Goal: Task Accomplishment & Management: Use online tool/utility

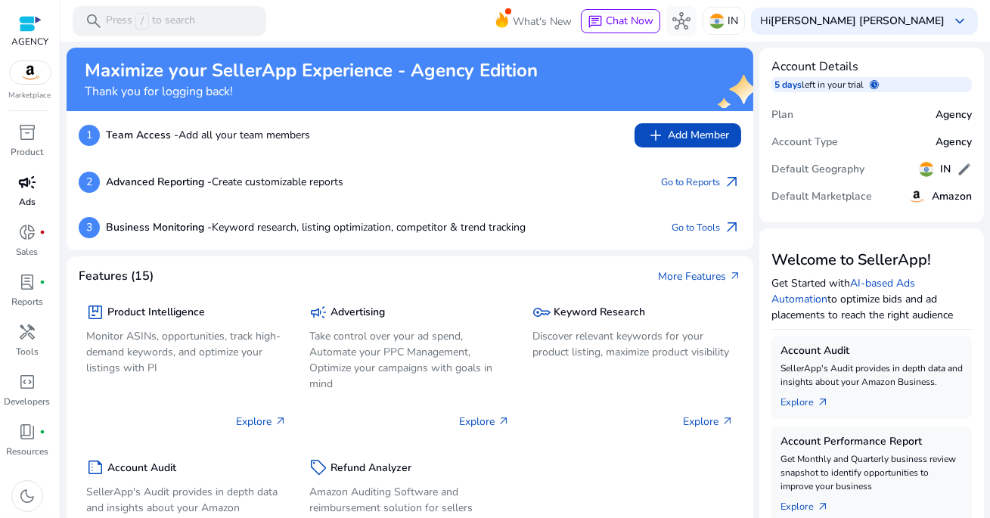
click at [20, 193] on div "campaign" at bounding box center [27, 182] width 42 height 24
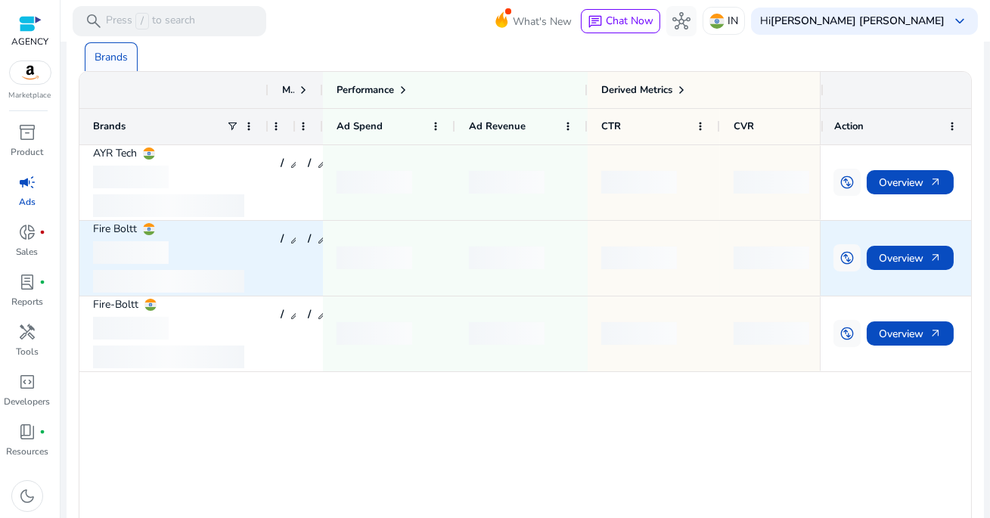
scroll to position [126, 0]
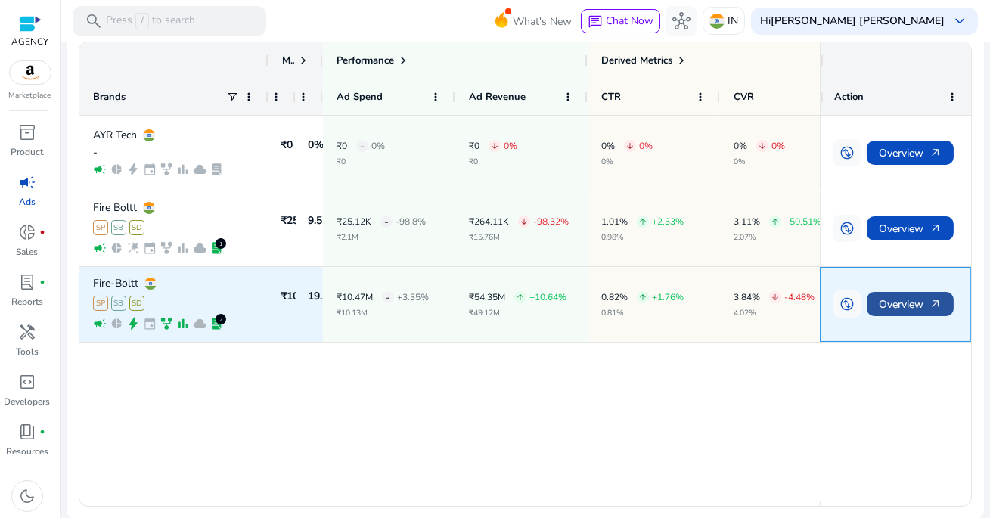
click at [910, 306] on span "Overview arrow_outward" at bounding box center [910, 304] width 63 height 31
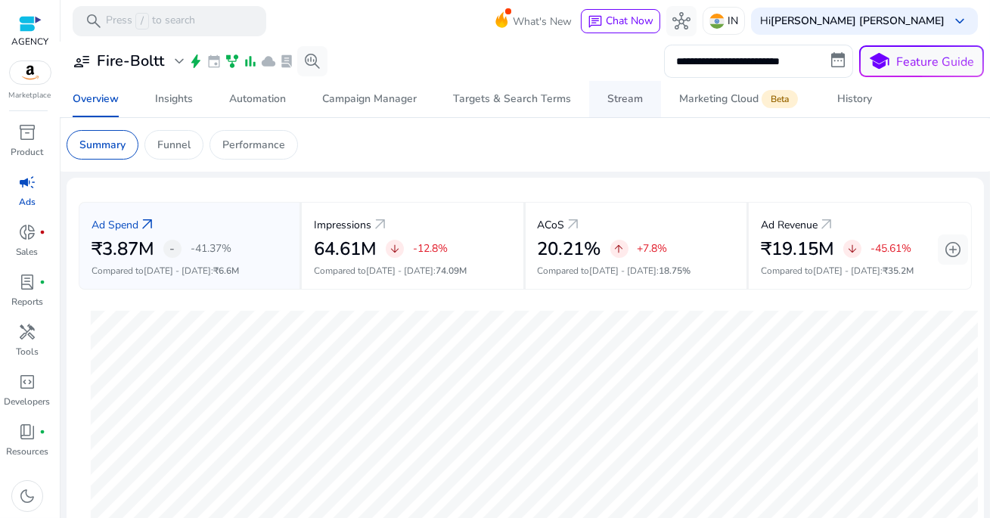
click at [607, 106] on span "Stream" at bounding box center [625, 99] width 36 height 36
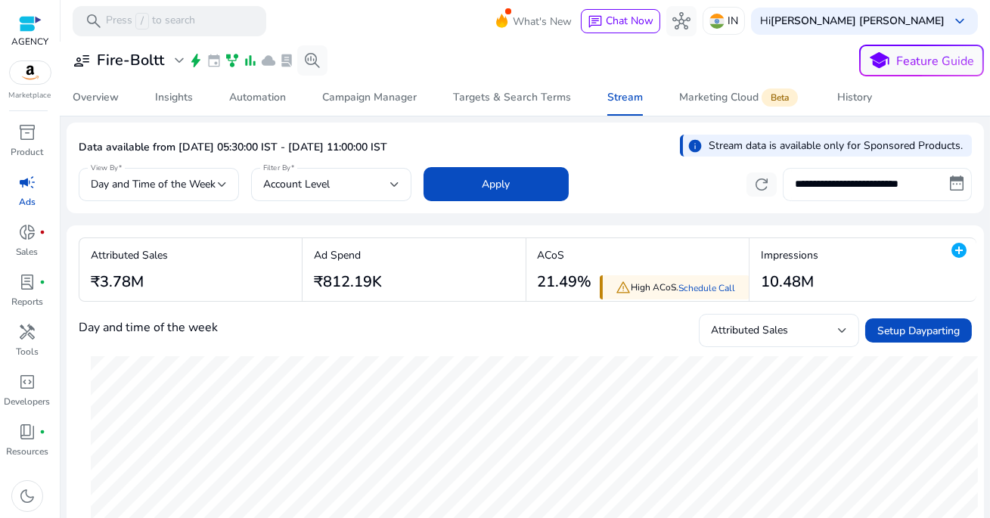
click at [846, 191] on input "**********" at bounding box center [877, 184] width 189 height 33
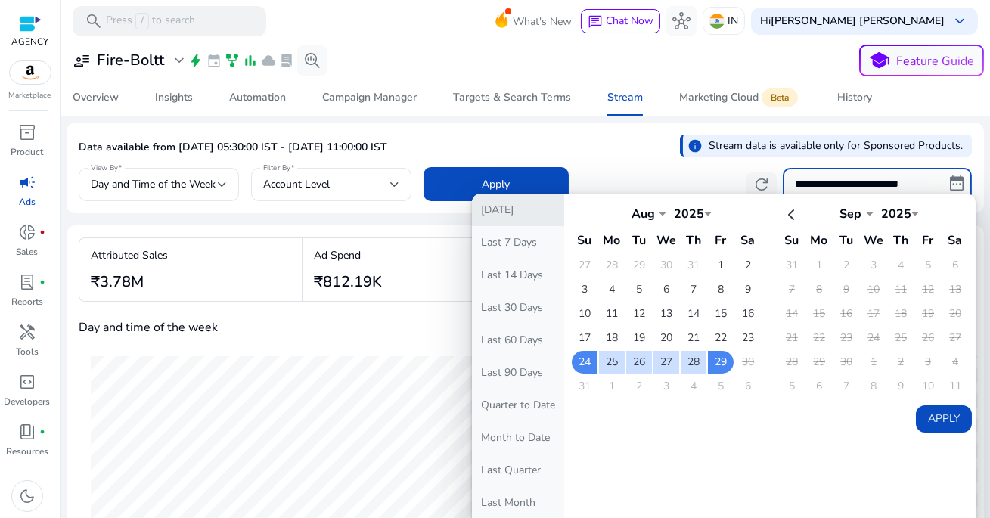
click at [541, 211] on button "[DATE]" at bounding box center [518, 210] width 92 height 33
type input "**********"
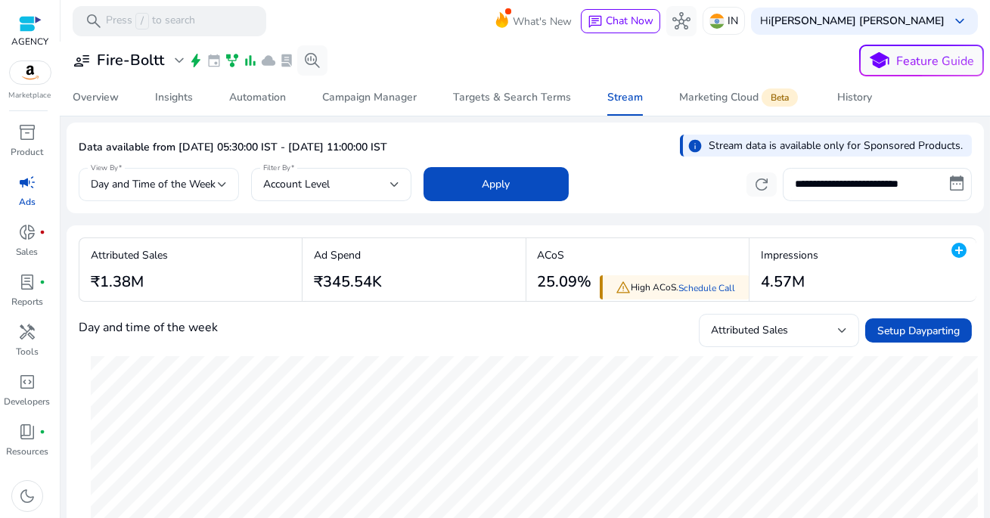
click at [205, 180] on span "Day and Time of the Week" at bounding box center [153, 184] width 125 height 14
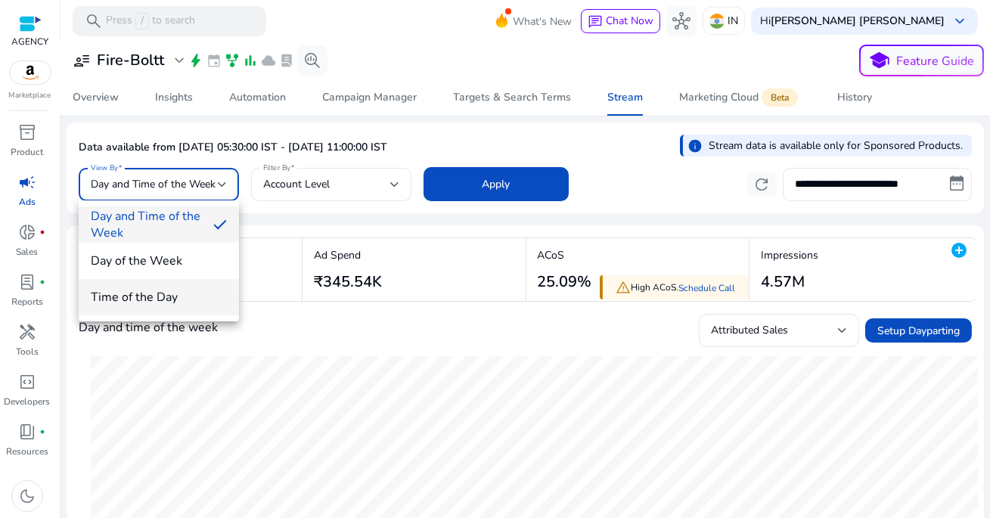
click at [160, 293] on span "Time of the Day" at bounding box center [159, 297] width 136 height 17
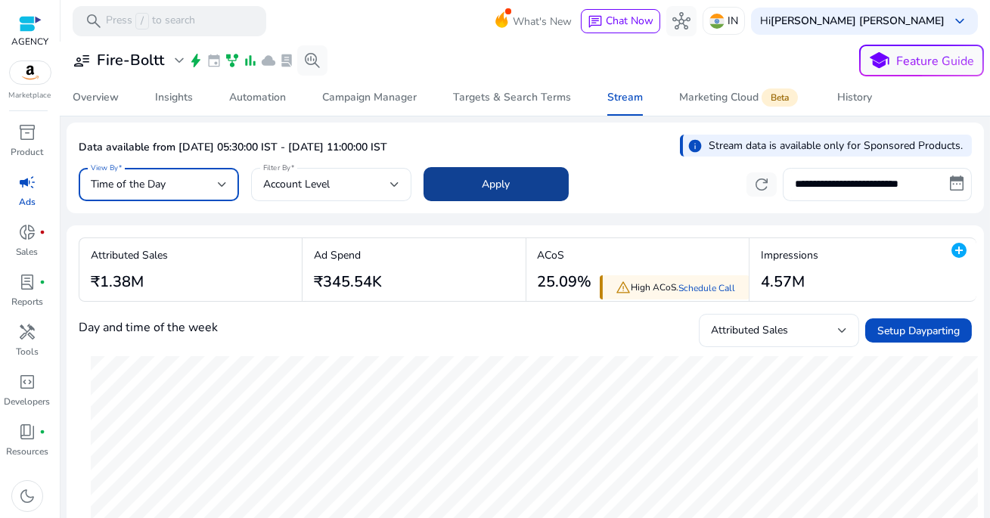
click at [467, 191] on span at bounding box center [495, 184] width 145 height 36
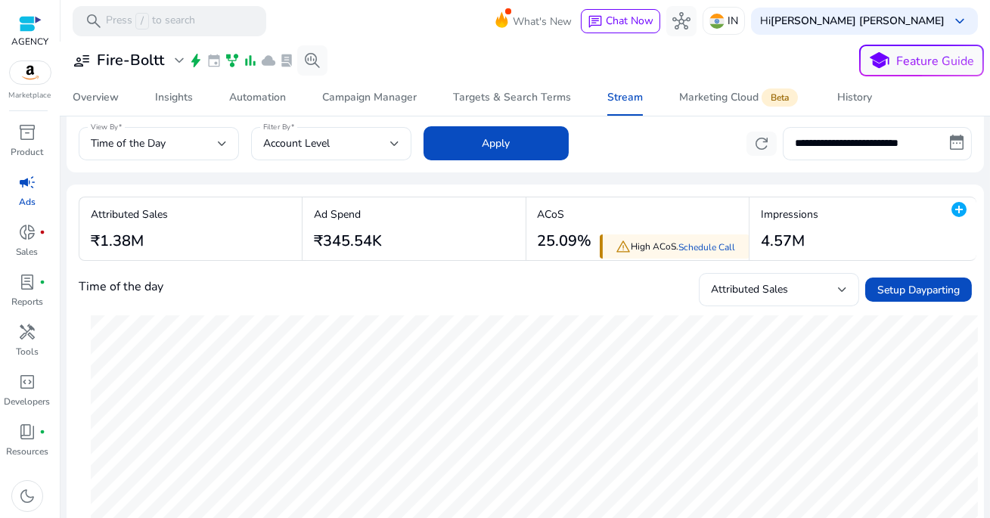
scroll to position [92, 0]
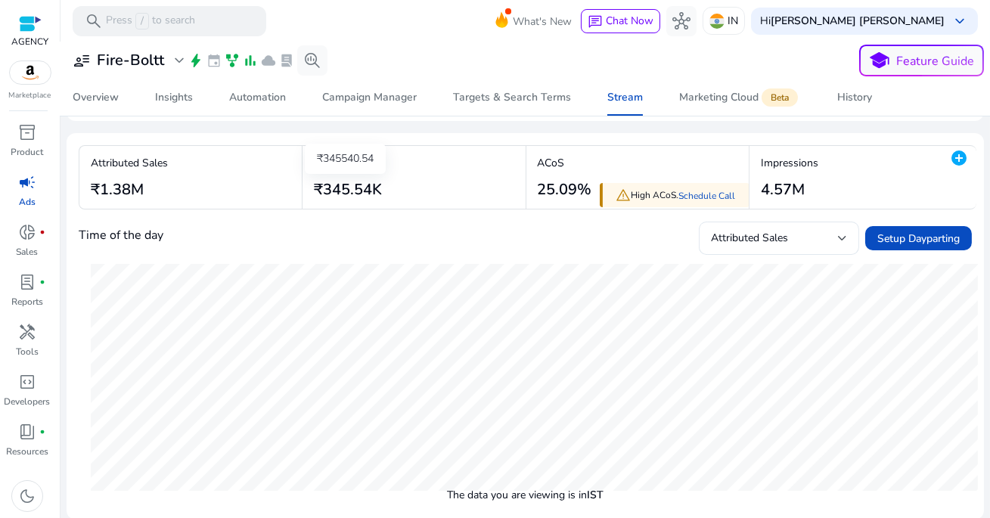
drag, startPoint x: 324, startPoint y: 188, endPoint x: 384, endPoint y: 185, distance: 60.6
click at [384, 185] on div "Ad Spend ₹345.54K" at bounding box center [415, 177] width 227 height 63
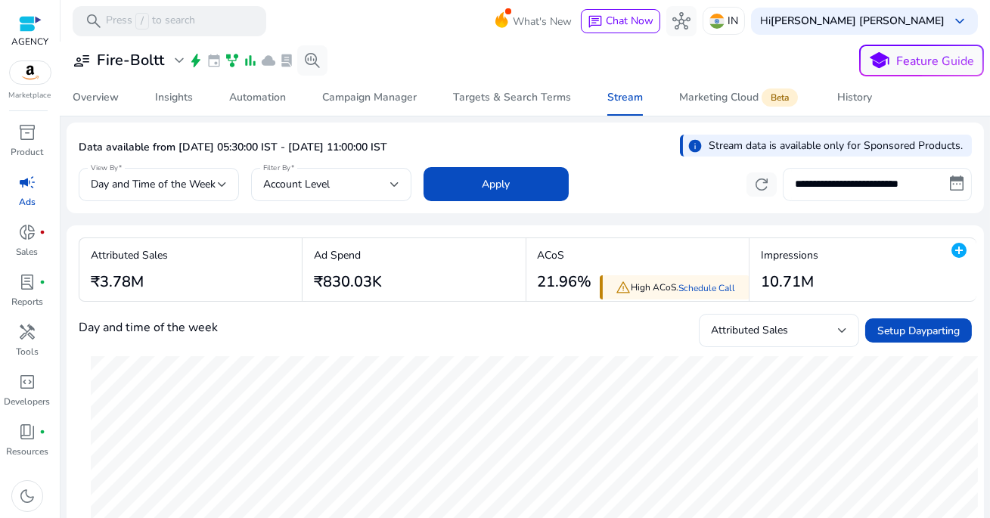
click at [840, 186] on input "**********" at bounding box center [877, 184] width 189 height 33
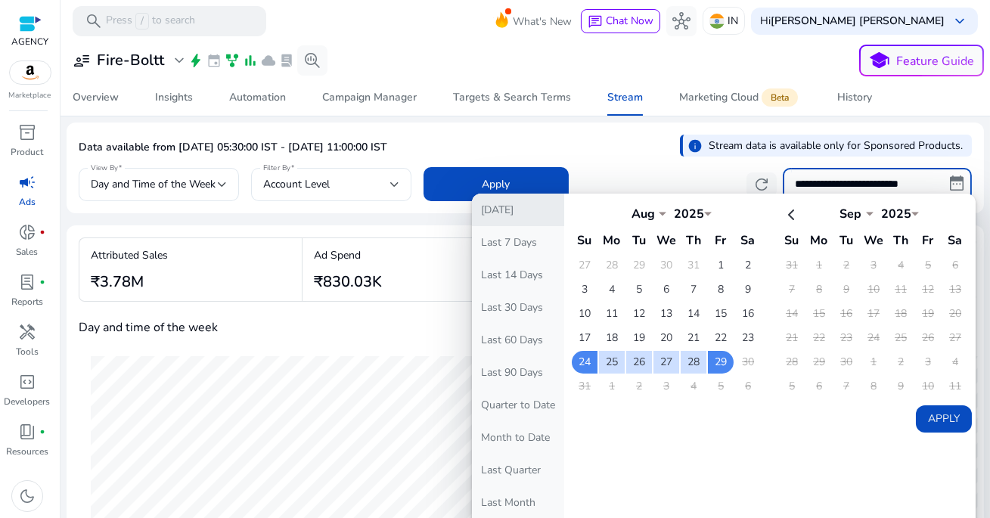
click at [529, 210] on button "[DATE]" at bounding box center [518, 210] width 92 height 33
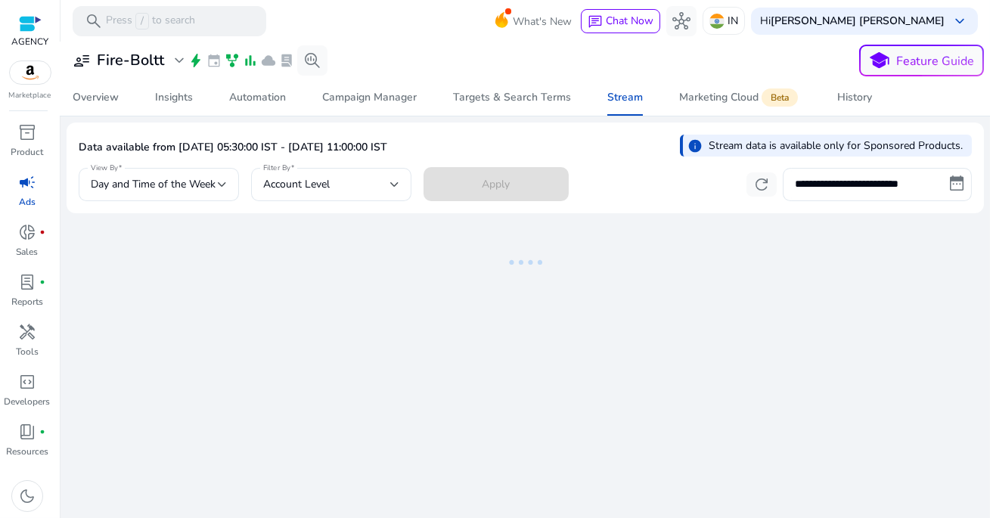
type input "**********"
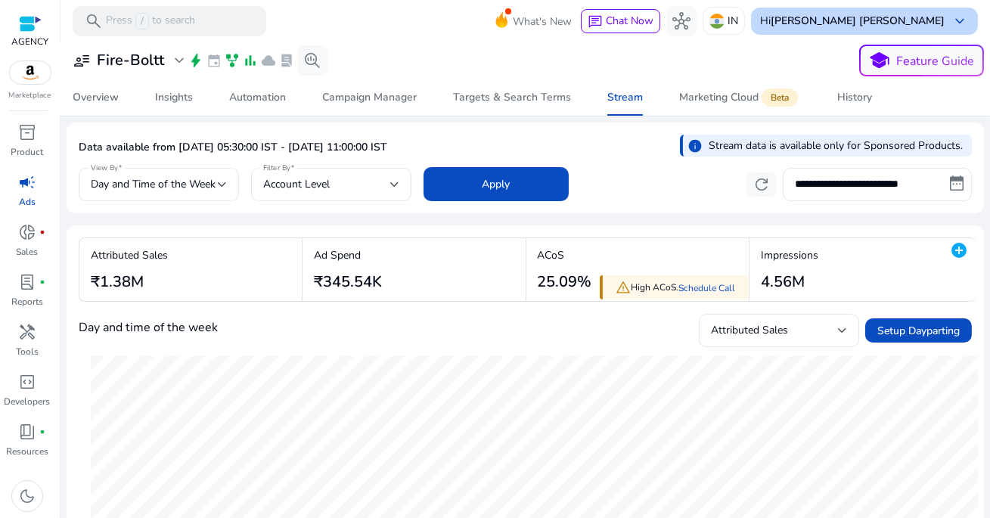
click at [860, 26] on b "[PERSON_NAME] [PERSON_NAME]" at bounding box center [858, 21] width 174 height 14
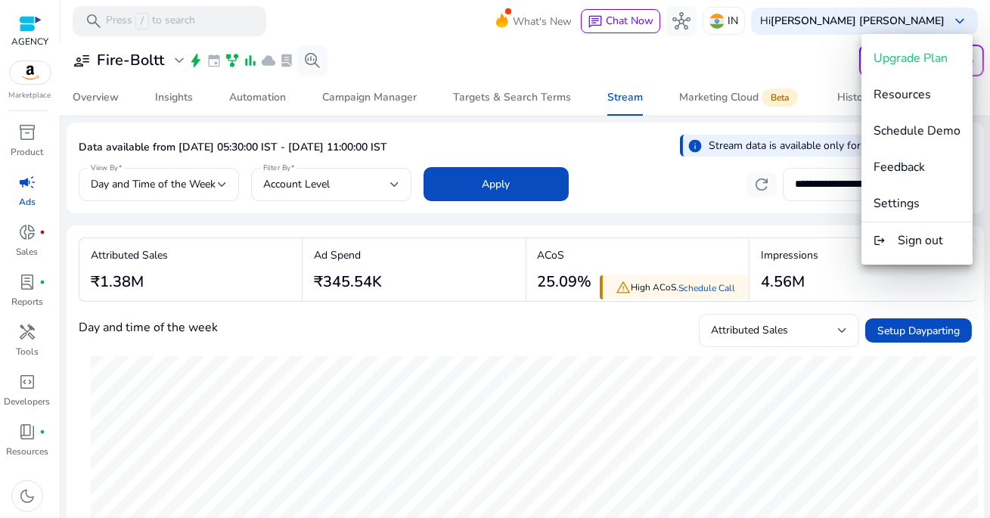
click at [764, 61] on div at bounding box center [495, 259] width 990 height 518
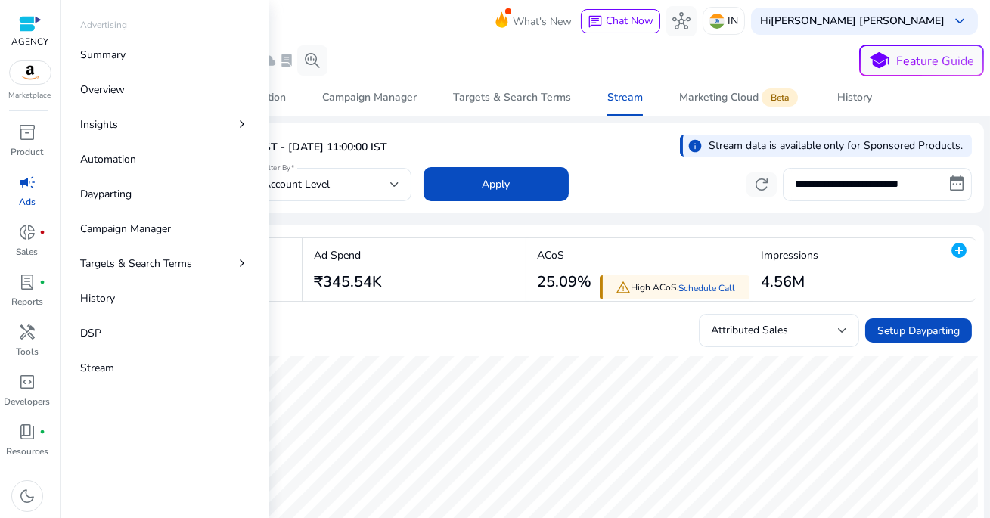
click at [28, 184] on span "campaign" at bounding box center [27, 182] width 18 height 18
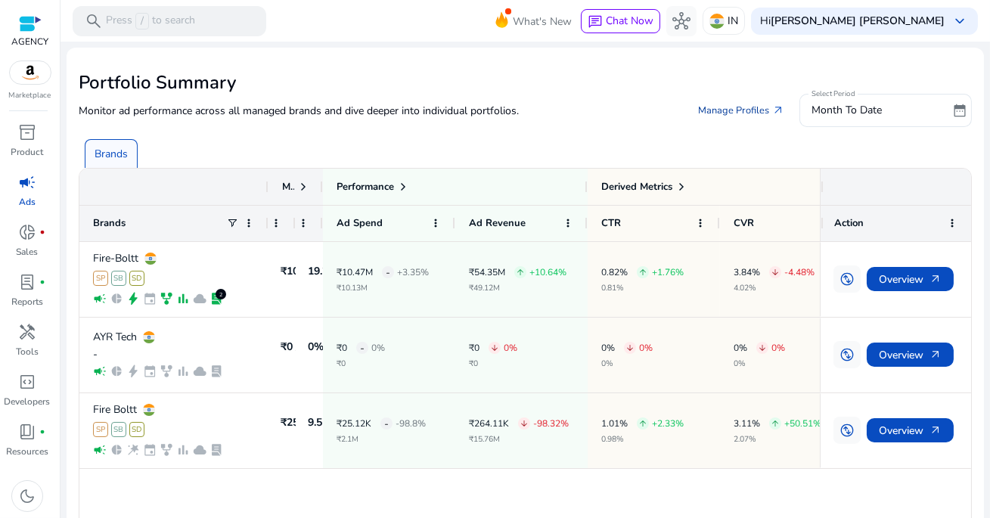
click at [721, 107] on link "Manage Profiles arrow_outward" at bounding box center [741, 110] width 110 height 27
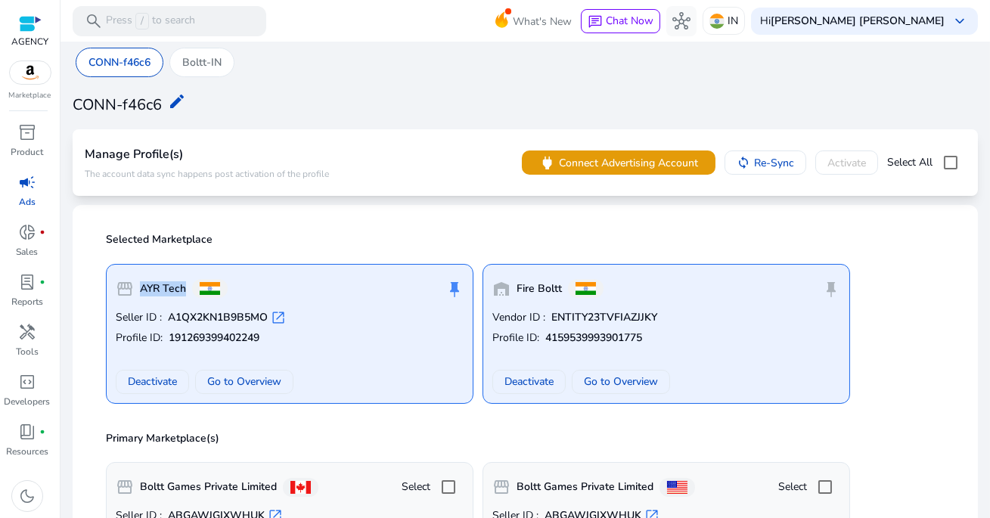
drag, startPoint x: 140, startPoint y: 290, endPoint x: 188, endPoint y: 290, distance: 48.4
click at [188, 290] on div "storefront AYR Tech" at bounding box center [172, 289] width 112 height 30
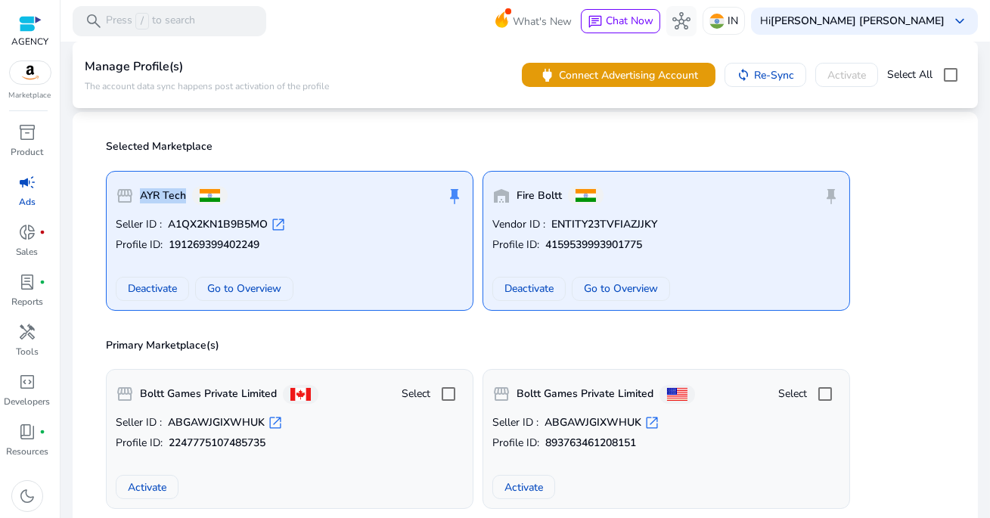
scroll to position [98, 0]
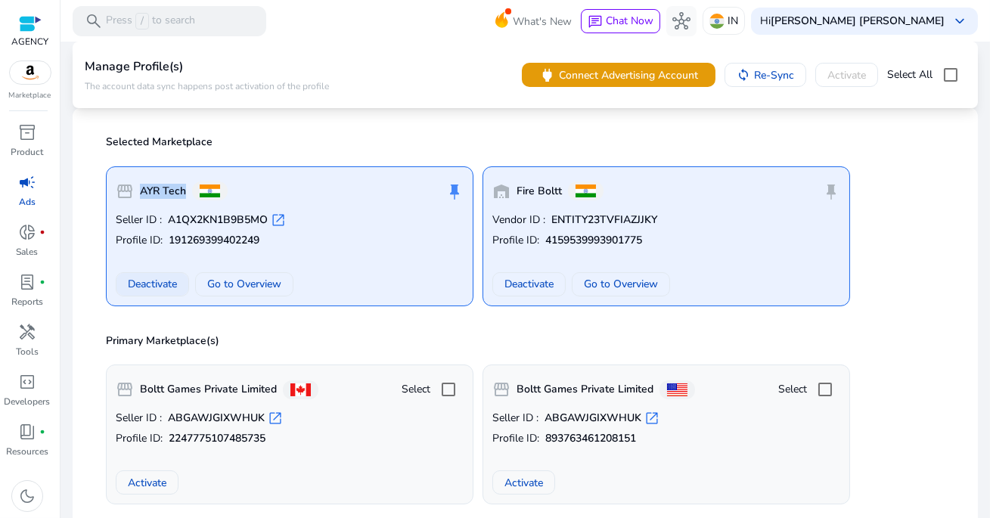
click at [163, 284] on span "Deactivate" at bounding box center [152, 284] width 49 height 16
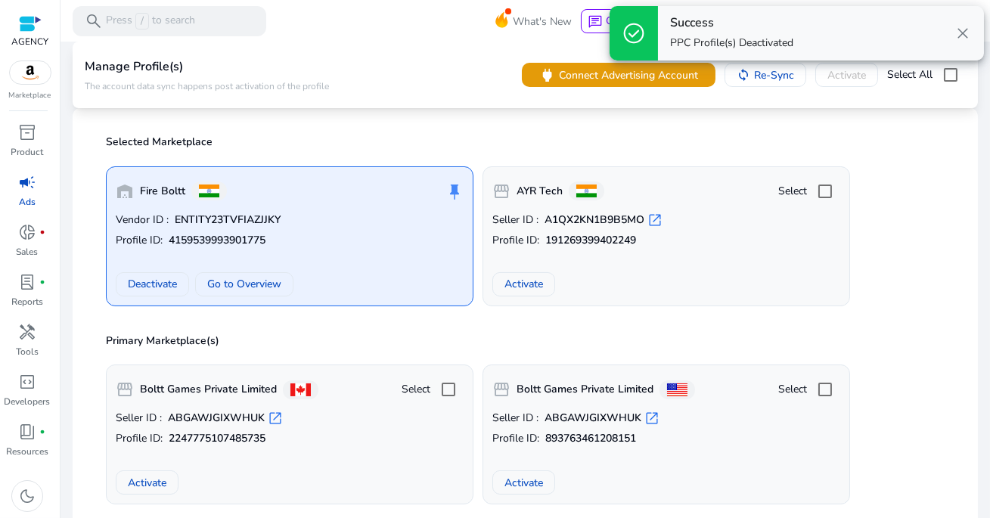
click at [970, 30] on span "close" at bounding box center [963, 33] width 18 height 18
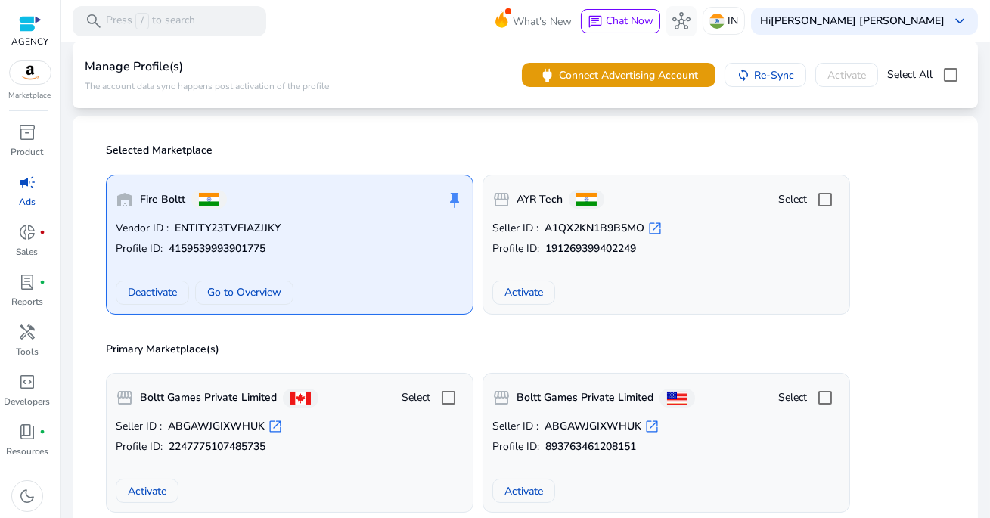
scroll to position [0, 0]
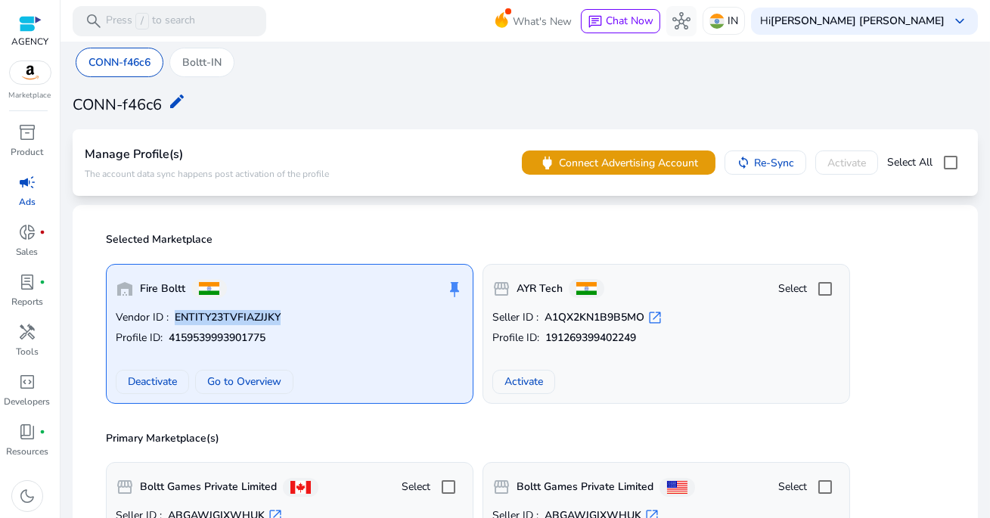
drag, startPoint x: 172, startPoint y: 318, endPoint x: 296, endPoint y: 316, distance: 124.0
click at [296, 316] on p "Vendor ID : ENTITY23TVFIAZJJKY" at bounding box center [290, 317] width 348 height 15
click at [209, 64] on p "Boltt-IN" at bounding box center [201, 62] width 39 height 16
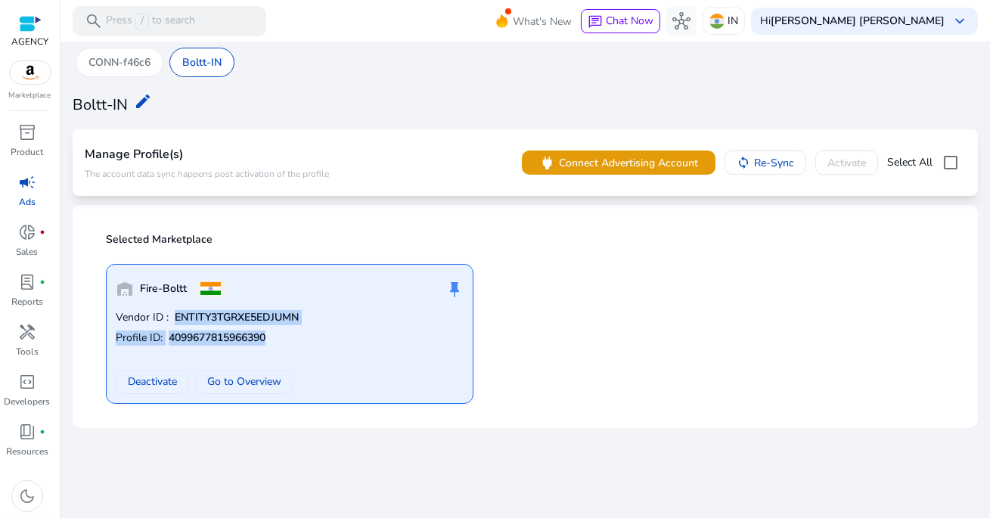
drag, startPoint x: 174, startPoint y: 317, endPoint x: 289, endPoint y: 335, distance: 116.4
click at [289, 335] on div "Vendor ID : ENTITY3TGRXE5EDJUMN Profile ID: 4099677815966390 Deactivate Go to O…" at bounding box center [290, 352] width 348 height 84
click at [289, 334] on p "Profile ID: 4099677815966390" at bounding box center [290, 337] width 348 height 15
click at [129, 63] on p "CONN-f46c6" at bounding box center [119, 62] width 62 height 16
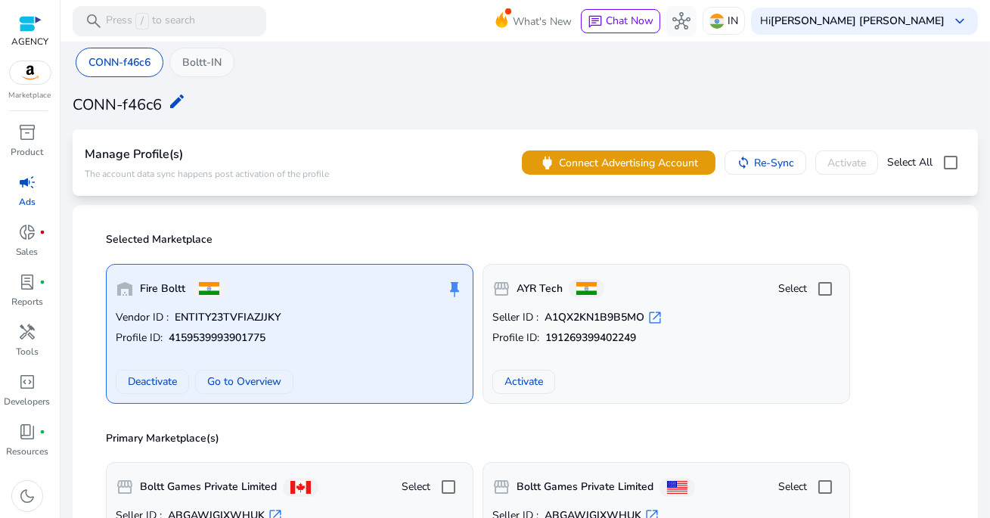
click at [211, 70] on div "Boltt-IN" at bounding box center [201, 62] width 65 height 29
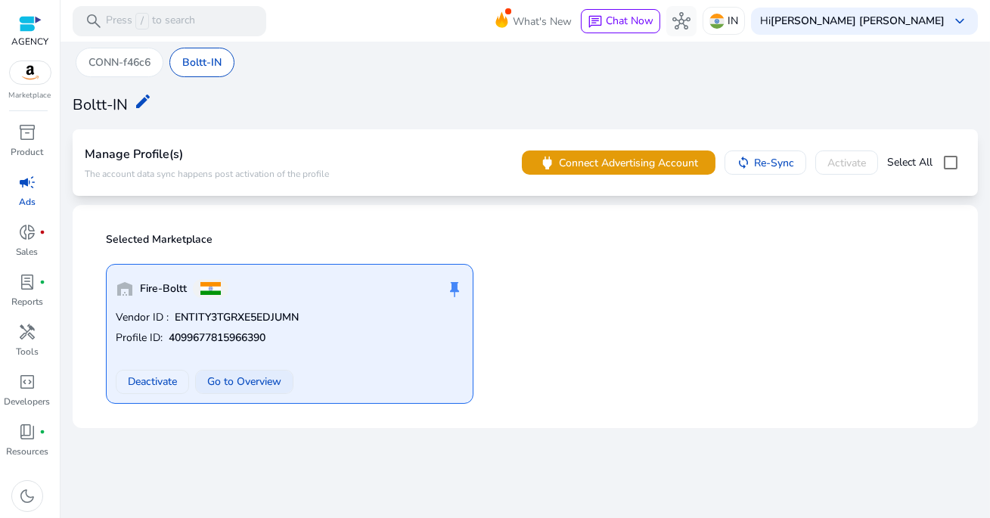
click at [261, 383] on span "Go to Overview" at bounding box center [244, 382] width 74 height 16
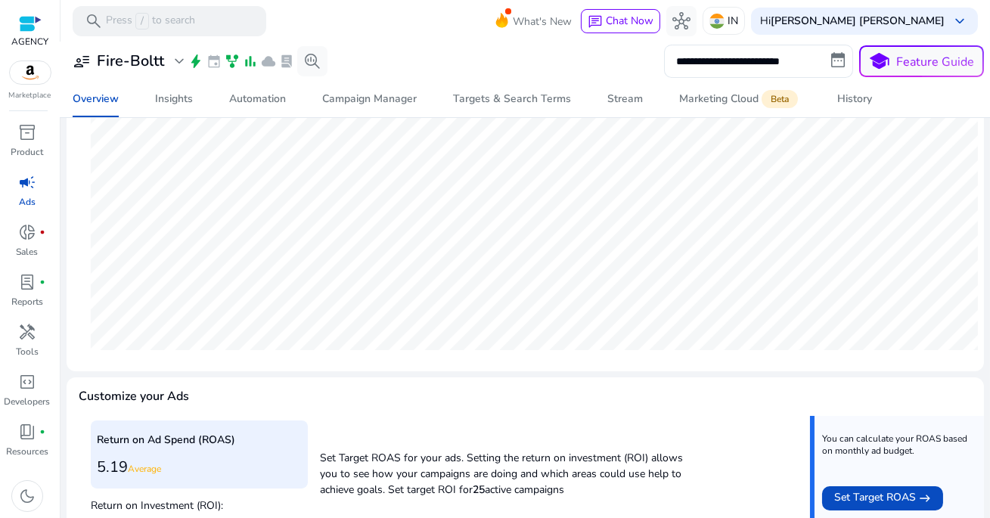
scroll to position [166, 0]
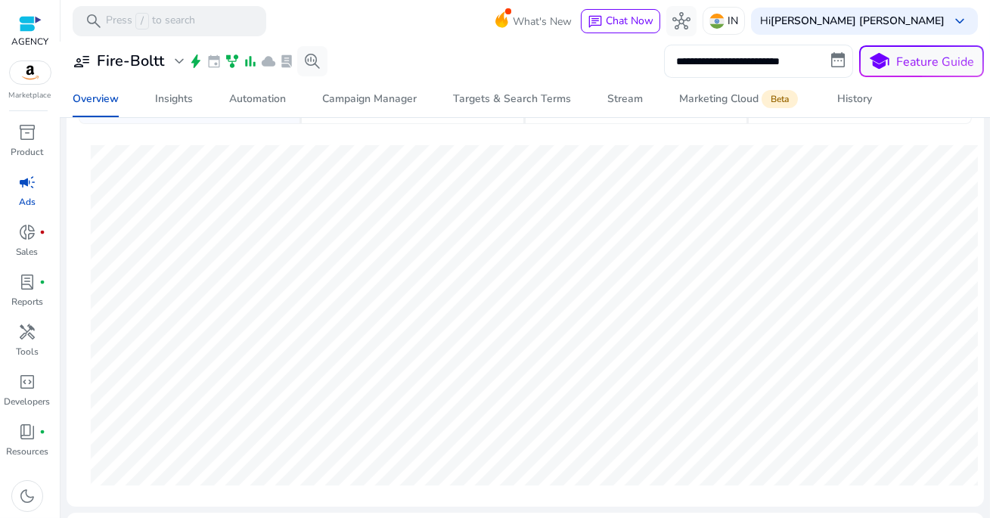
click at [702, 66] on input "**********" at bounding box center [758, 61] width 189 height 33
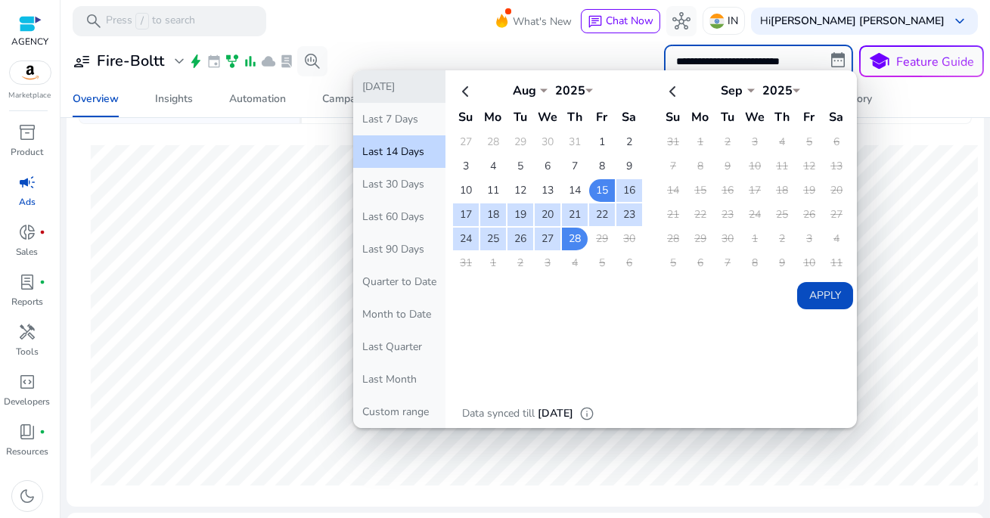
click at [388, 91] on button "[DATE]" at bounding box center [399, 86] width 92 height 33
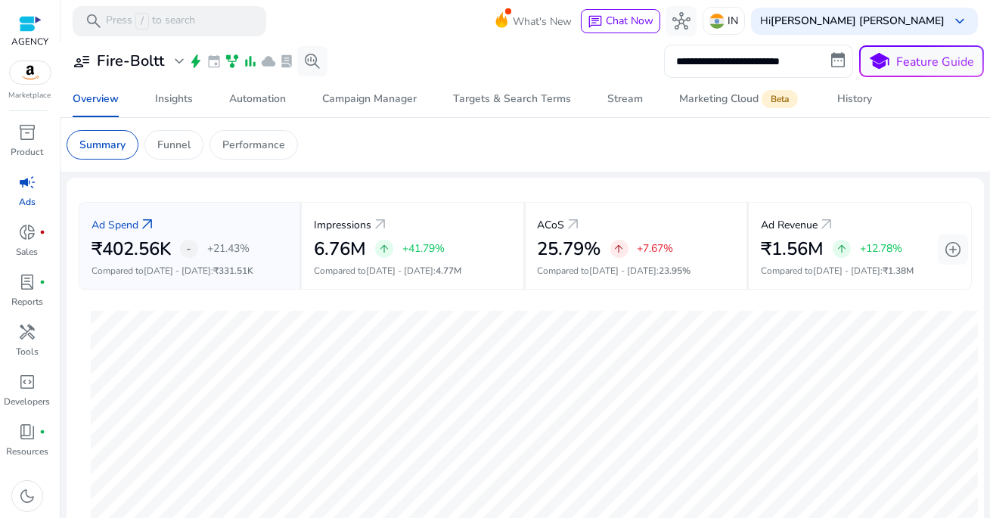
click at [758, 57] on input "**********" at bounding box center [758, 61] width 189 height 33
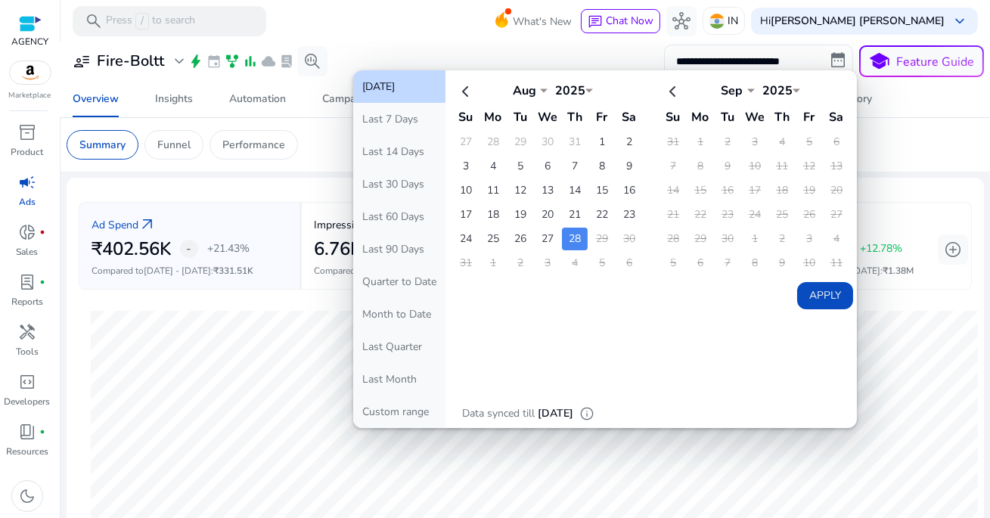
click at [401, 93] on button "[DATE]" at bounding box center [399, 86] width 92 height 33
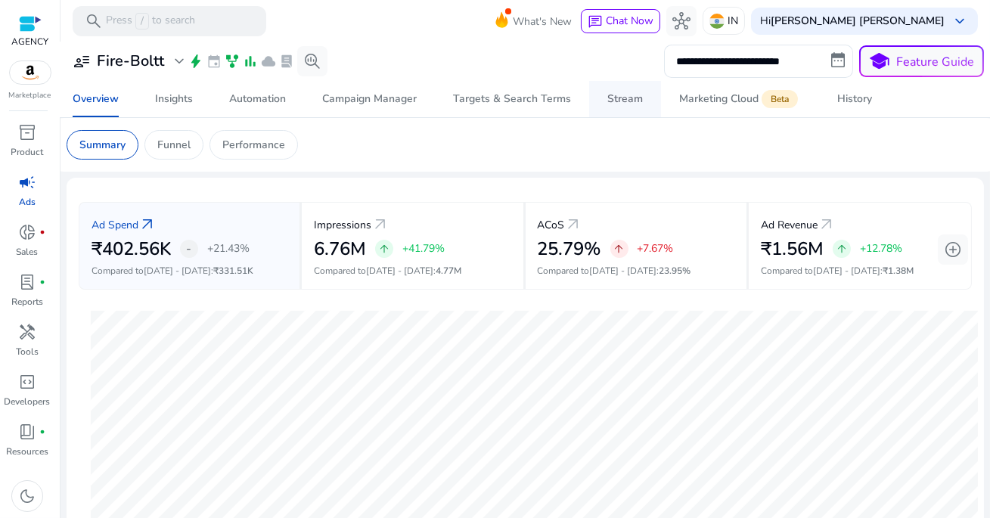
click at [619, 98] on div "Stream" at bounding box center [625, 99] width 36 height 11
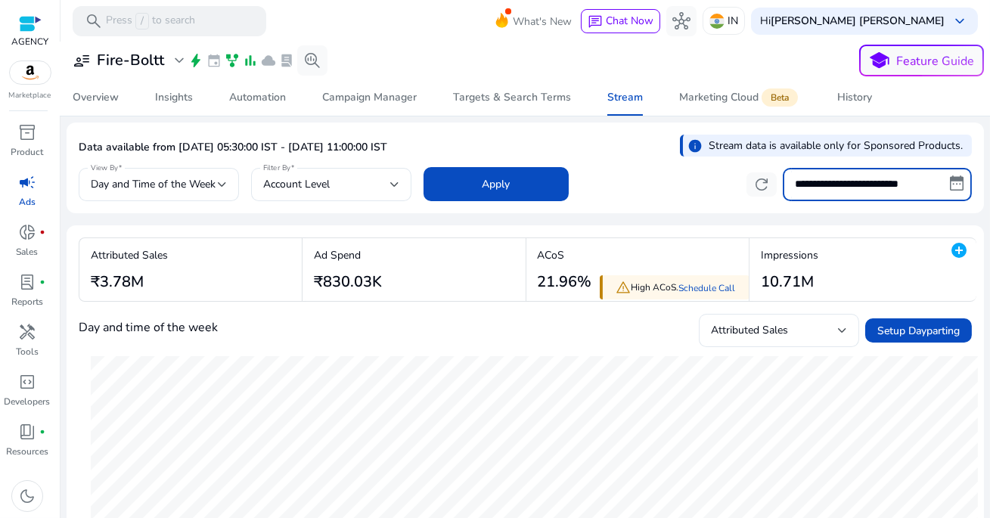
click at [821, 189] on input "**********" at bounding box center [877, 184] width 189 height 33
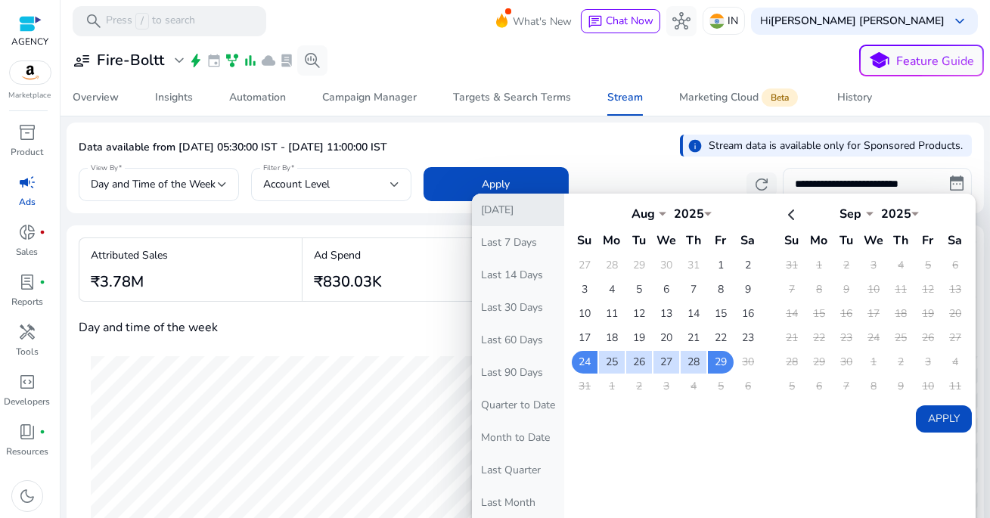
click at [519, 208] on button "[DATE]" at bounding box center [518, 210] width 92 height 33
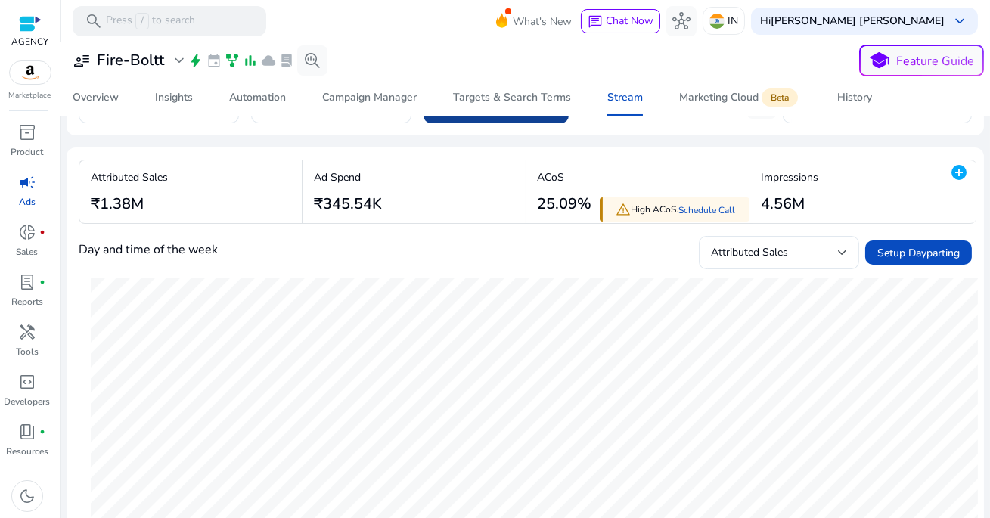
scroll to position [77, 0]
drag, startPoint x: 301, startPoint y: 209, endPoint x: 392, endPoint y: 206, distance: 90.8
click at [392, 206] on div "Ad Spend ₹345.54K" at bounding box center [415, 192] width 227 height 63
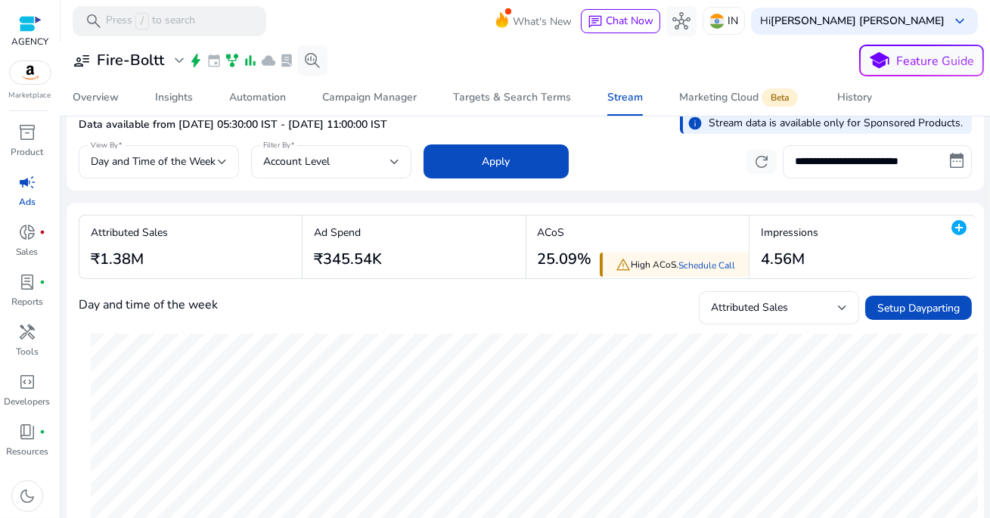
scroll to position [17, 0]
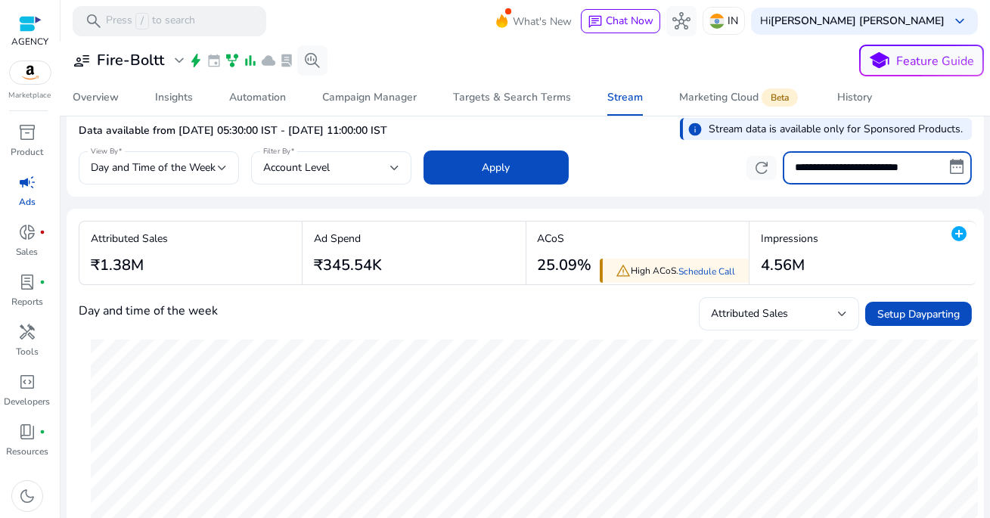
click at [843, 169] on input "**********" at bounding box center [877, 167] width 189 height 33
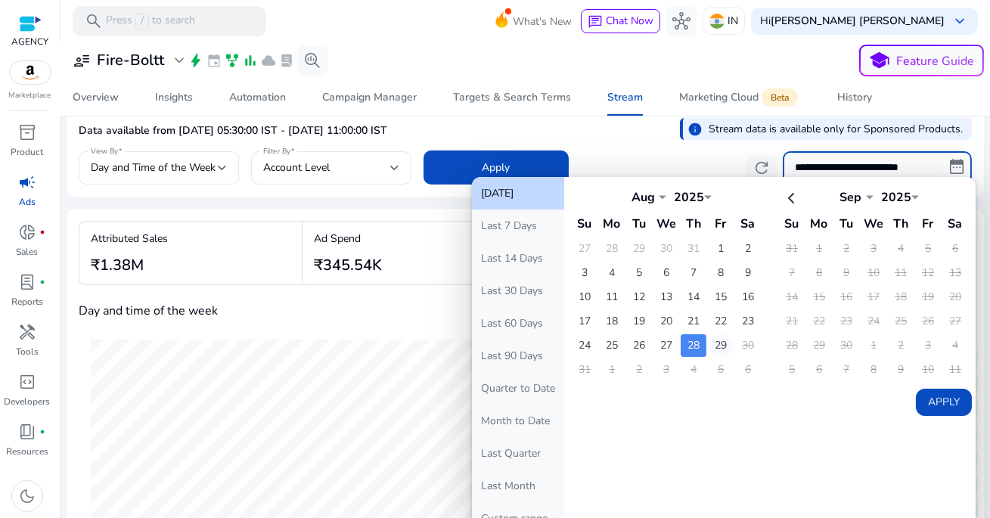
click at [717, 341] on td "29" at bounding box center [721, 345] width 26 height 23
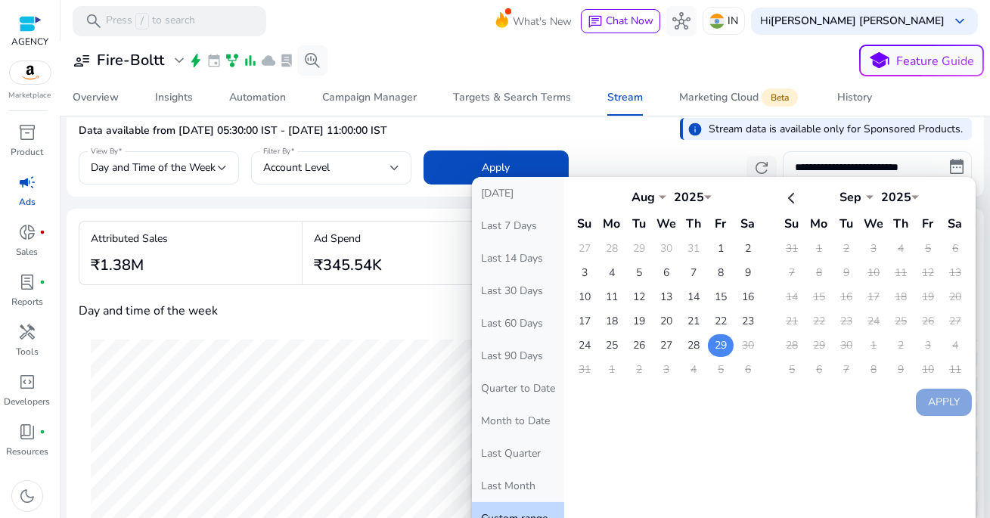
click at [717, 343] on td "29" at bounding box center [721, 345] width 26 height 23
click at [939, 395] on button "Apply" at bounding box center [944, 402] width 56 height 27
type input "**********"
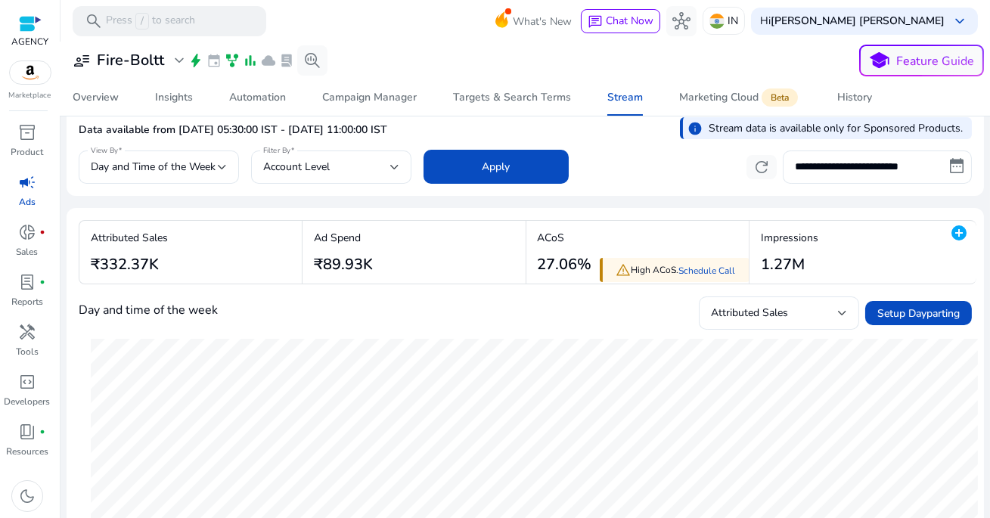
scroll to position [21, 0]
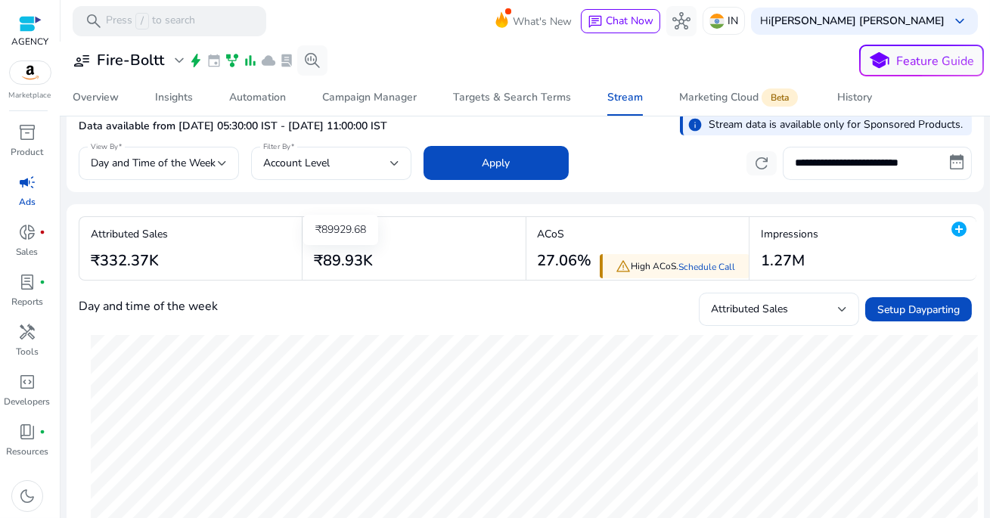
drag, startPoint x: 308, startPoint y: 261, endPoint x: 378, endPoint y: 261, distance: 70.3
click at [378, 261] on div "Ad Spend ₹89.93K" at bounding box center [415, 248] width 227 height 63
drag, startPoint x: 527, startPoint y: 259, endPoint x: 576, endPoint y: 258, distance: 49.2
click at [576, 258] on app-overview-summary-change "ACoS 27.06%" at bounding box center [561, 248] width 62 height 55
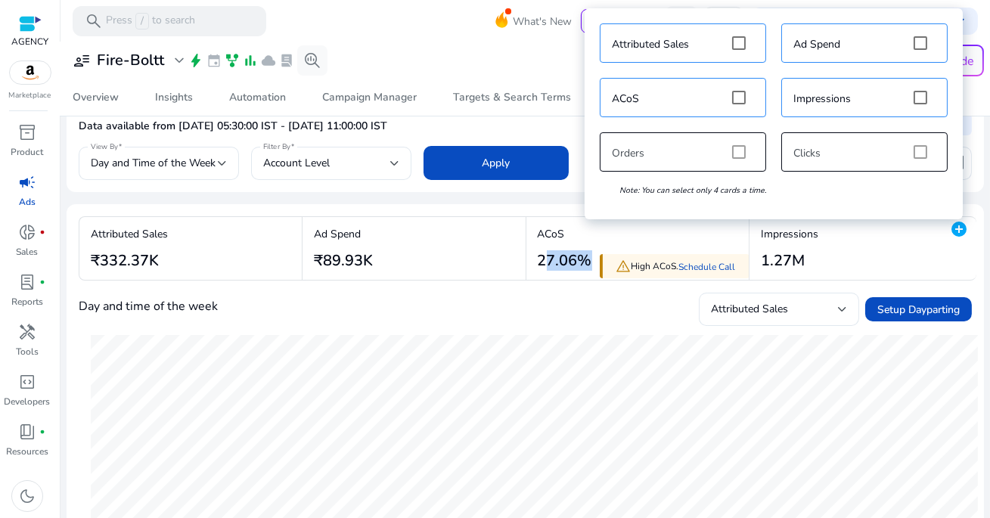
click at [956, 231] on mat-icon "add_circle" at bounding box center [959, 229] width 18 height 18
click at [739, 154] on div "Attributed Sales Ad Spend ACoS Impressions Orders Clicks Note: You can select o…" at bounding box center [773, 114] width 363 height 196
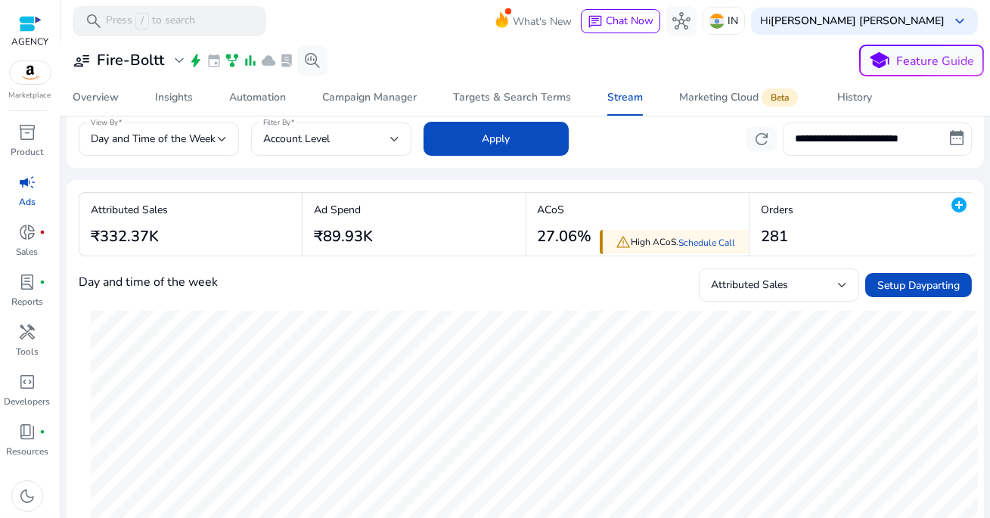
scroll to position [48, 0]
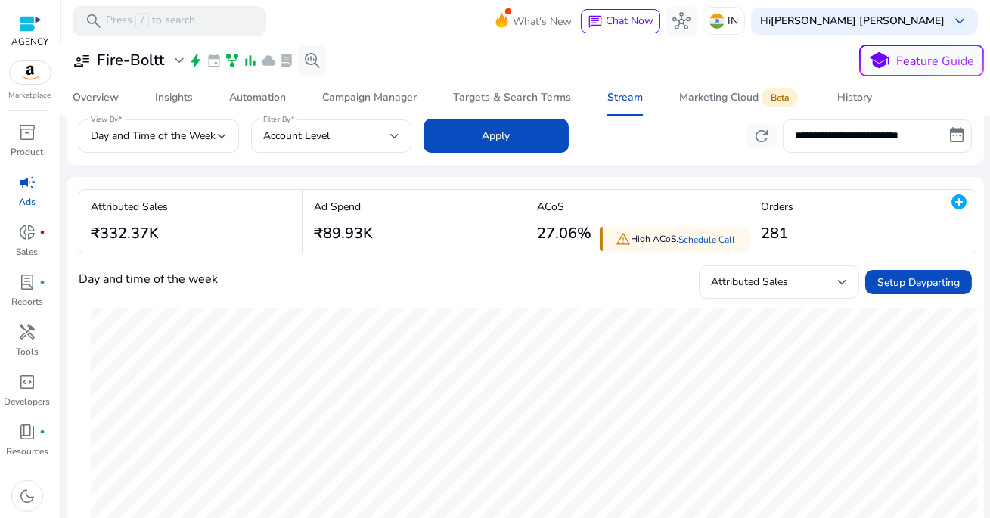
drag, startPoint x: 791, startPoint y: 231, endPoint x: 755, endPoint y: 231, distance: 36.3
click at [755, 231] on div "Orders 281" at bounding box center [773, 221] width 48 height 63
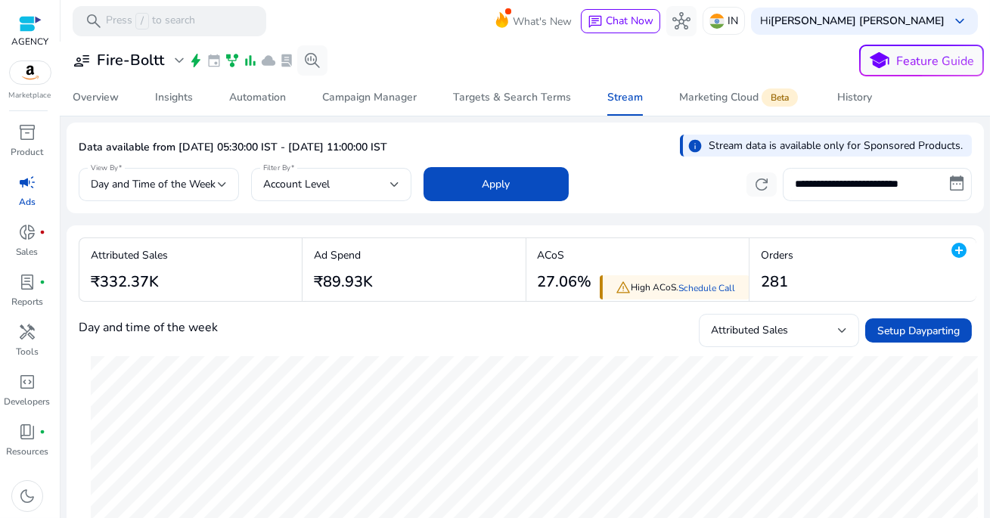
drag, startPoint x: 392, startPoint y: 149, endPoint x: 455, endPoint y: 145, distance: 62.9
click at [455, 145] on div "Data available from Aug 26, 2025, 05:30:00 IST - Aug 29, 2025, 11:00:00 IST inf…" at bounding box center [525, 149] width 893 height 29
click at [462, 144] on div "Data available from Aug 26, 2025, 05:30:00 IST - Aug 29, 2025, 11:00:00 IST inf…" at bounding box center [525, 149] width 893 height 29
drag, startPoint x: 392, startPoint y: 147, endPoint x: 461, endPoint y: 143, distance: 69.7
click at [462, 144] on div "Data available from Aug 26, 2025, 05:30:00 IST - Aug 29, 2025, 11:00:00 IST inf…" at bounding box center [525, 149] width 893 height 29
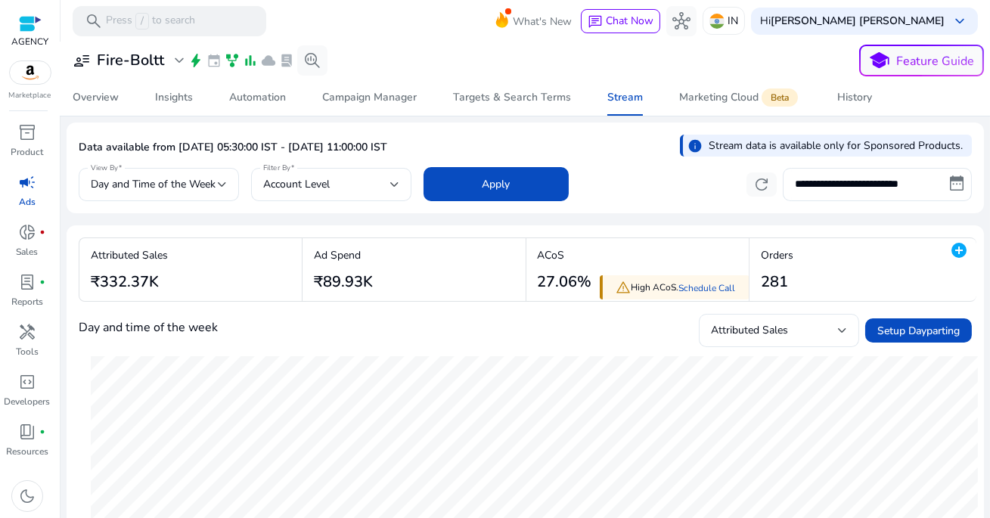
click at [387, 147] on p "Data available from Aug 26, 2025, 05:30:00 IST - Aug 29, 2025, 11:00:00 IST" at bounding box center [233, 147] width 309 height 15
drag, startPoint x: 392, startPoint y: 147, endPoint x: 465, endPoint y: 143, distance: 73.5
click at [465, 143] on div "Data available from Aug 26, 2025, 05:30:00 IST - Aug 29, 2025, 11:00:00 IST inf…" at bounding box center [525, 149] width 893 height 29
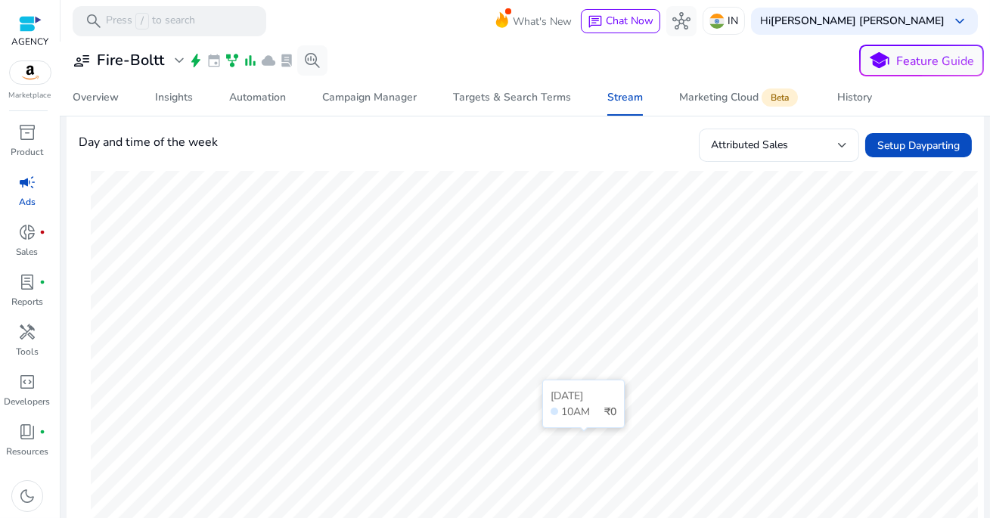
scroll to position [187, 0]
click at [28, 140] on span "inventory_2" at bounding box center [27, 132] width 18 height 18
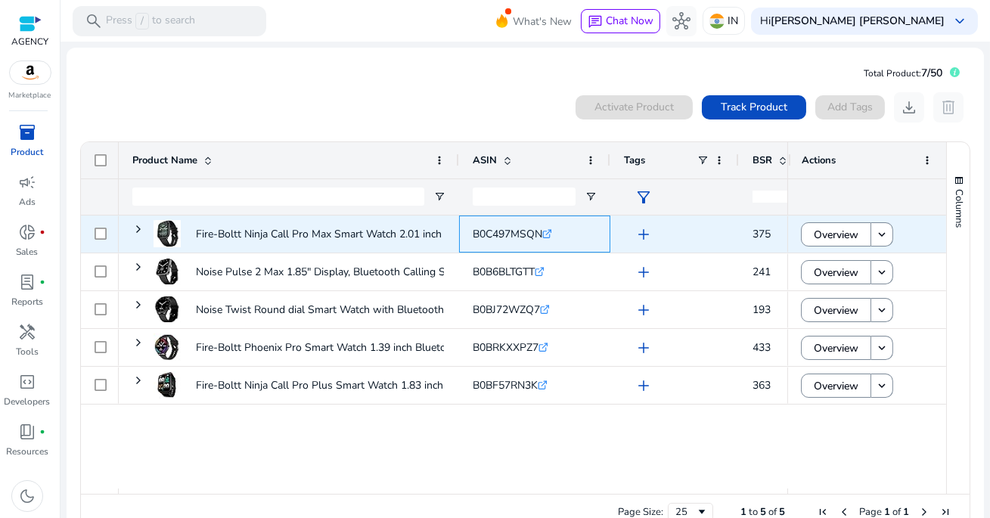
click at [598, 239] on div "B0C497MSQN .st0{fill:#2c8af8}" at bounding box center [534, 234] width 151 height 37
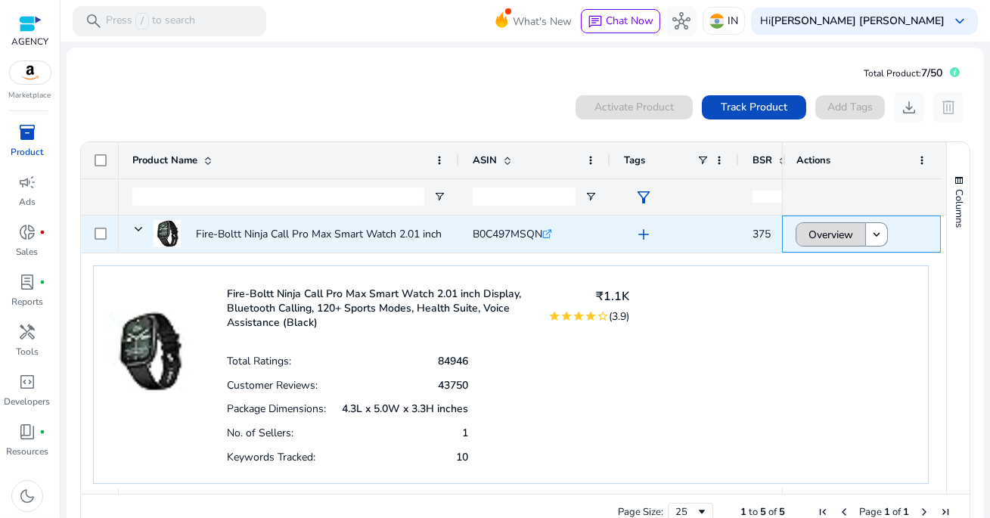
click at [841, 240] on span "Overview" at bounding box center [830, 234] width 45 height 31
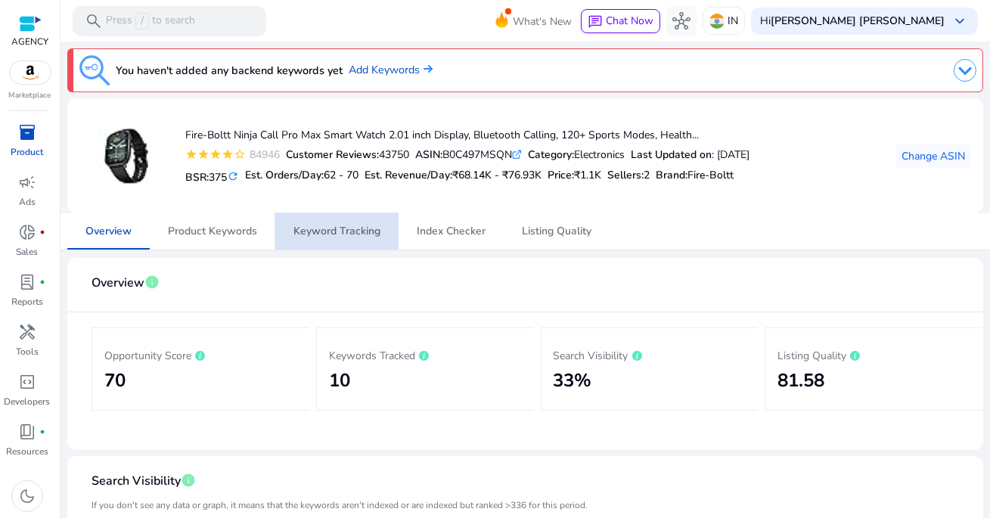
click at [342, 228] on span "Keyword Tracking" at bounding box center [336, 231] width 87 height 11
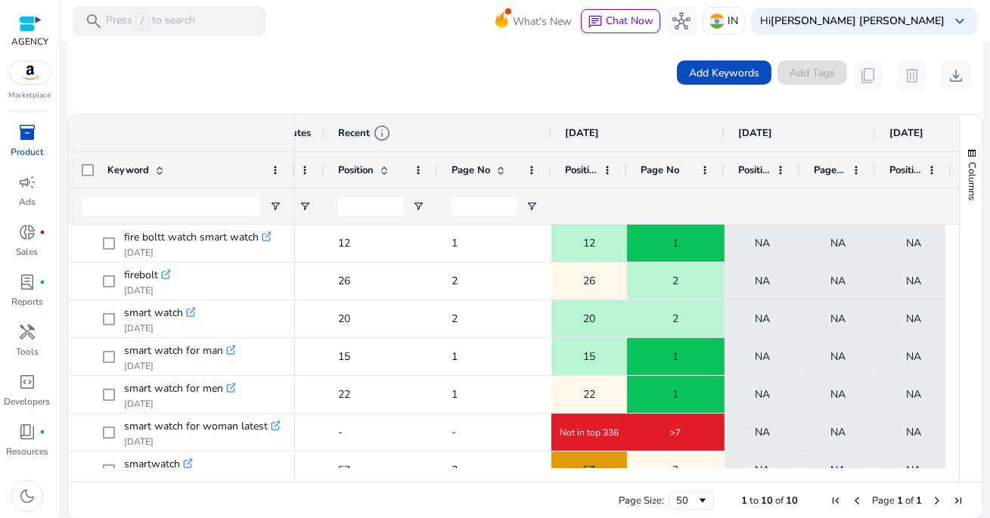
drag, startPoint x: 699, startPoint y: 164, endPoint x: 721, endPoint y: 165, distance: 21.9
click at [721, 165] on div at bounding box center [724, 170] width 6 height 36
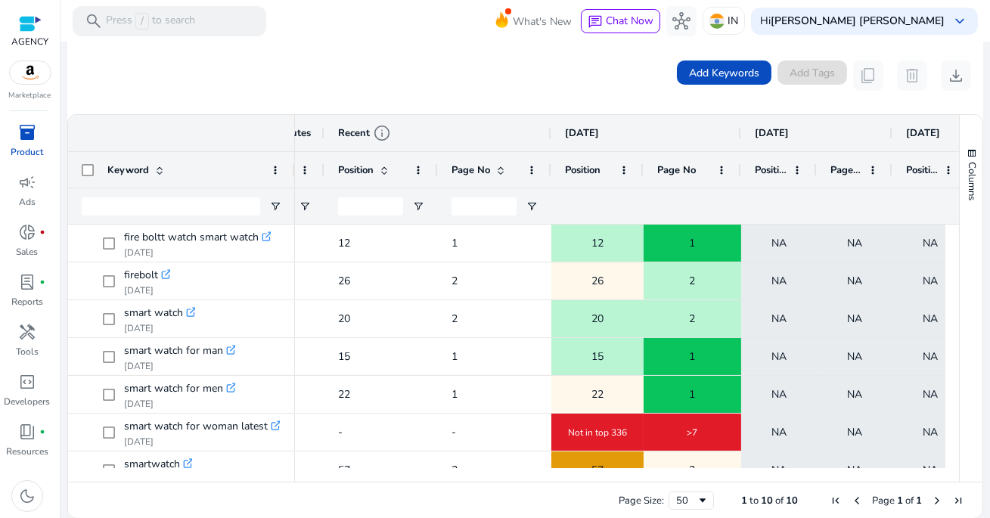
drag, startPoint x: 623, startPoint y: 166, endPoint x: 639, endPoint y: 169, distance: 16.2
click at [640, 169] on div at bounding box center [643, 170] width 6 height 36
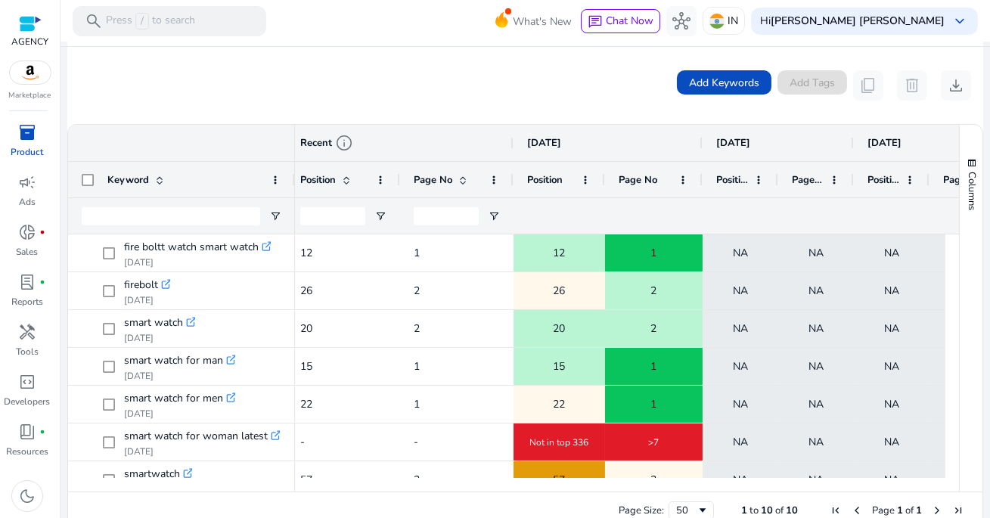
click at [501, 73] on div "Add Keywords Add Tags content_copy delete download" at bounding box center [525, 85] width 892 height 30
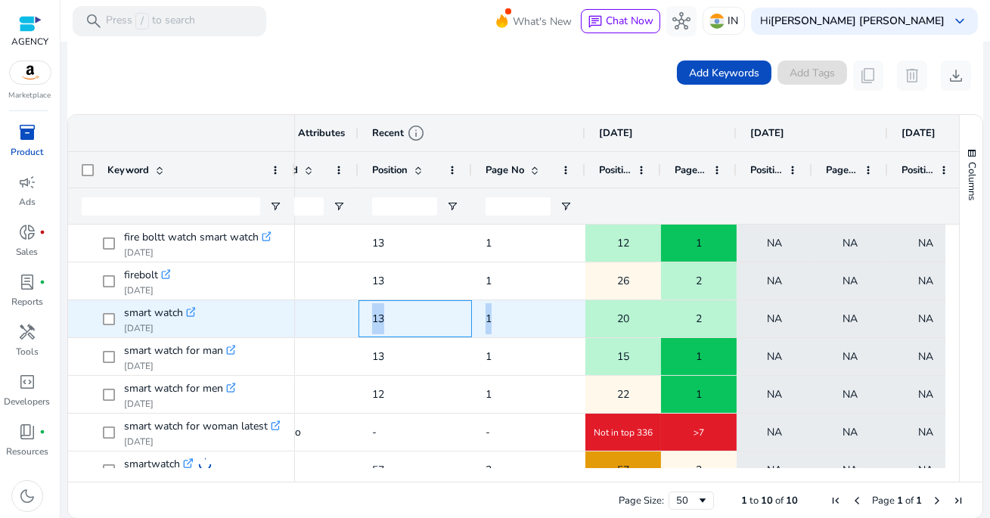
drag, startPoint x: 363, startPoint y: 315, endPoint x: 511, endPoint y: 316, distance: 148.2
click at [511, 316] on div "80000 0 Mins ago 13 1 20 2 NA NA NA NA NA" at bounding box center [819, 319] width 1951 height 38
click at [511, 316] on span "1" at bounding box center [528, 318] width 86 height 31
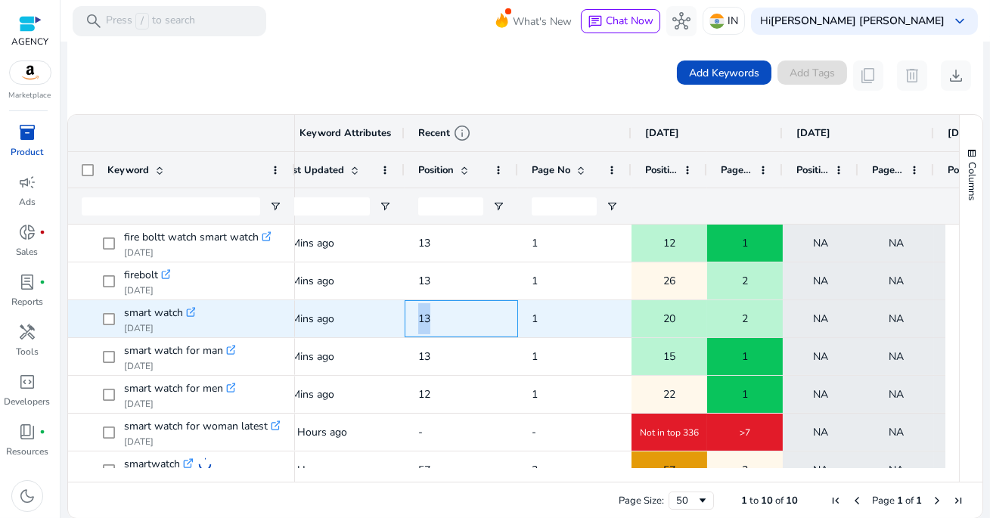
drag, startPoint x: 406, startPoint y: 318, endPoint x: 435, endPoint y: 318, distance: 28.7
click at [435, 318] on div "13" at bounding box center [461, 318] width 113 height 37
click at [435, 318] on span "13" at bounding box center [461, 318] width 86 height 31
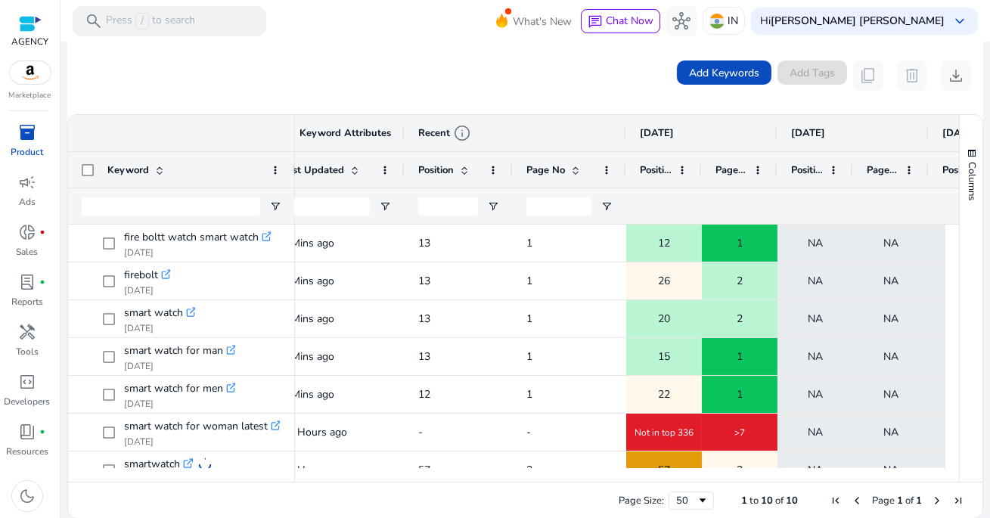
click at [509, 163] on div at bounding box center [512, 170] width 6 height 36
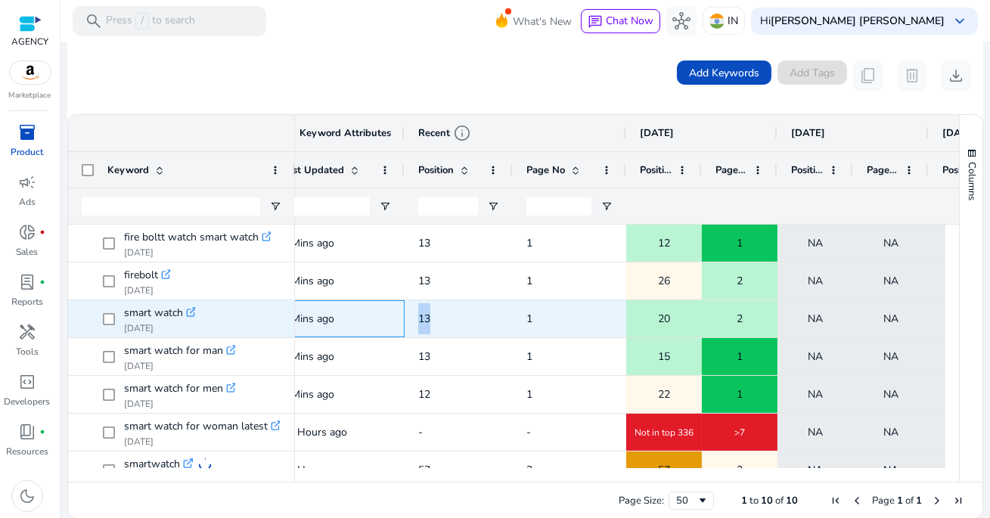
drag, startPoint x: 402, startPoint y: 325, endPoint x: 460, endPoint y: 325, distance: 59.0
click at [461, 325] on div "80000 0 Mins ago 13 1 20 2 NA NA NA NA Indexed NA" at bounding box center [863, 319] width 1946 height 38
click at [460, 325] on span "13" at bounding box center [458, 318] width 81 height 31
click at [190, 311] on icon ".st0{fill:#2c8af8}" at bounding box center [191, 312] width 11 height 11
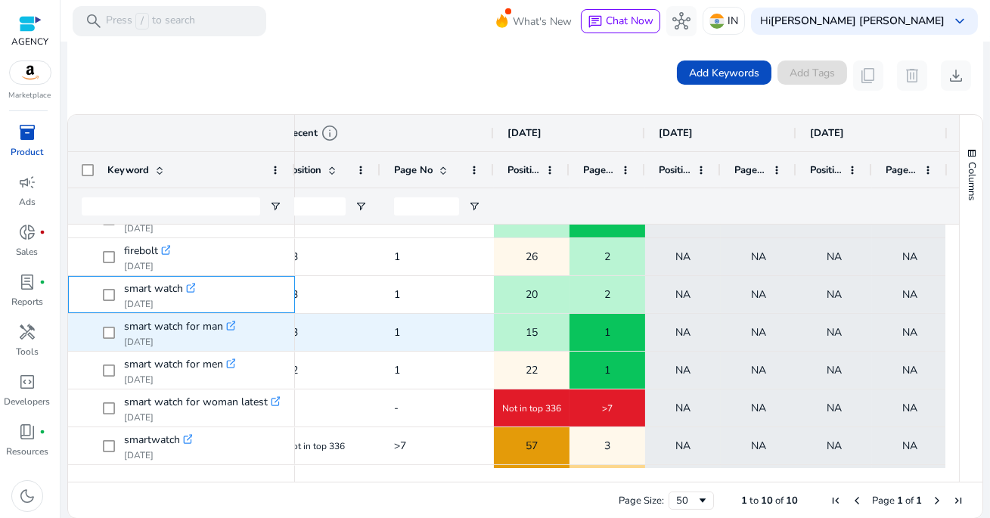
scroll to position [0, 581]
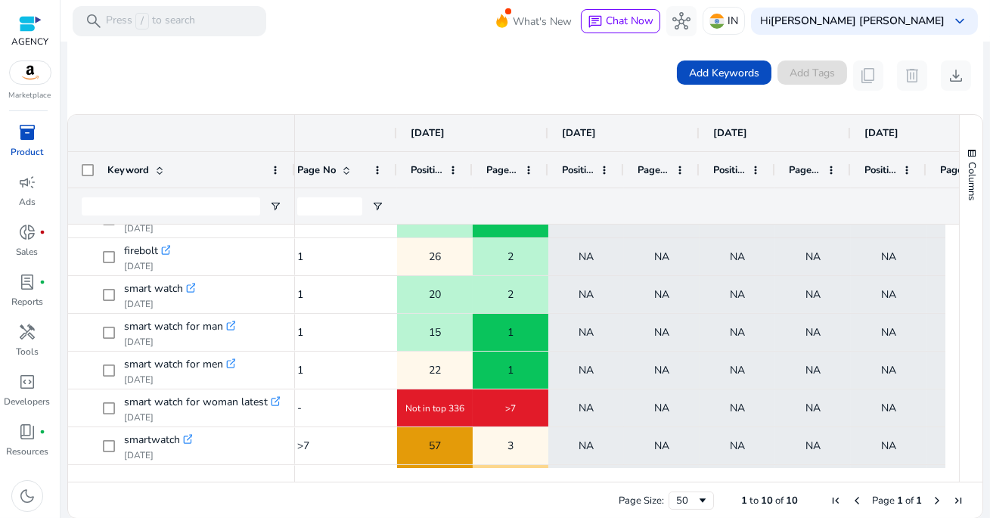
drag, startPoint x: 547, startPoint y: 169, endPoint x: 570, endPoint y: 169, distance: 23.4
click at [550, 169] on div at bounding box center [547, 170] width 6 height 36
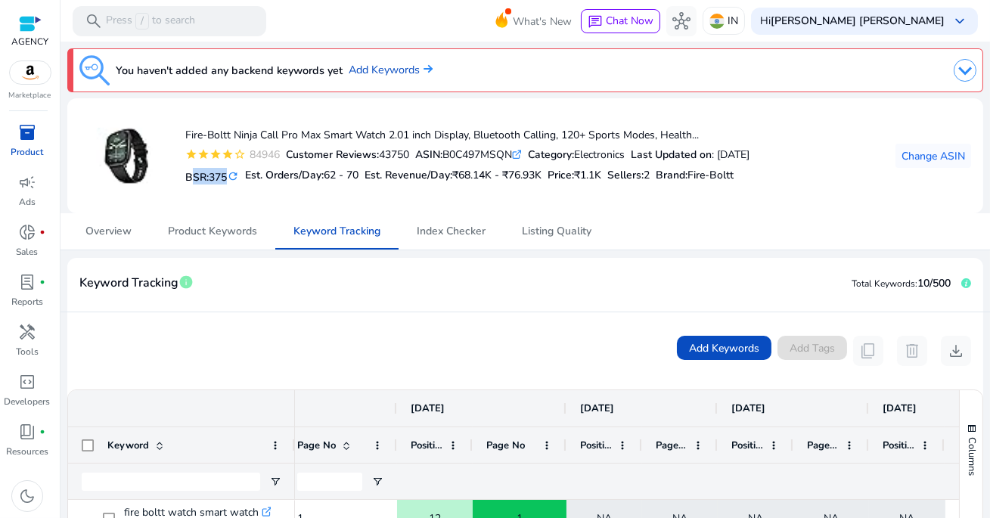
drag, startPoint x: 183, startPoint y: 176, endPoint x: 228, endPoint y: 178, distance: 45.4
click at [228, 178] on div "Fire-Boltt Ninja Call Pro Max Smart Watch 2.01 inch Display, Bluetooth Calling,…" at bounding box center [414, 155] width 670 height 91
click at [239, 177] on mat-icon "refresh" at bounding box center [233, 176] width 12 height 14
click at [214, 185] on div "BSR: NaN refresh" at bounding box center [213, 176] width 56 height 26
drag, startPoint x: 187, startPoint y: 179, endPoint x: 241, endPoint y: 178, distance: 54.4
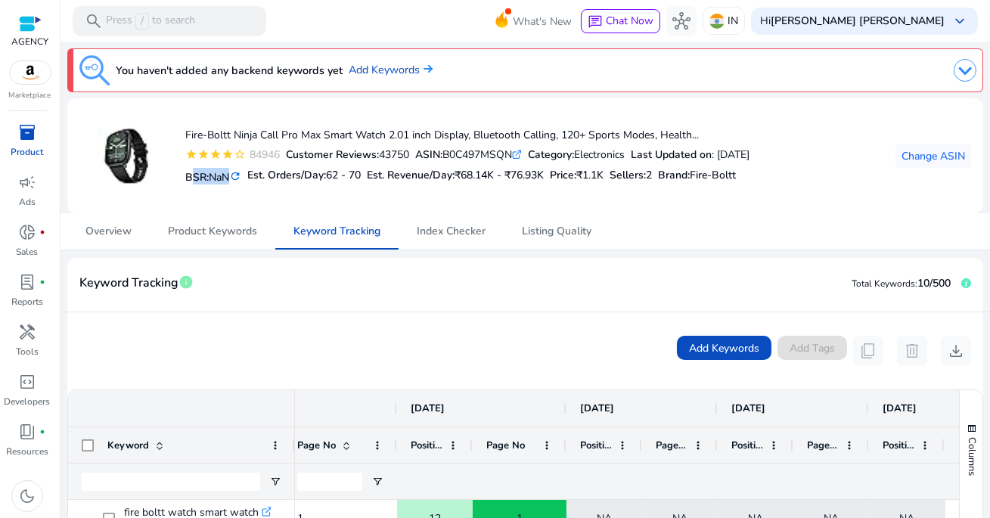
click at [241, 179] on h5 "BSR: NaN refresh" at bounding box center [213, 176] width 56 height 17
click at [241, 187] on div "BSR: NaN refresh" at bounding box center [213, 176] width 56 height 26
click at [240, 178] on mat-icon "refresh" at bounding box center [235, 176] width 12 height 14
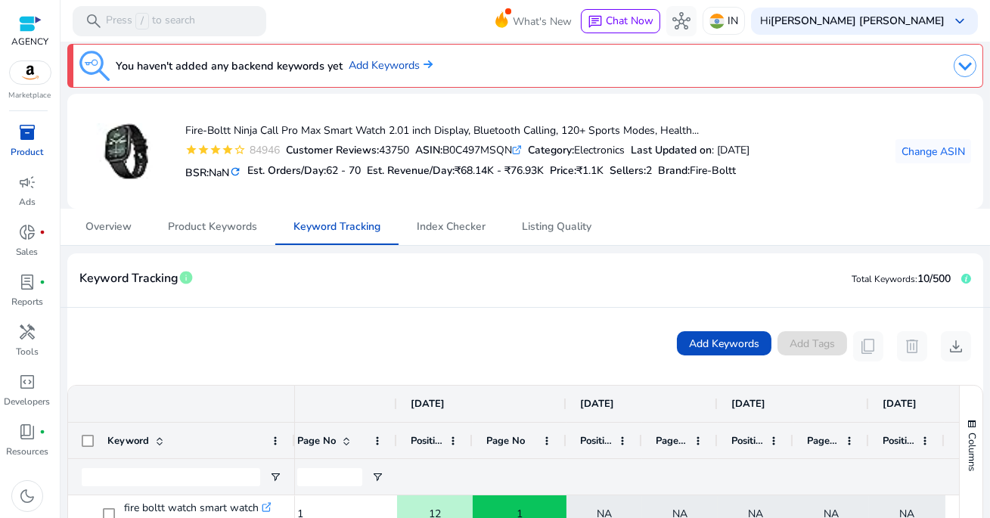
click at [235, 173] on mat-icon "refresh" at bounding box center [235, 172] width 12 height 14
click at [241, 175] on mat-icon "refresh" at bounding box center [235, 172] width 12 height 14
click at [241, 175] on mat-icon "refresh" at bounding box center [235, 172] width 12 height 15
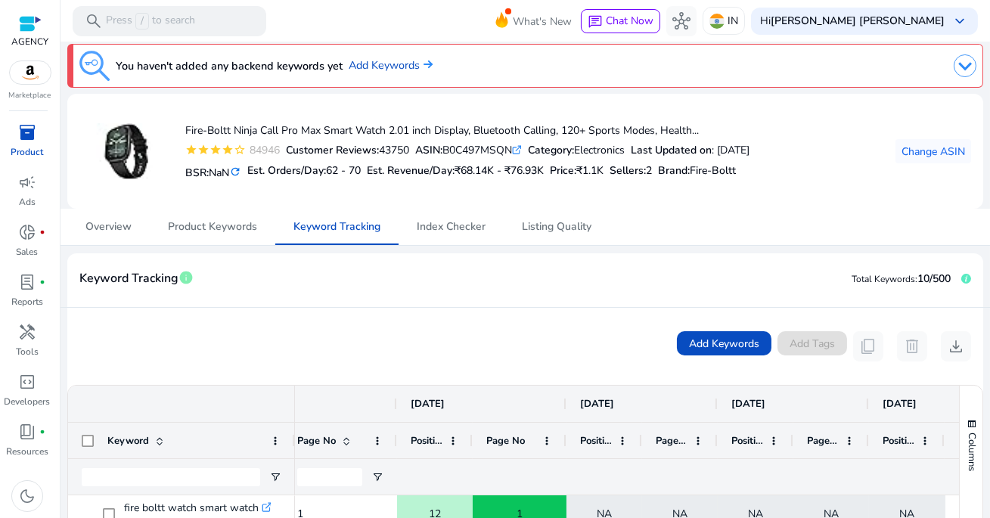
click at [241, 175] on mat-icon "refresh" at bounding box center [235, 172] width 12 height 15
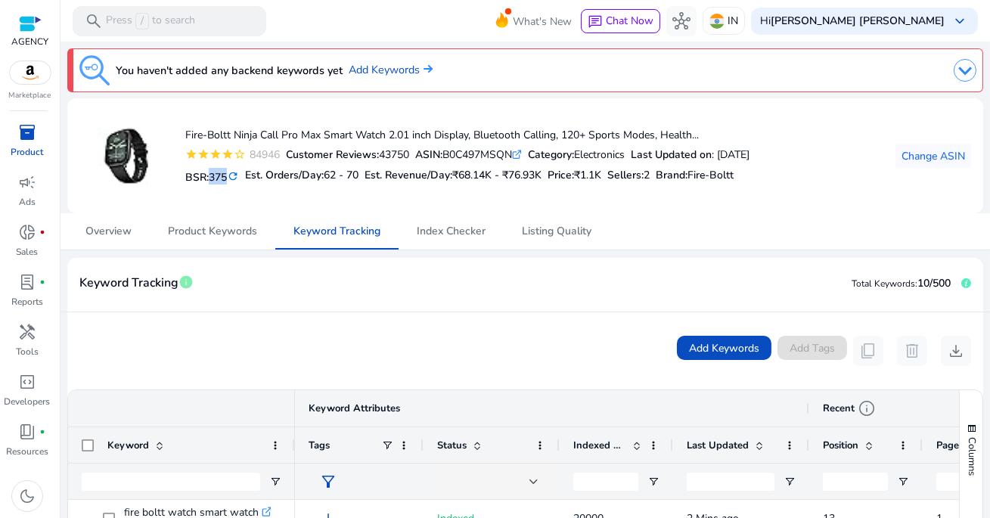
drag, startPoint x: 210, startPoint y: 178, endPoint x: 231, endPoint y: 178, distance: 21.2
click at [231, 178] on h5 "BSR: 375 refresh" at bounding box center [212, 176] width 54 height 17
click at [402, 152] on div "Customer Reviews: 43750" at bounding box center [347, 155] width 123 height 16
click at [238, 178] on mat-icon "refresh" at bounding box center [233, 176] width 12 height 14
click at [238, 178] on mat-icon "refresh" at bounding box center [235, 176] width 12 height 14
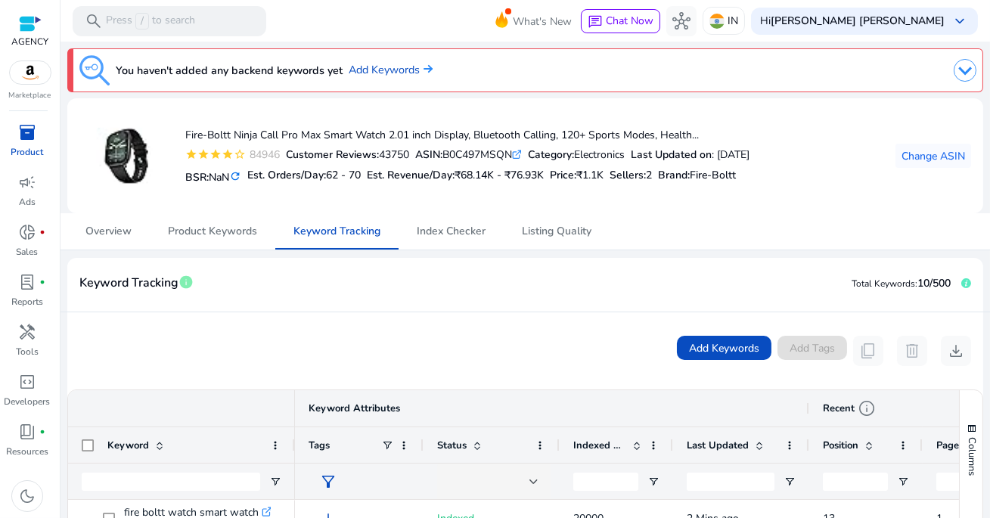
click at [238, 178] on mat-icon "refresh" at bounding box center [235, 176] width 12 height 14
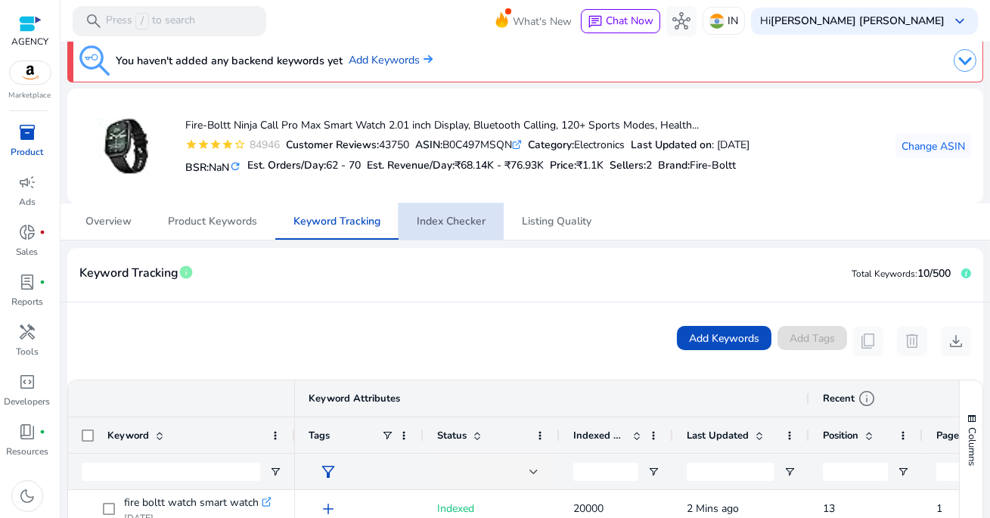
click at [432, 217] on span "Index Checker" at bounding box center [451, 221] width 69 height 11
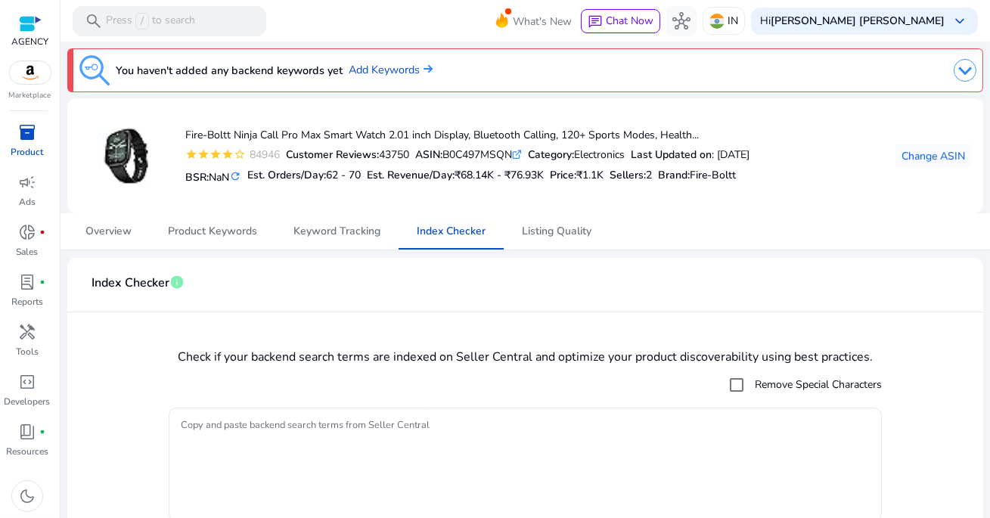
scroll to position [56, 0]
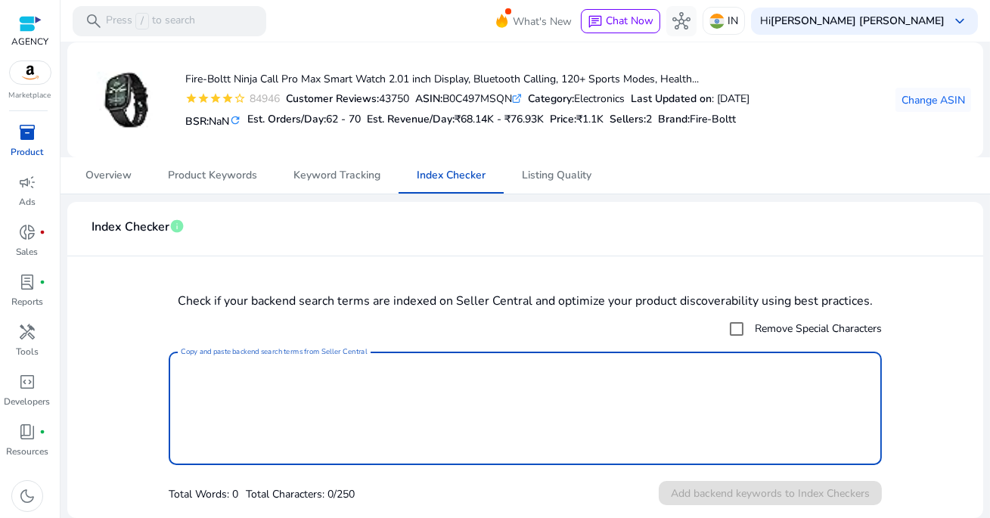
click at [436, 420] on textarea "Copy and paste backend search terms from Seller Central" at bounding box center [525, 408] width 689 height 98
click at [544, 172] on span "Listing Quality" at bounding box center [557, 175] width 70 height 11
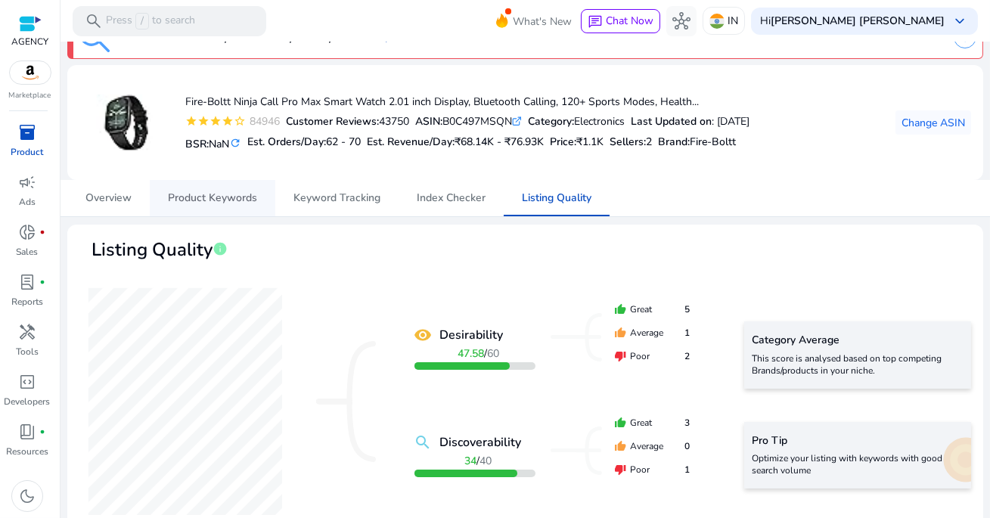
scroll to position [13, 0]
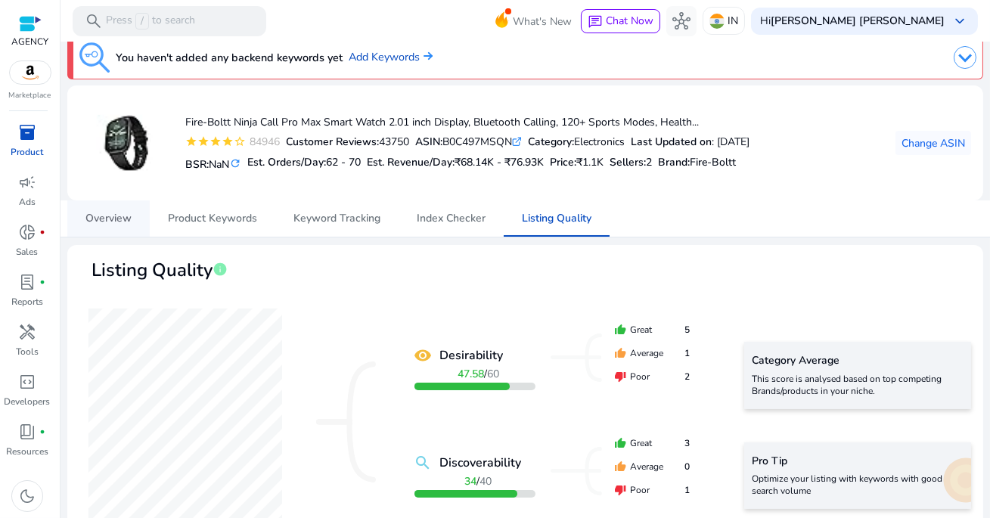
click at [118, 219] on span "Overview" at bounding box center [108, 218] width 46 height 11
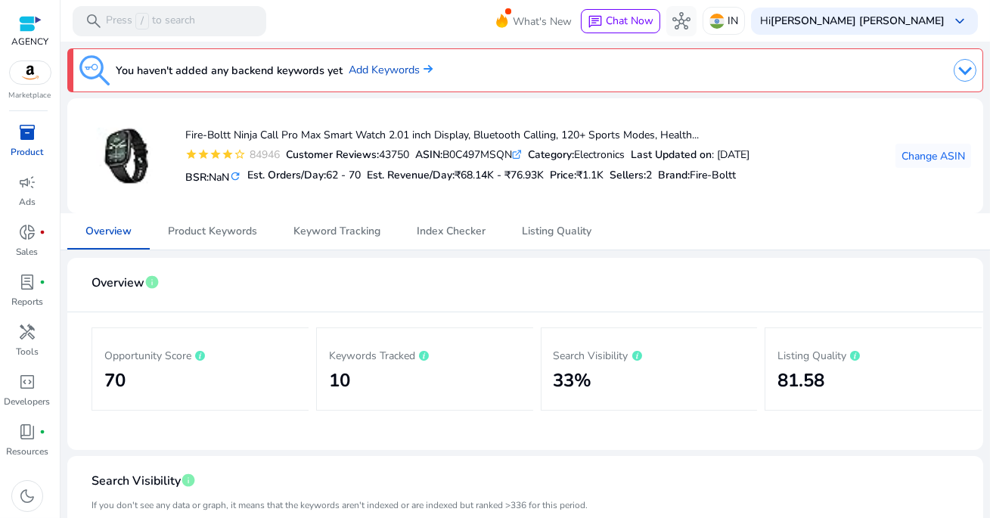
click at [646, 183] on div "Sellers: 2" at bounding box center [630, 175] width 42 height 22
drag, startPoint x: 624, startPoint y: 176, endPoint x: 793, endPoint y: 175, distance: 169.4
click at [749, 175] on div "BSR: NaN refresh Est. Orders/Day: 62 - 70 Est. Revenue/Day: ₹68.14K - ₹76.93K P…" at bounding box center [467, 176] width 564 height 26
click at [24, 195] on p "Ads" at bounding box center [27, 202] width 17 height 14
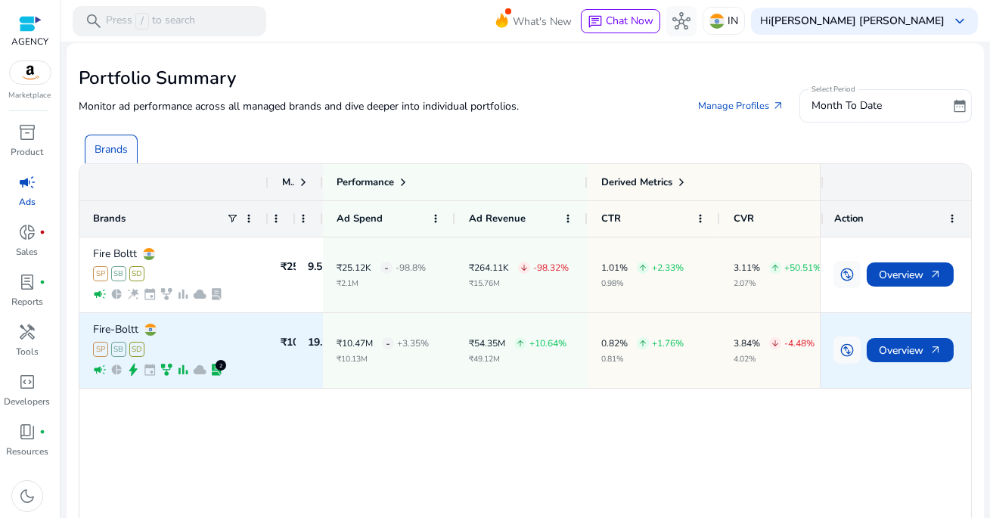
scroll to position [6, 0]
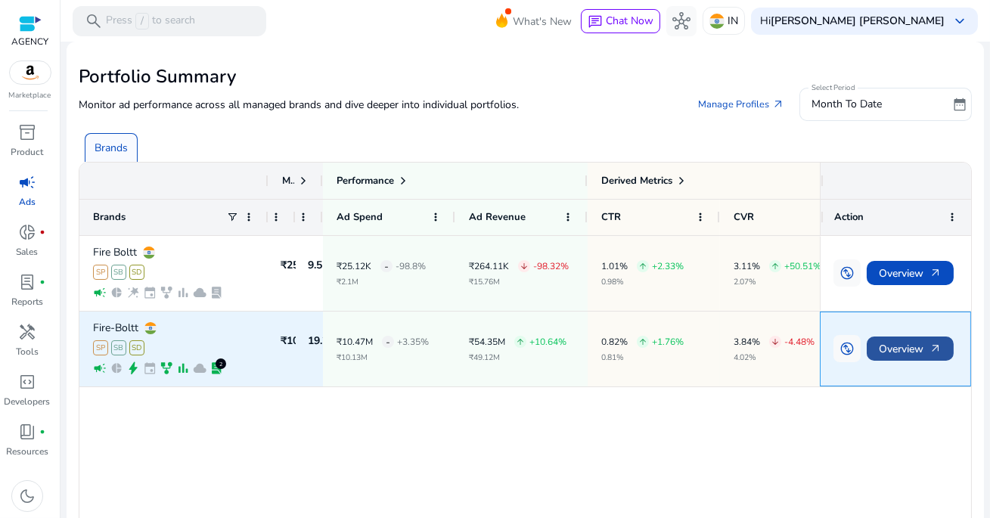
click at [908, 350] on span "Overview arrow_outward" at bounding box center [910, 348] width 63 height 31
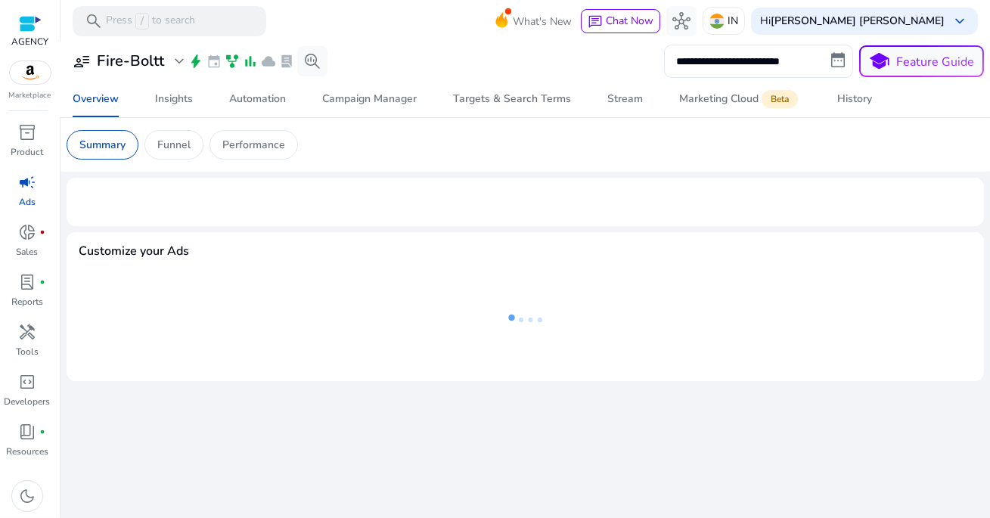
click at [478, 81] on span "Targets & Search Terms" at bounding box center [512, 99] width 118 height 36
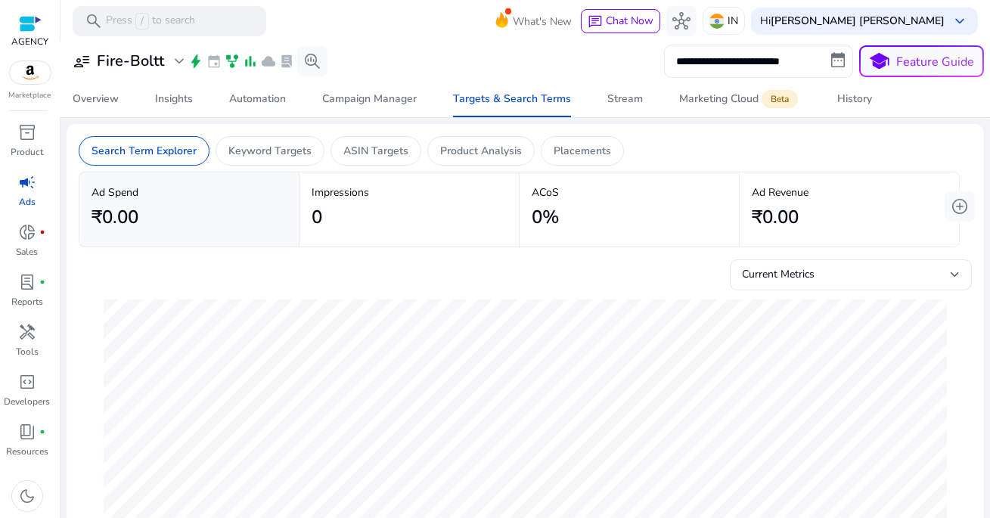
click at [709, 62] on input "**********" at bounding box center [758, 61] width 189 height 33
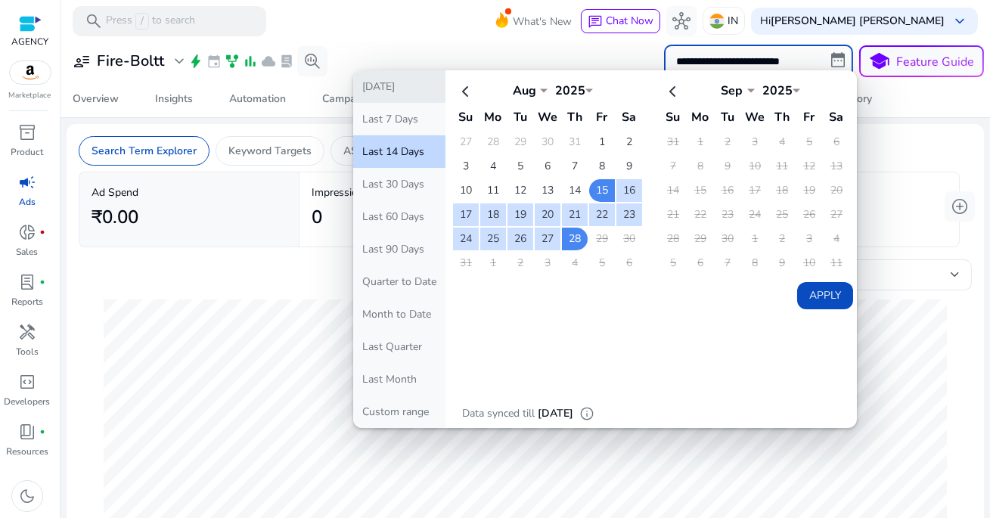
click at [420, 85] on button "[DATE]" at bounding box center [399, 86] width 92 height 33
type input "**********"
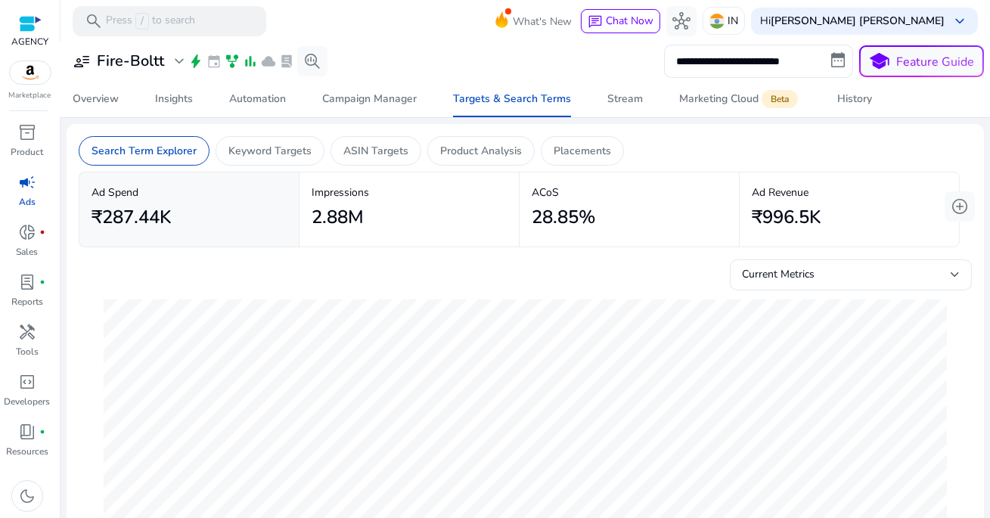
drag, startPoint x: 529, startPoint y: 219, endPoint x: 589, endPoint y: 219, distance: 59.7
click at [589, 219] on h2 "28.85%" at bounding box center [564, 217] width 64 height 22
click at [641, 91] on link "Stream" at bounding box center [625, 99] width 72 height 36
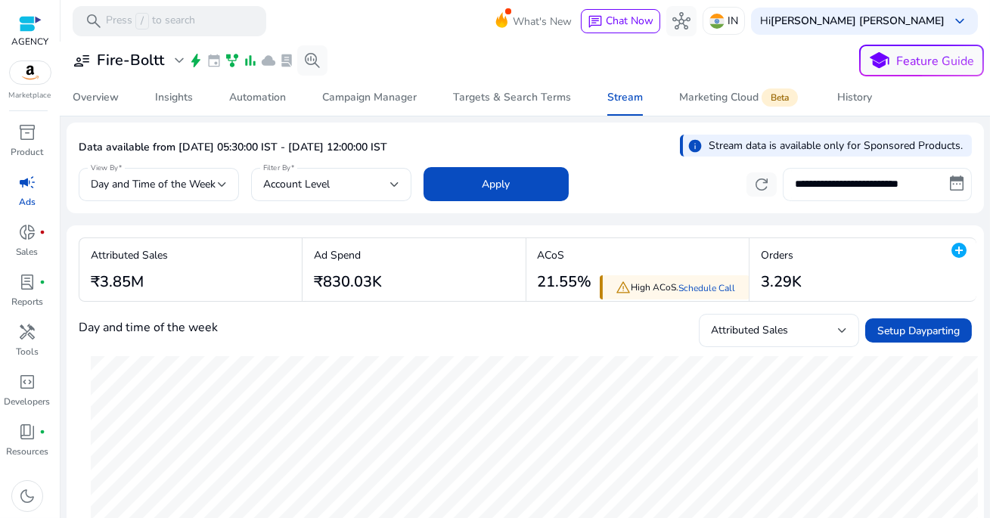
click at [838, 173] on input "**********" at bounding box center [877, 184] width 189 height 33
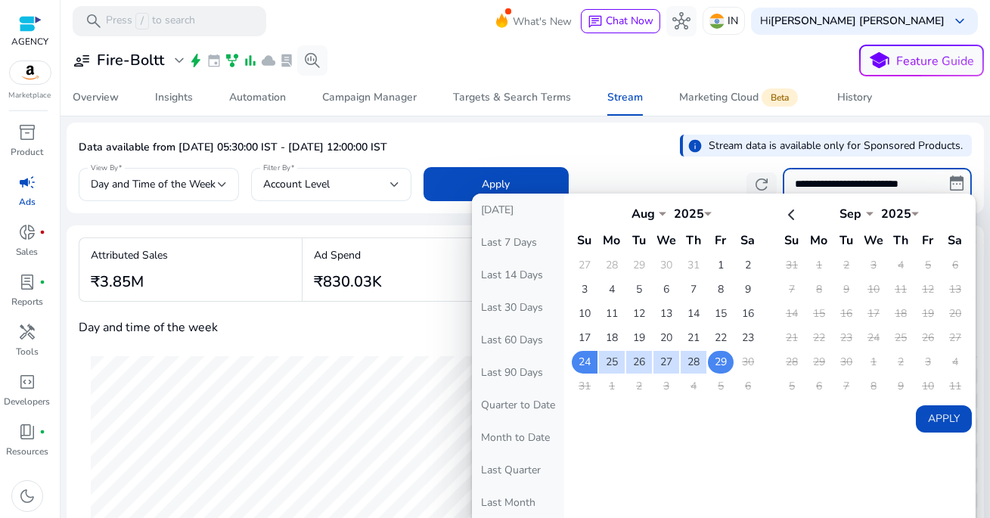
click at [713, 358] on td "29" at bounding box center [721, 362] width 26 height 23
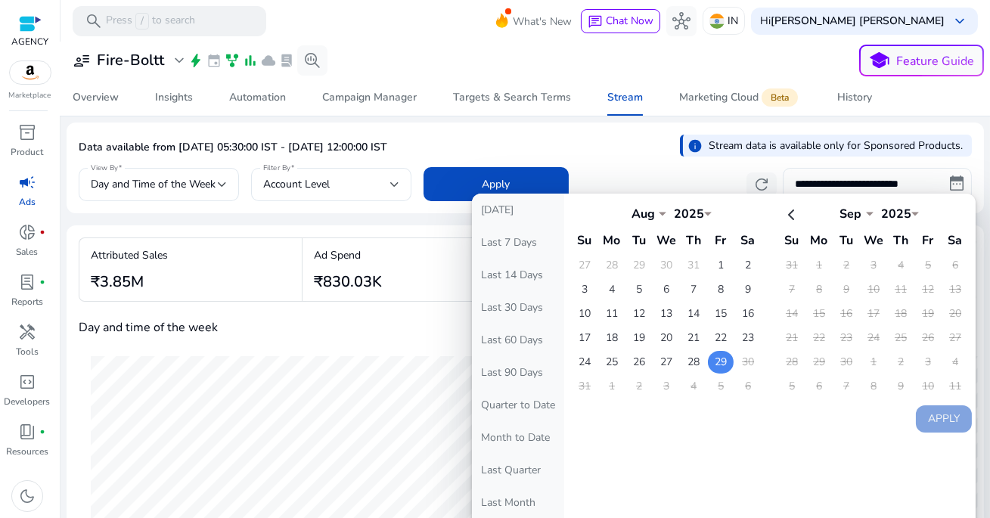
click at [713, 358] on td "29" at bounding box center [721, 362] width 26 height 23
click at [626, 360] on td "26" at bounding box center [639, 362] width 26 height 23
click at [717, 362] on td "29" at bounding box center [721, 362] width 26 height 23
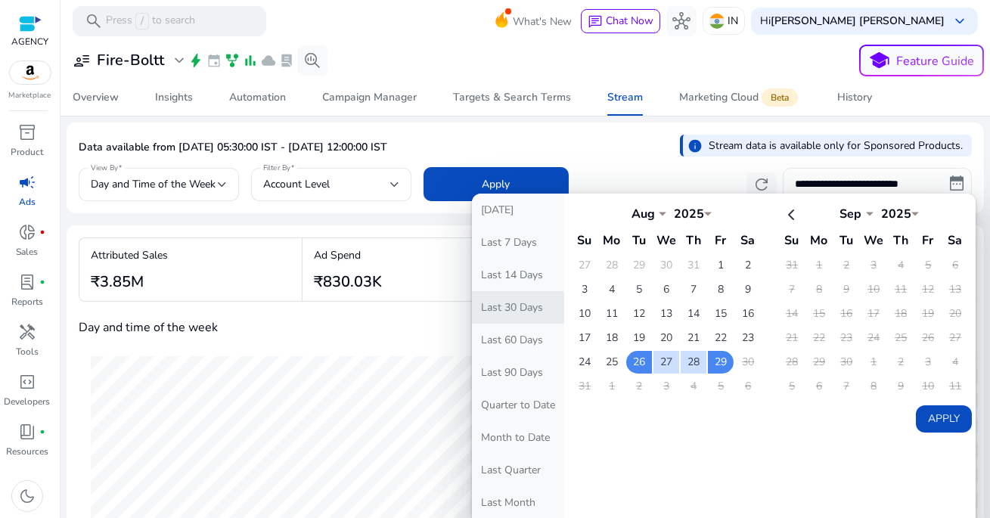
click at [532, 305] on button "Last 30 Days" at bounding box center [518, 307] width 92 height 33
type input "**********"
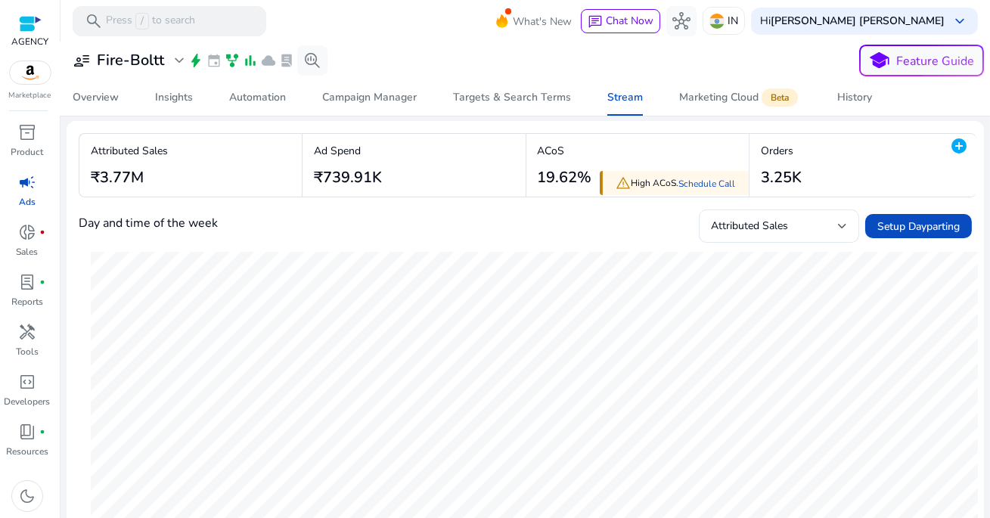
scroll to position [108, 0]
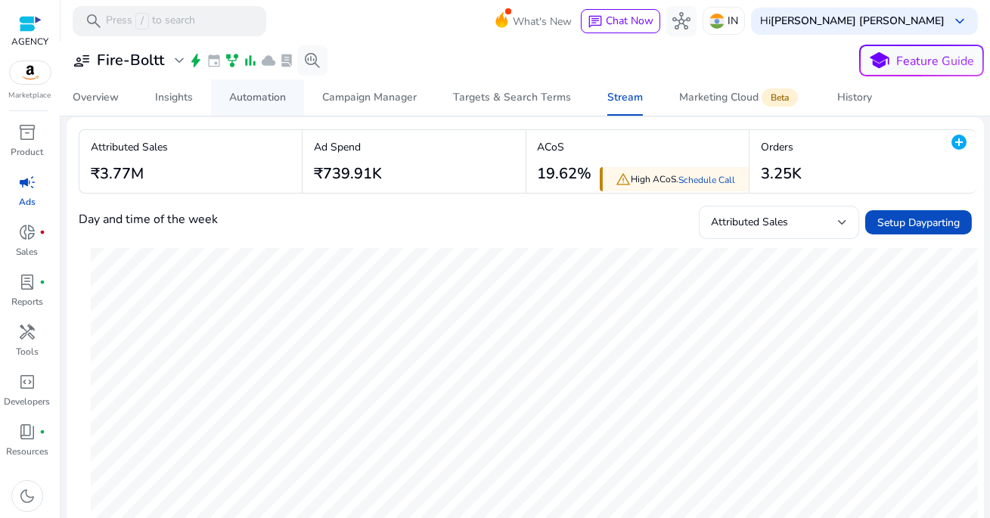
click at [257, 97] on div "Automation" at bounding box center [257, 97] width 57 height 11
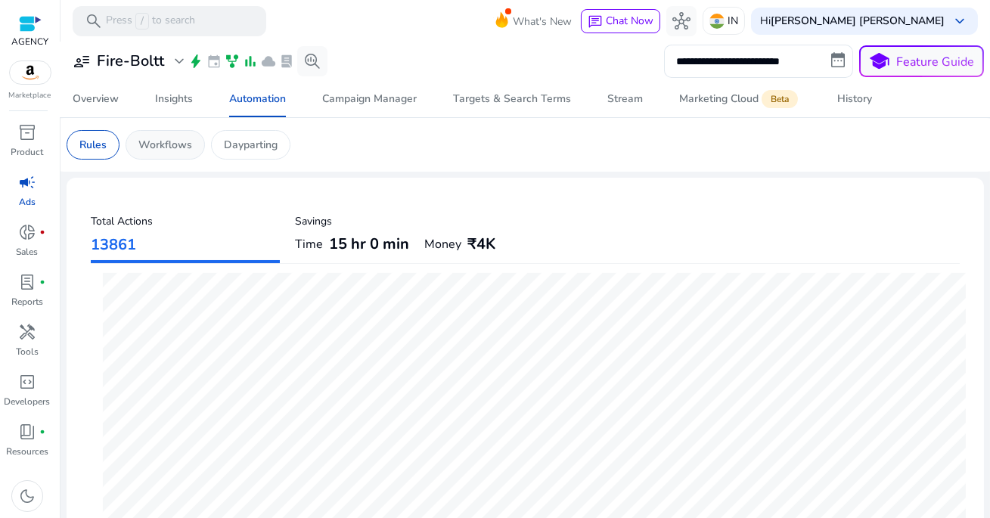
click at [169, 142] on p "Workflows" at bounding box center [165, 145] width 54 height 16
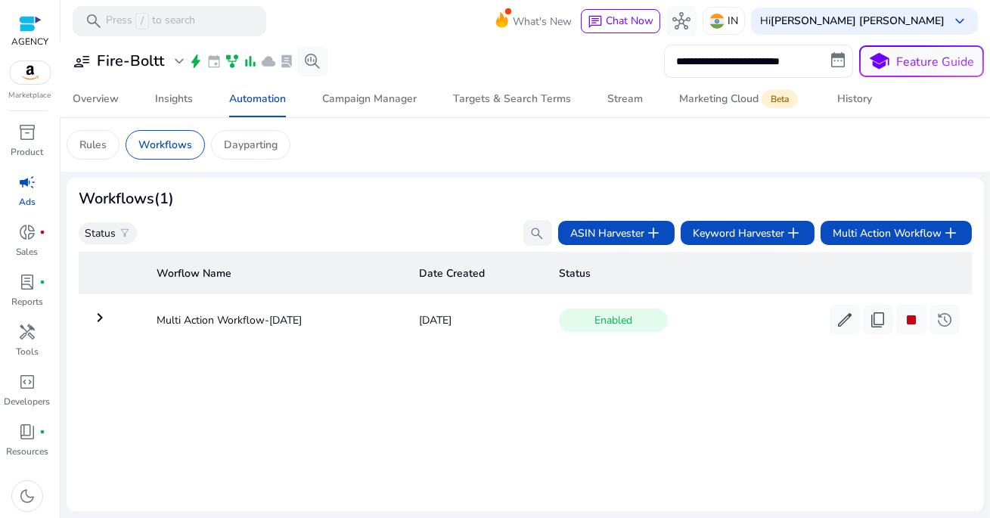
click at [101, 319] on mat-icon "keyboard_arrow_right" at bounding box center [100, 318] width 18 height 18
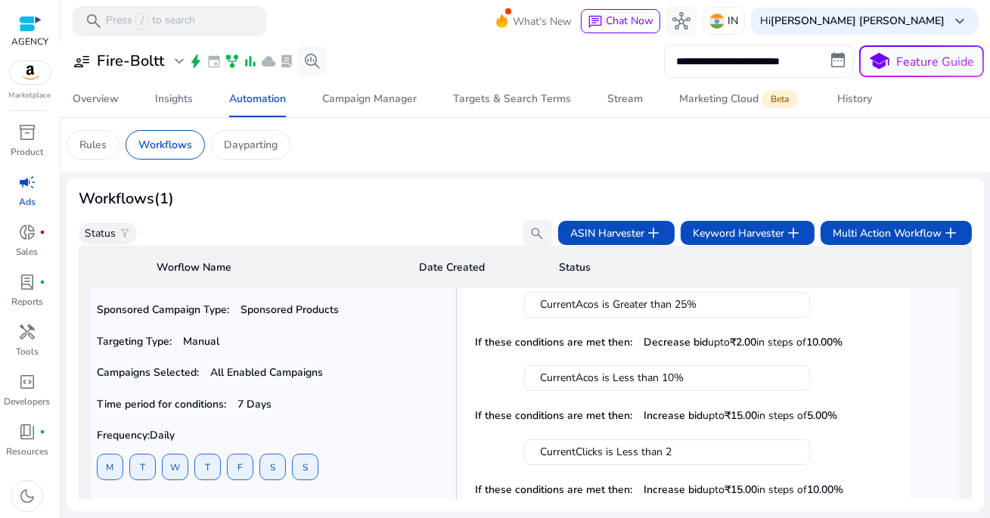
scroll to position [23, 0]
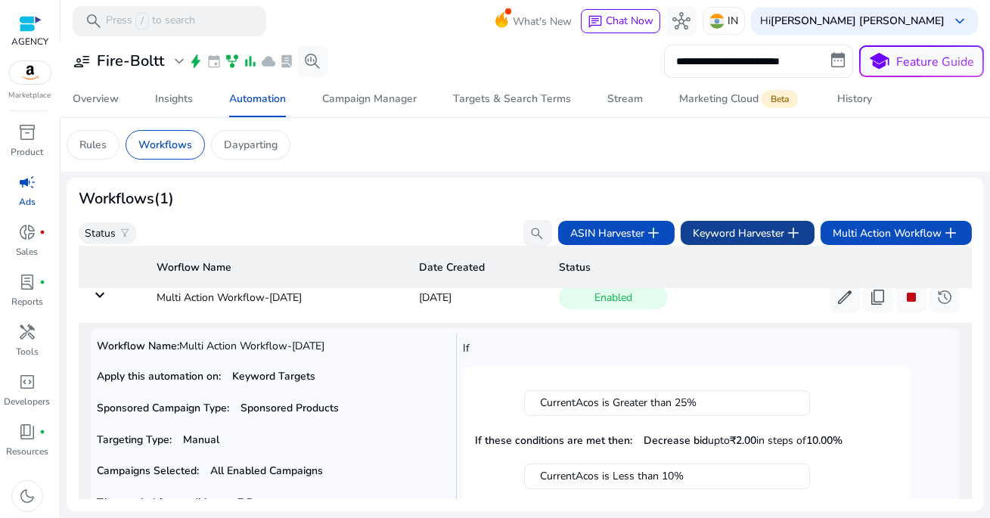
click at [740, 236] on span "Keyword Harvester add" at bounding box center [748, 233] width 110 height 18
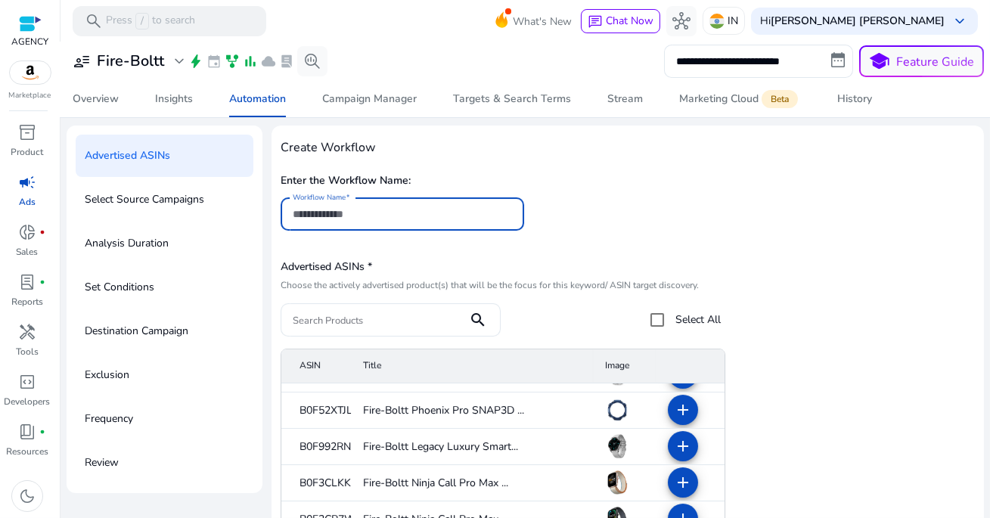
scroll to position [60, 0]
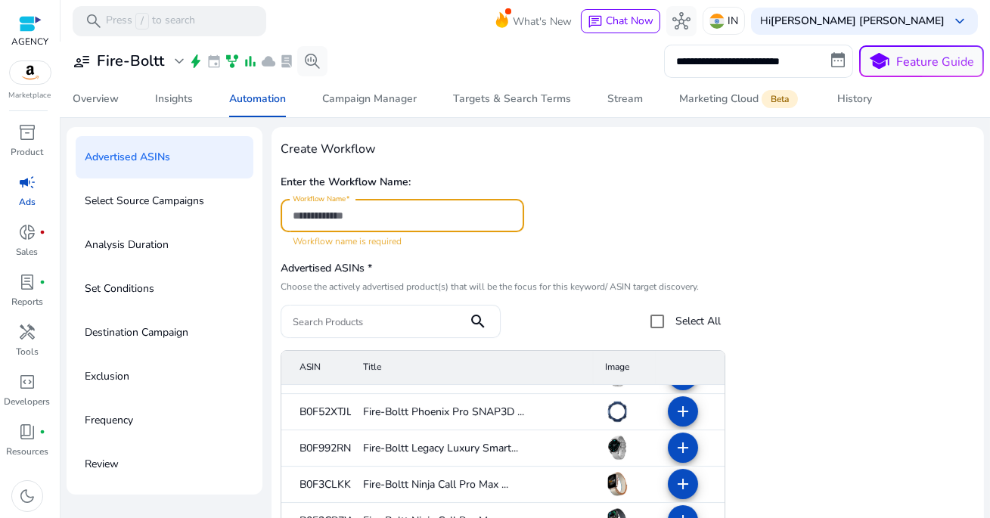
paste input "**********"
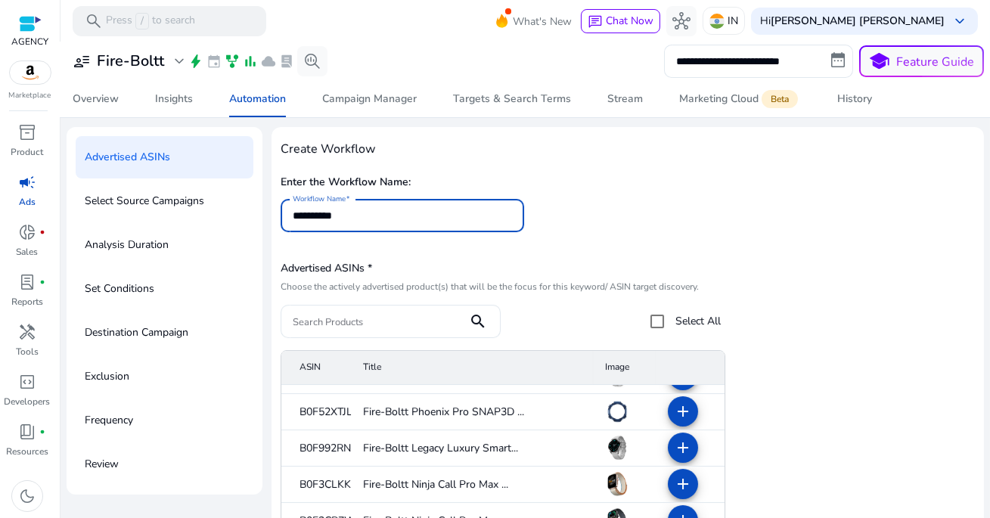
click at [416, 223] on input "**********" at bounding box center [402, 215] width 219 height 17
click at [432, 215] on input "**********" at bounding box center [402, 215] width 219 height 17
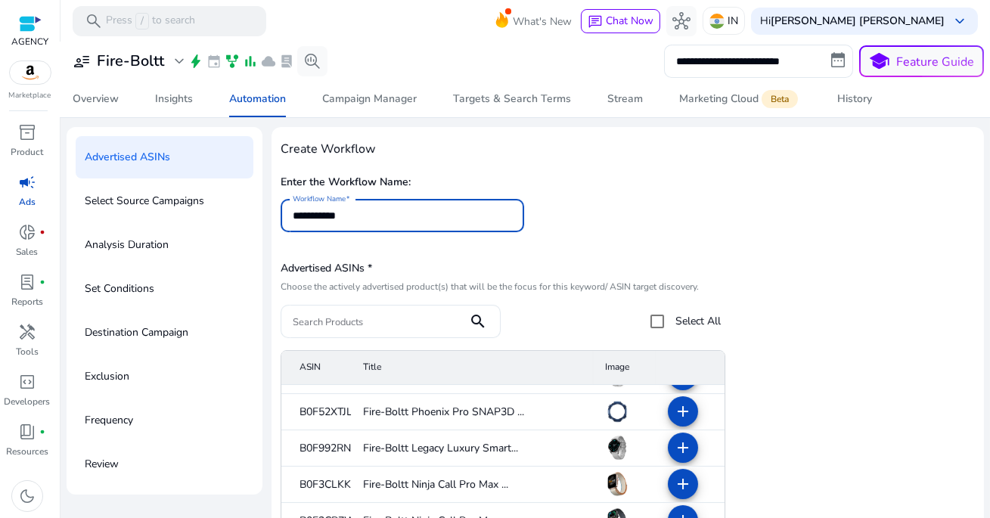
scroll to position [40, 0]
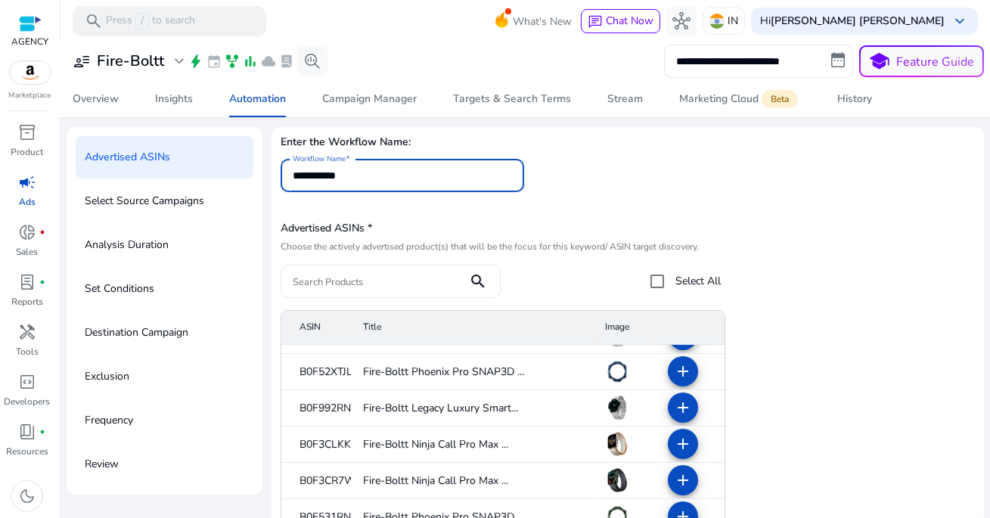
type input "**********"
click at [426, 291] on div at bounding box center [374, 281] width 163 height 33
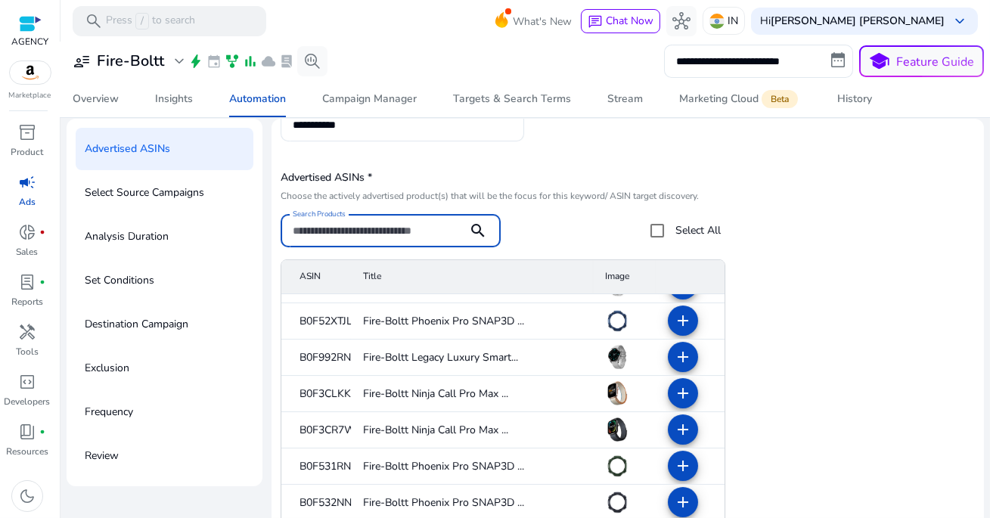
scroll to position [69, 0]
paste input "**********"
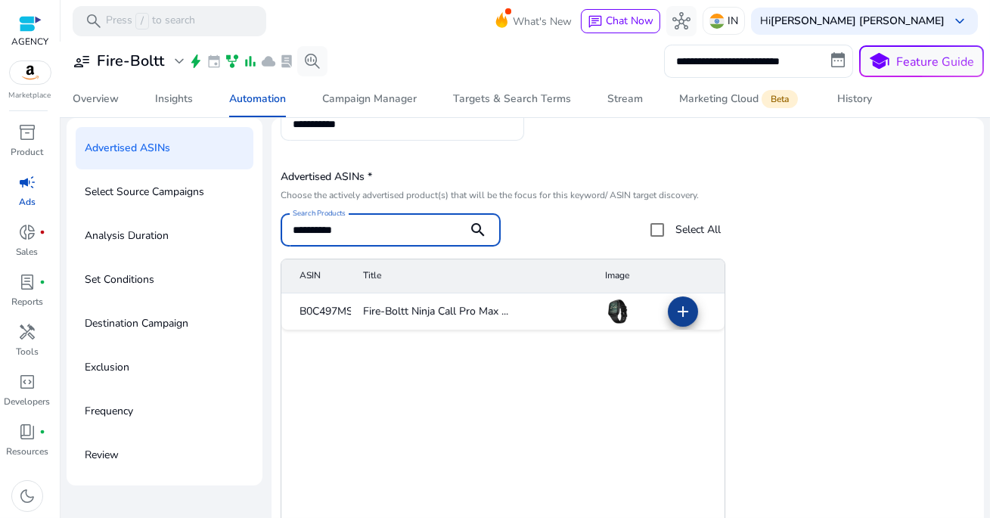
type input "**********"
click at [682, 314] on mat-icon "add" at bounding box center [683, 311] width 18 height 18
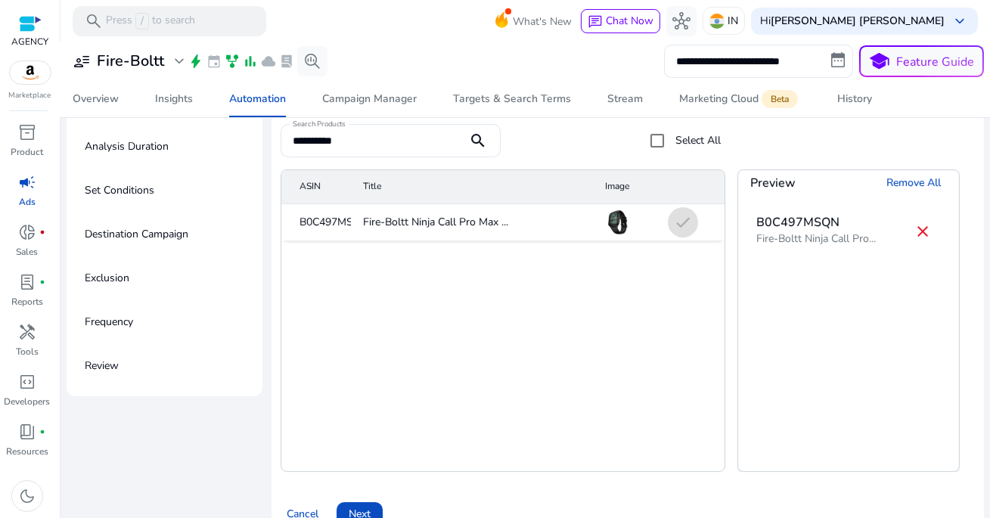
scroll to position [187, 0]
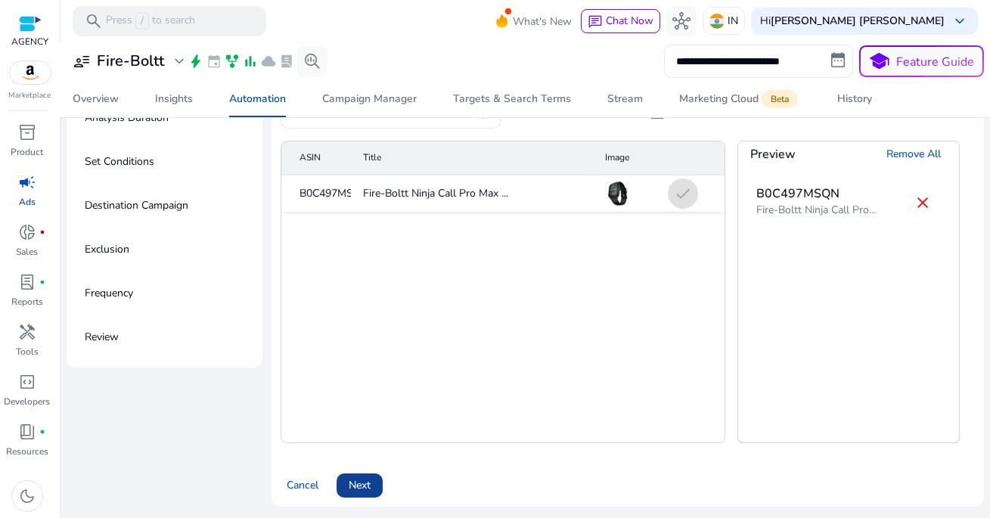
click at [367, 484] on span "Next" at bounding box center [360, 485] width 22 height 16
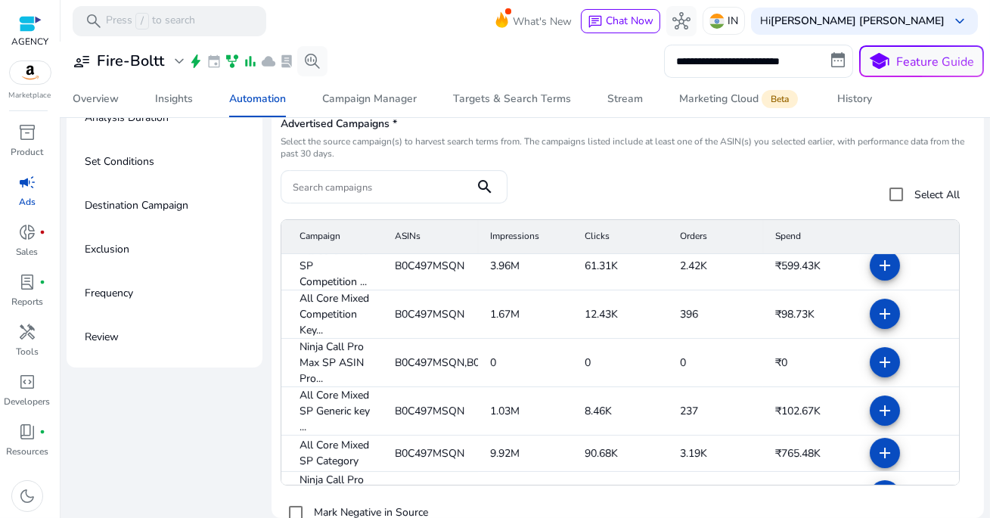
scroll to position [1, 0]
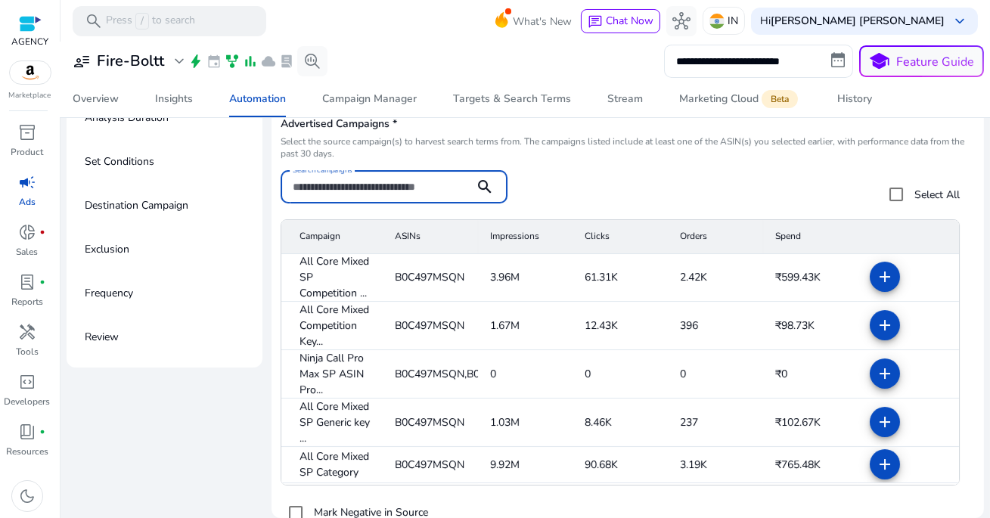
click at [373, 191] on input "Search campaigns" at bounding box center [377, 186] width 169 height 17
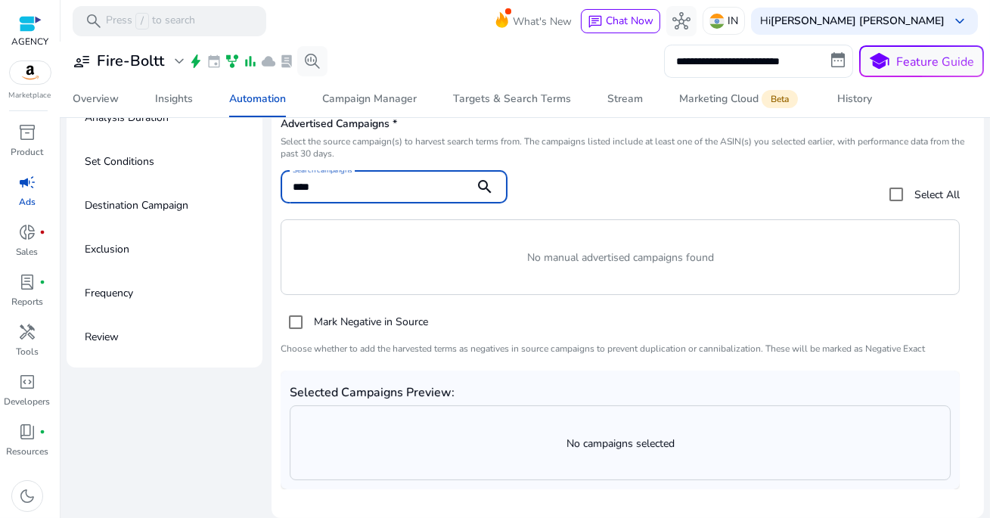
type input "****"
click at [477, 183] on mat-icon "search" at bounding box center [485, 187] width 36 height 18
click at [436, 191] on input "****" at bounding box center [377, 186] width 169 height 17
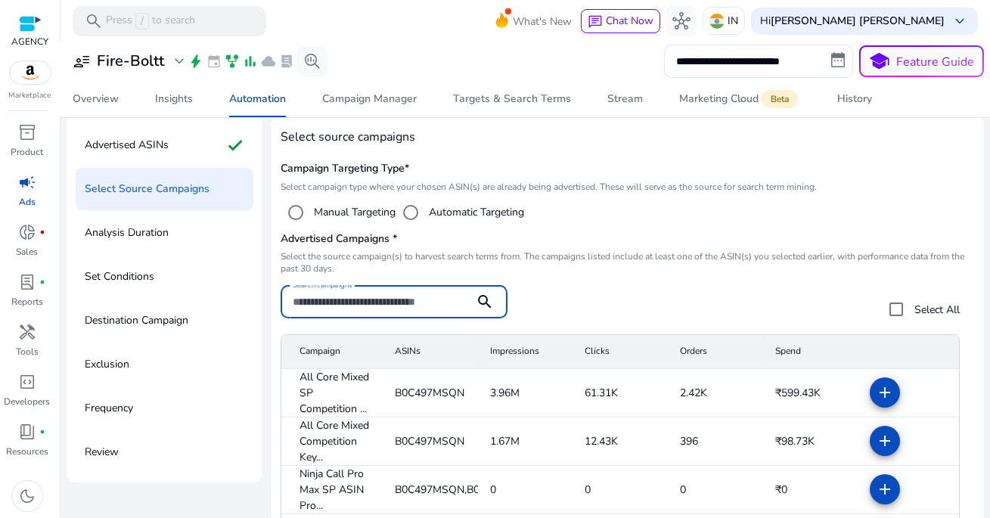
scroll to position [34, 0]
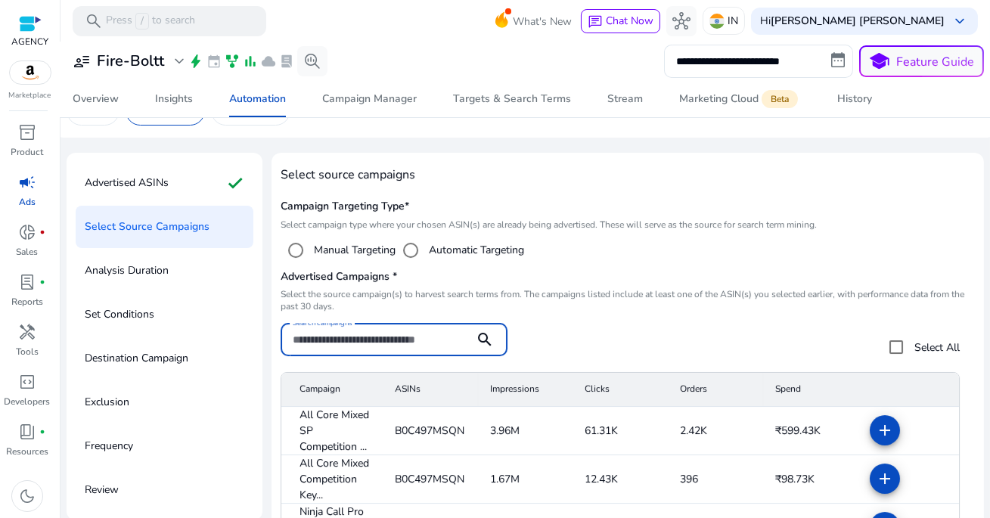
click at [485, 255] on label "Automatic Targeting" at bounding box center [475, 250] width 98 height 16
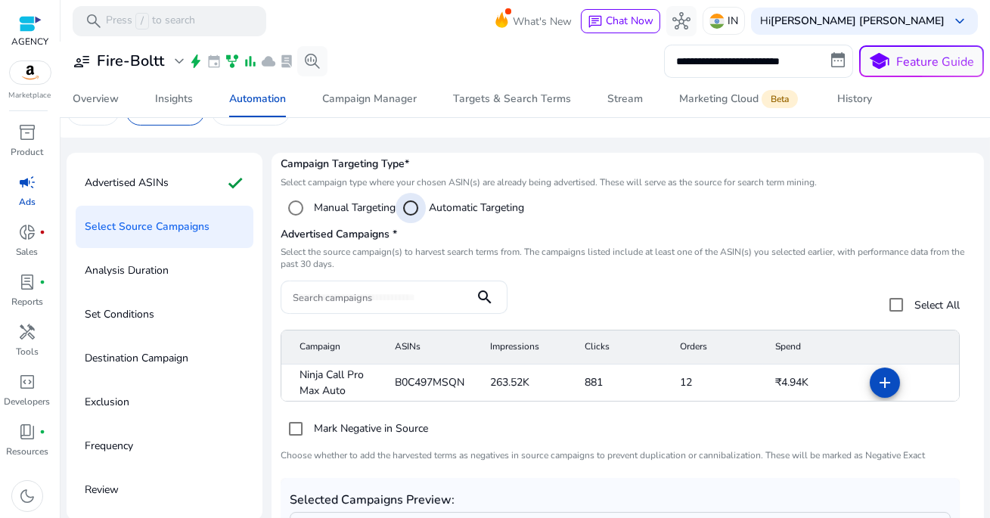
scroll to position [49, 0]
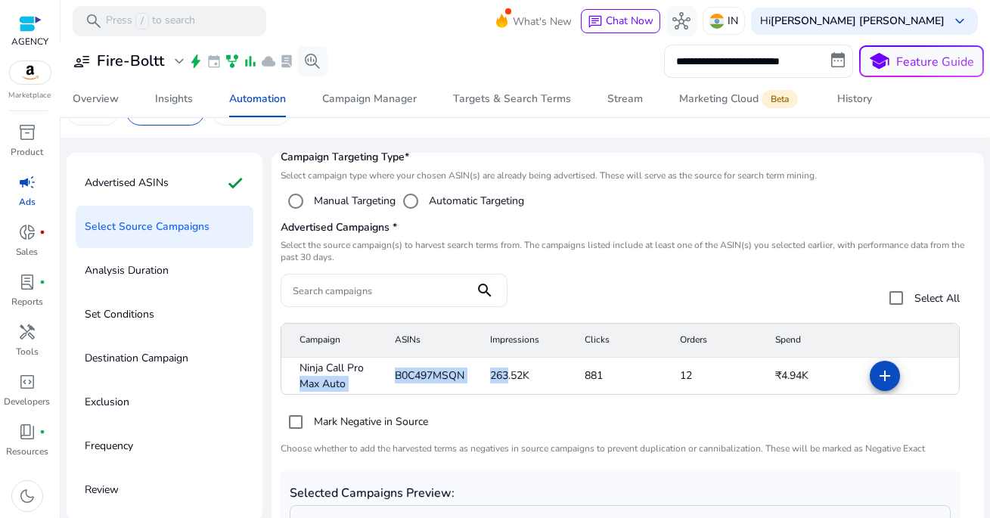
drag, startPoint x: 370, startPoint y: 374, endPoint x: 507, endPoint y: 380, distance: 137.7
click at [507, 380] on mat-row "Ninja Call Pro Max Auto B0C497MSQN 263.52K 881 12 ₹4.94K add" at bounding box center [620, 376] width 678 height 36
click at [507, 380] on mat-cell "263.52K" at bounding box center [525, 376] width 95 height 36
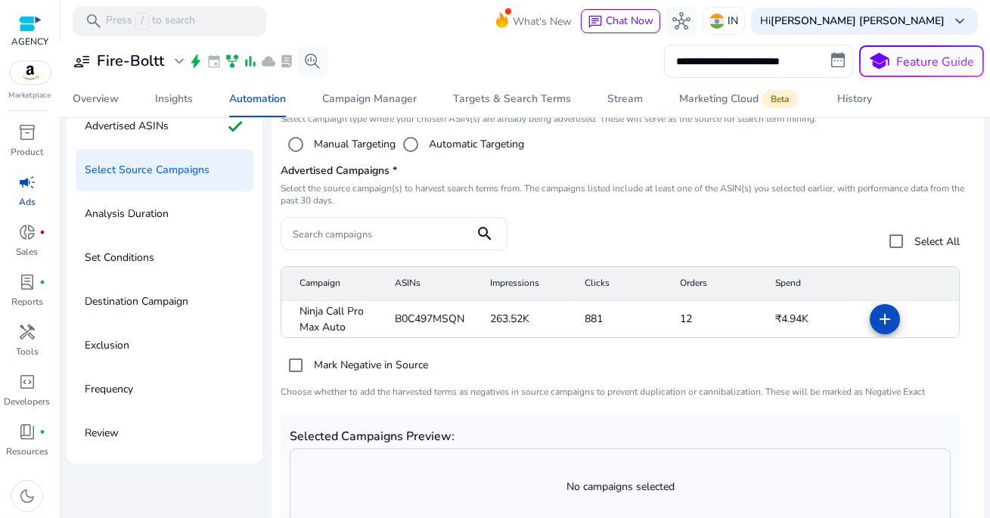
scroll to position [187, 0]
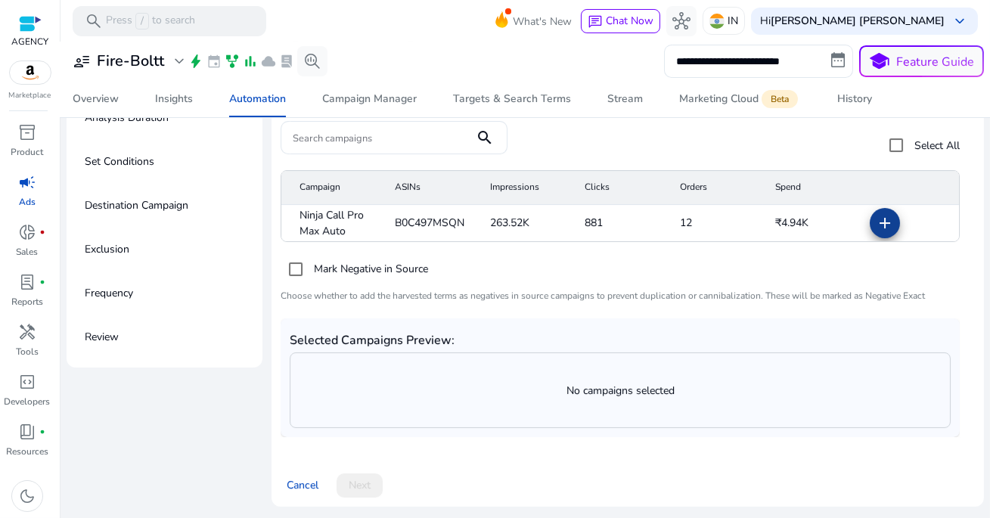
click at [876, 227] on mat-icon "add" at bounding box center [885, 223] width 18 height 18
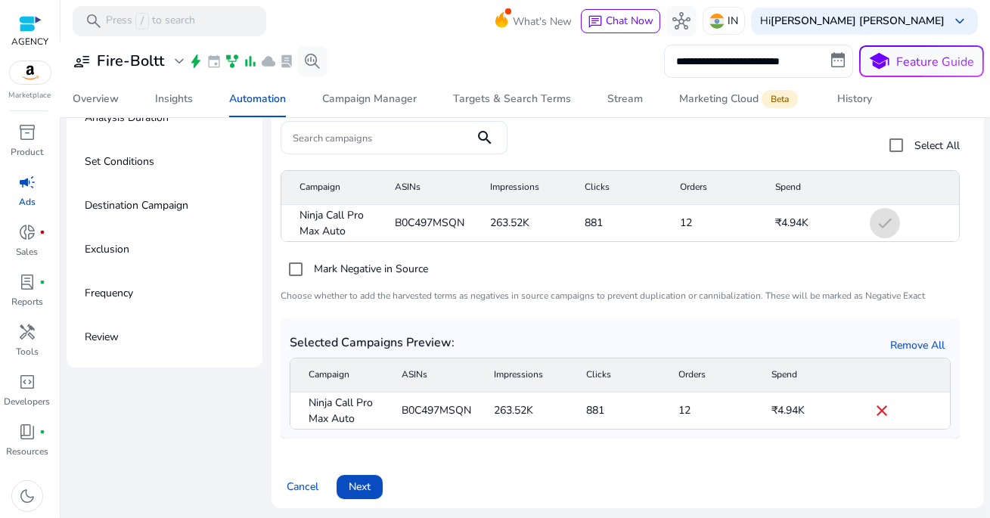
scroll to position [50, 0]
click at [324, 296] on p "Choose whether to add the harvested terms as negatives in source campaigns to p…" at bounding box center [620, 295] width 679 height 12
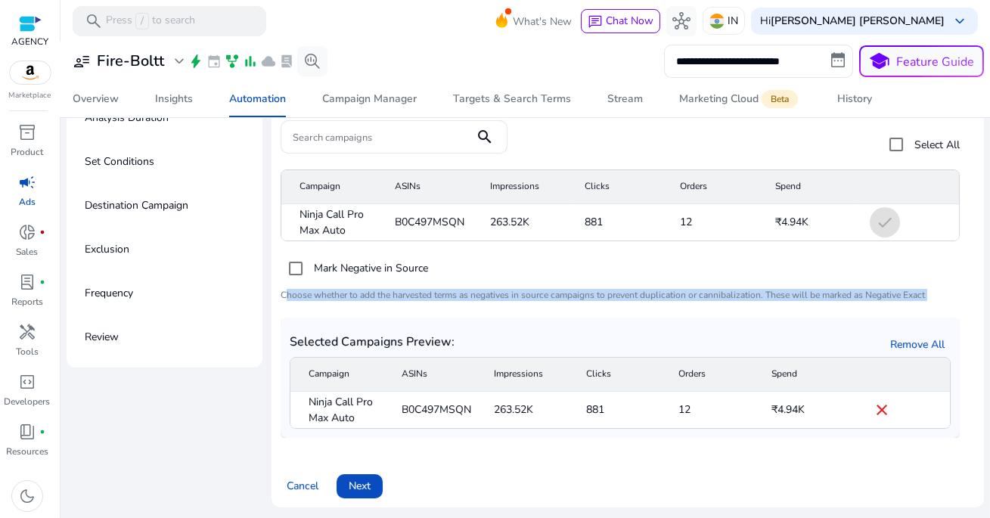
click at [383, 293] on p "Choose whether to add the harvested terms as negatives in source campaigns to p…" at bounding box center [620, 295] width 679 height 12
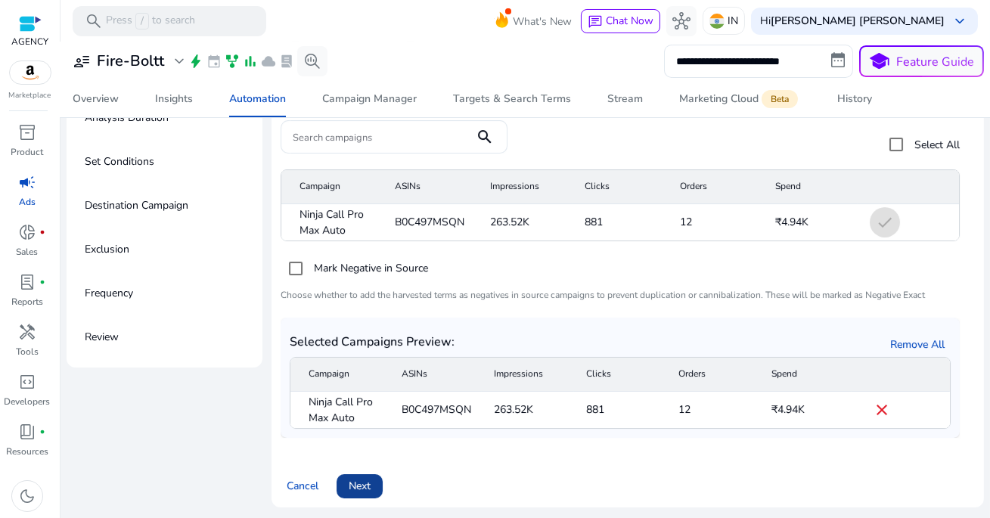
click at [367, 488] on span "Next" at bounding box center [360, 486] width 22 height 16
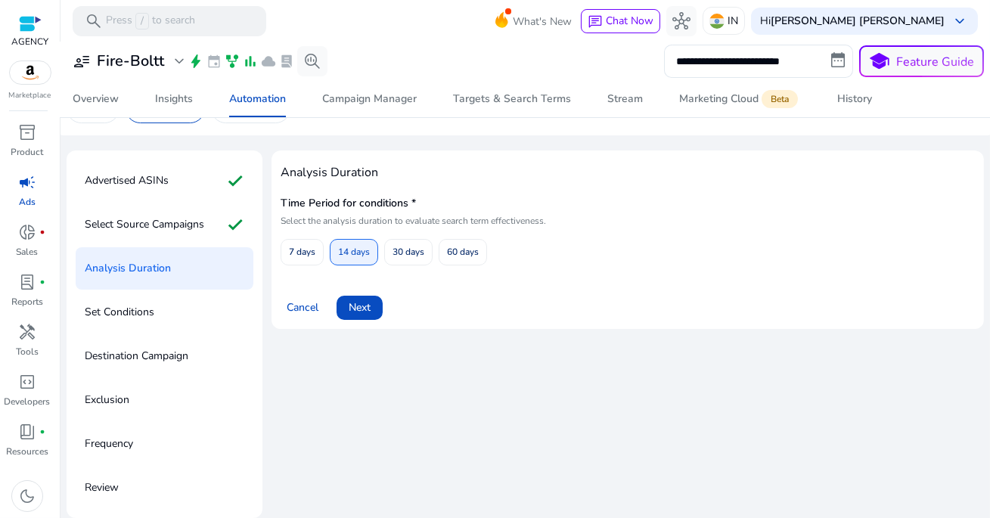
scroll to position [36, 0]
click at [413, 254] on span "30 days" at bounding box center [408, 253] width 32 height 26
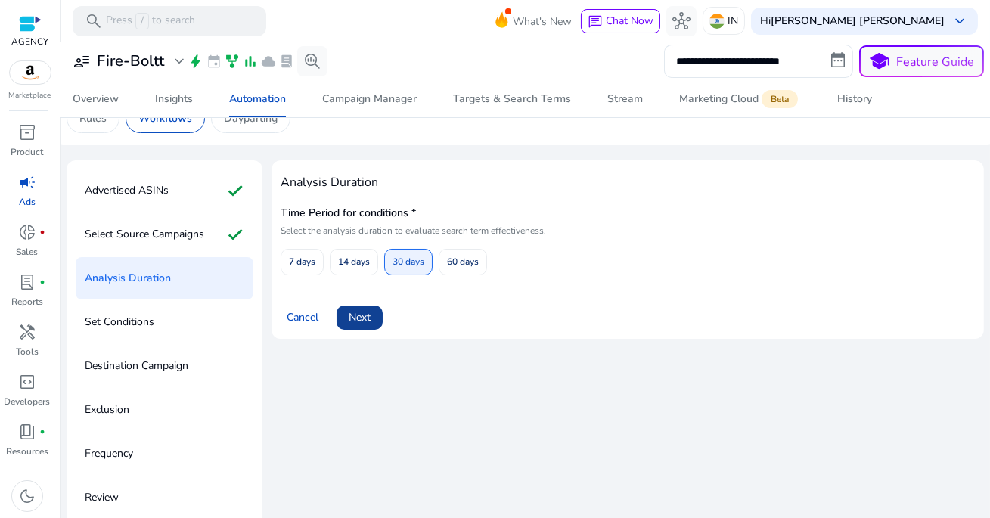
click at [370, 316] on span "Next" at bounding box center [360, 317] width 22 height 16
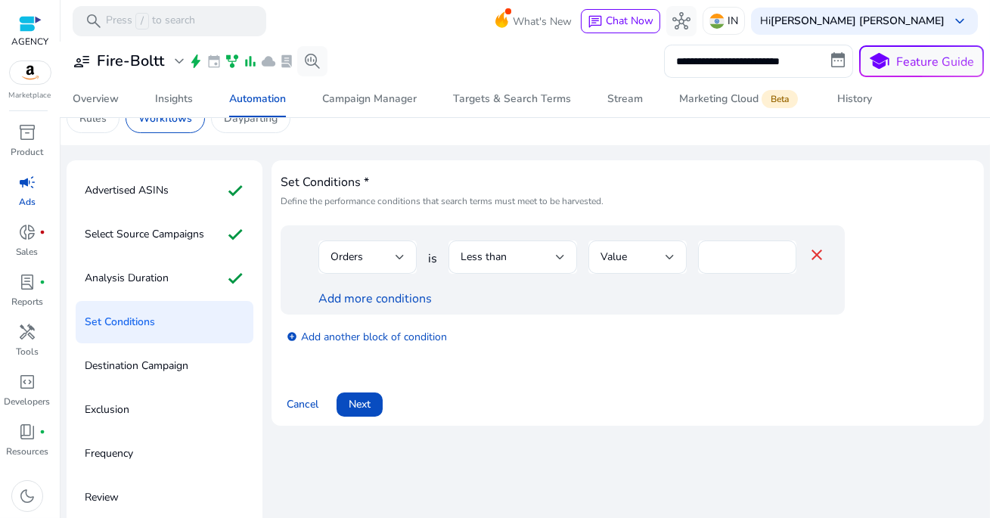
scroll to position [36, 0]
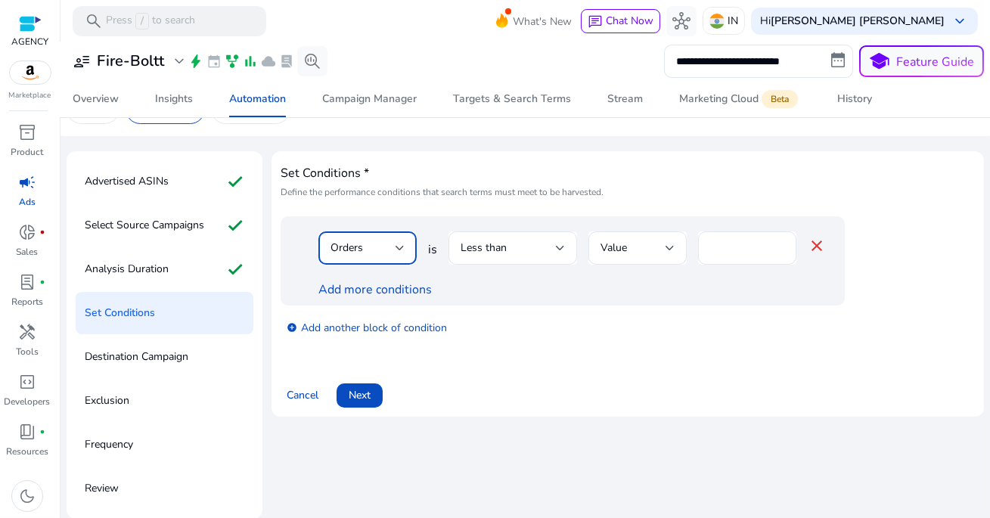
click at [392, 251] on div "Orders" at bounding box center [362, 248] width 65 height 17
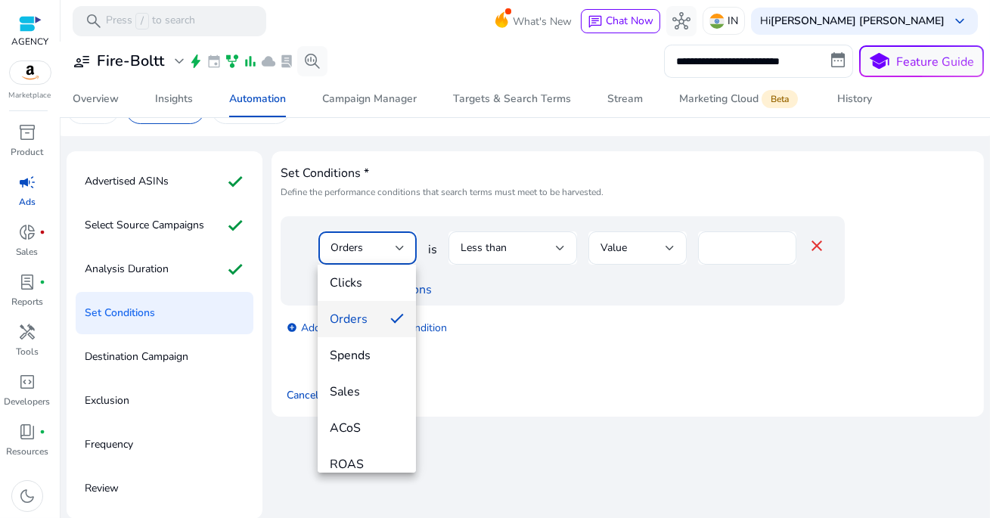
scroll to position [72, 0]
click at [362, 321] on span "Orders" at bounding box center [354, 326] width 48 height 17
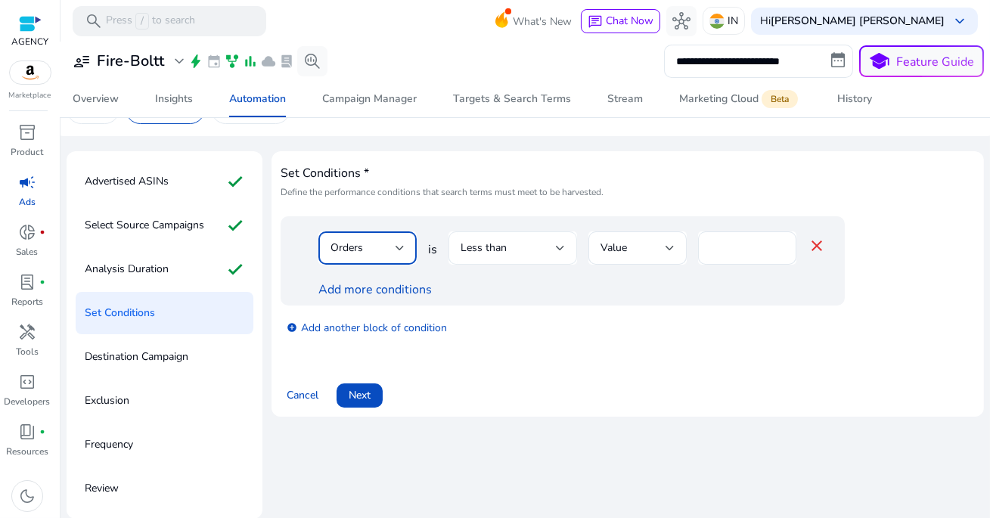
click at [519, 246] on div "Less than" at bounding box center [507, 248] width 95 height 17
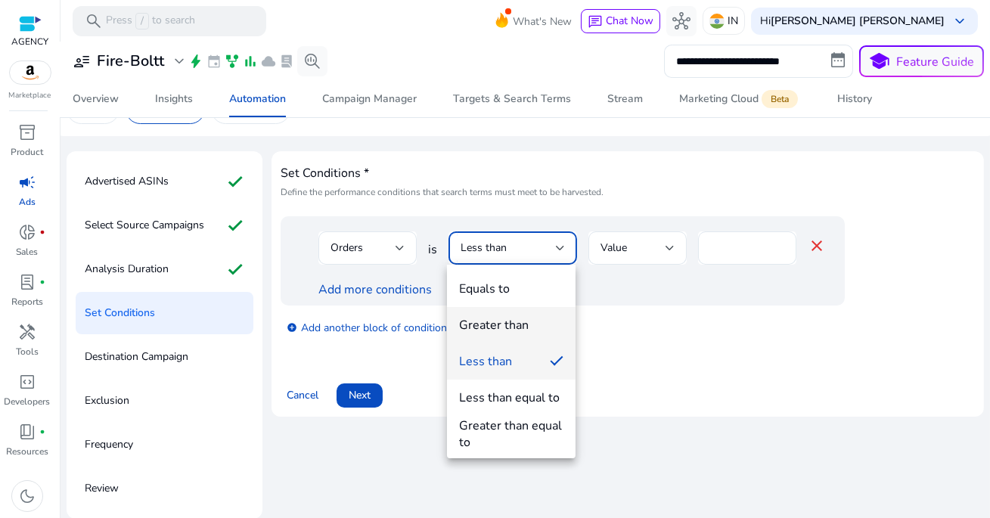
click at [505, 331] on div "Greater than" at bounding box center [494, 325] width 70 height 17
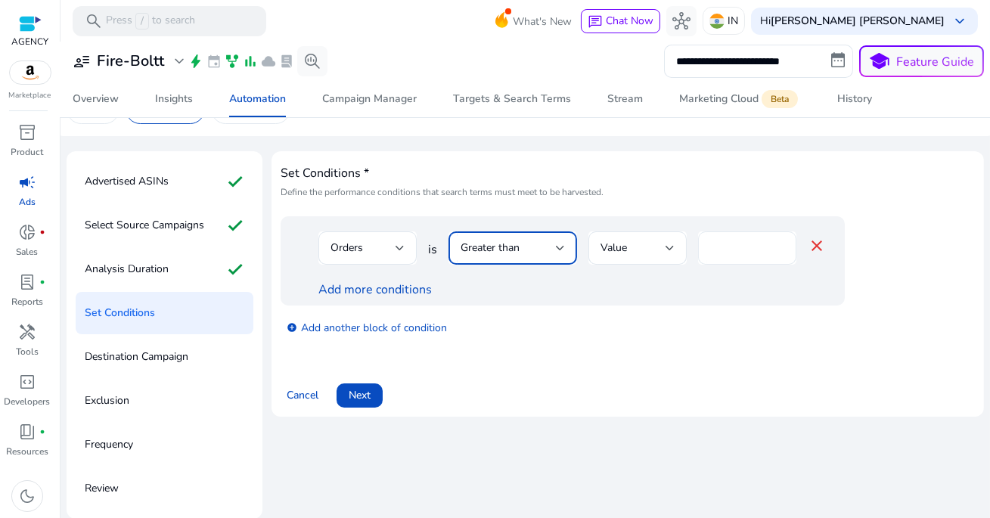
click at [742, 250] on input "*" at bounding box center [747, 248] width 74 height 17
click at [730, 249] on input "**" at bounding box center [747, 248] width 74 height 17
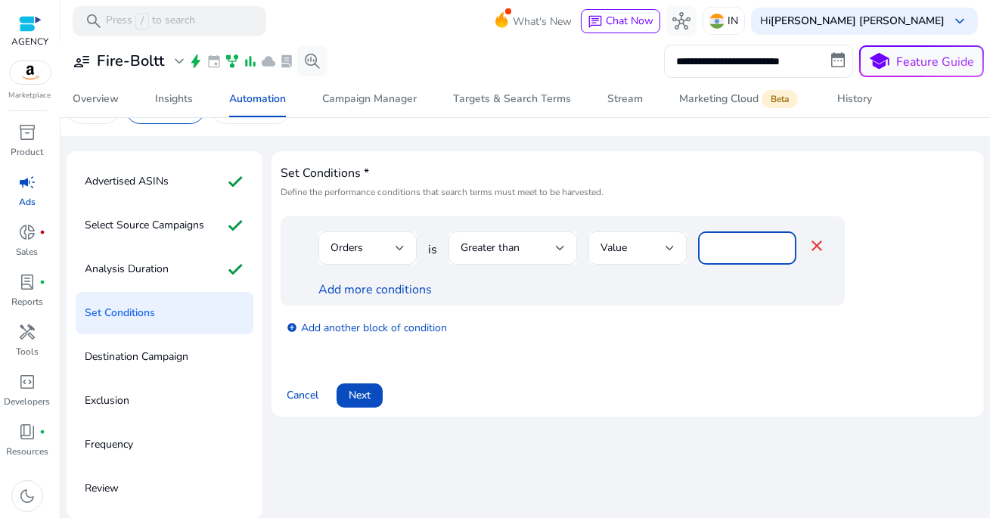
click at [730, 249] on input "**" at bounding box center [747, 248] width 74 height 17
type input "**"
click at [612, 287] on div "Add more conditions" at bounding box center [571, 290] width 507 height 18
click at [391, 289] on link "Add more conditions" at bounding box center [374, 289] width 113 height 17
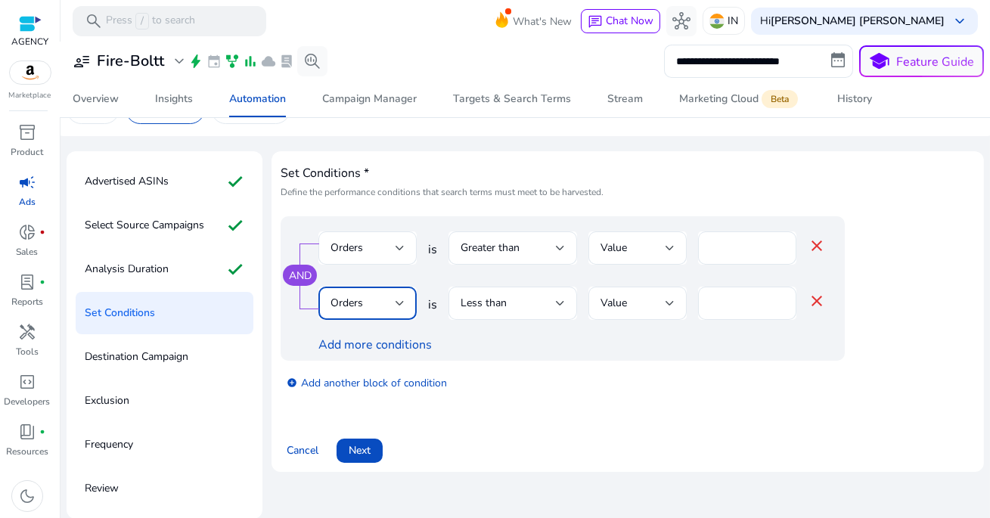
click at [382, 306] on div "Orders" at bounding box center [362, 303] width 65 height 17
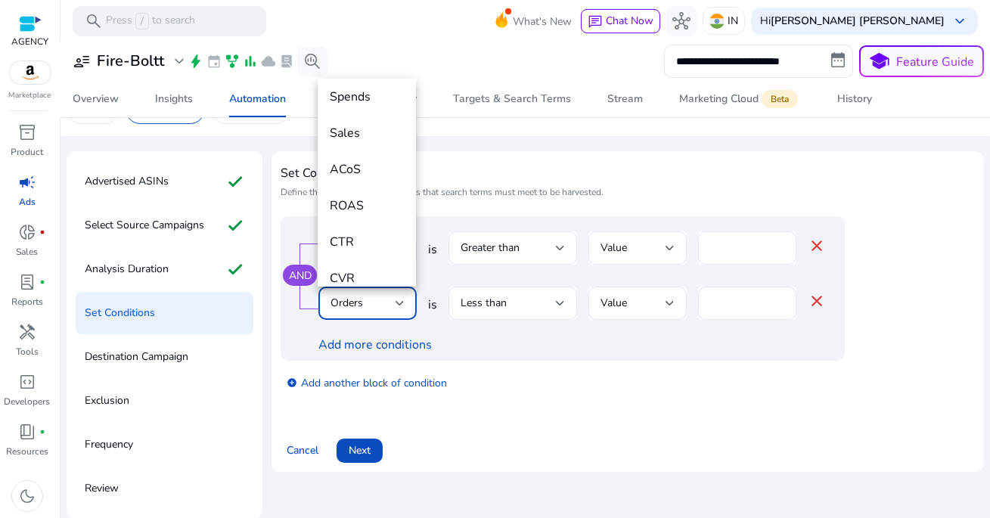
scroll to position [163, 0]
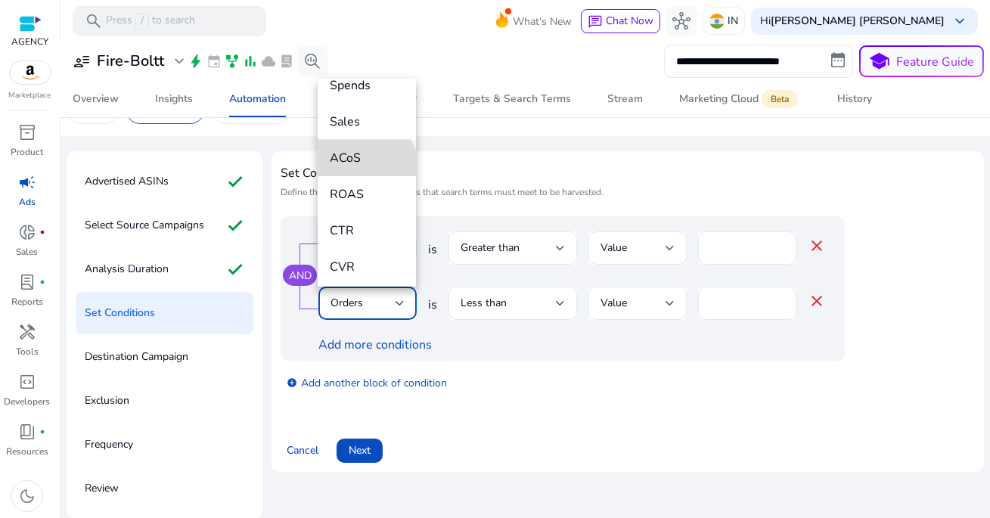
click at [364, 170] on mat-option "ACoS" at bounding box center [367, 158] width 98 height 36
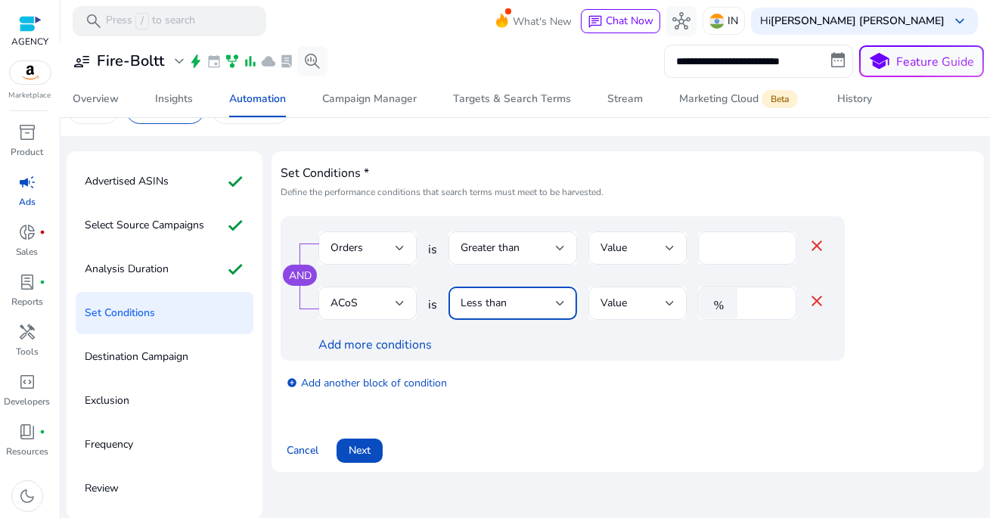
click at [515, 309] on div "Less than" at bounding box center [507, 303] width 95 height 17
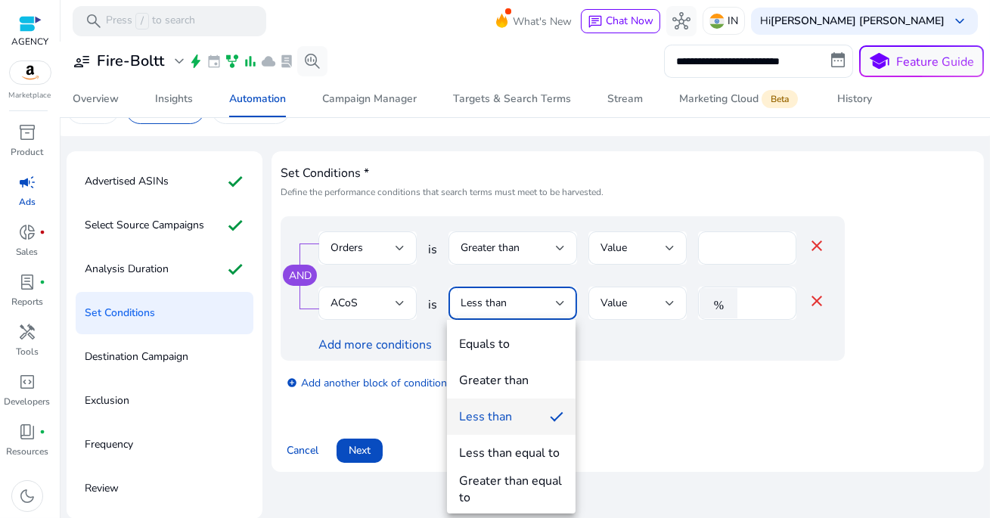
click at [642, 311] on div at bounding box center [495, 259] width 990 height 518
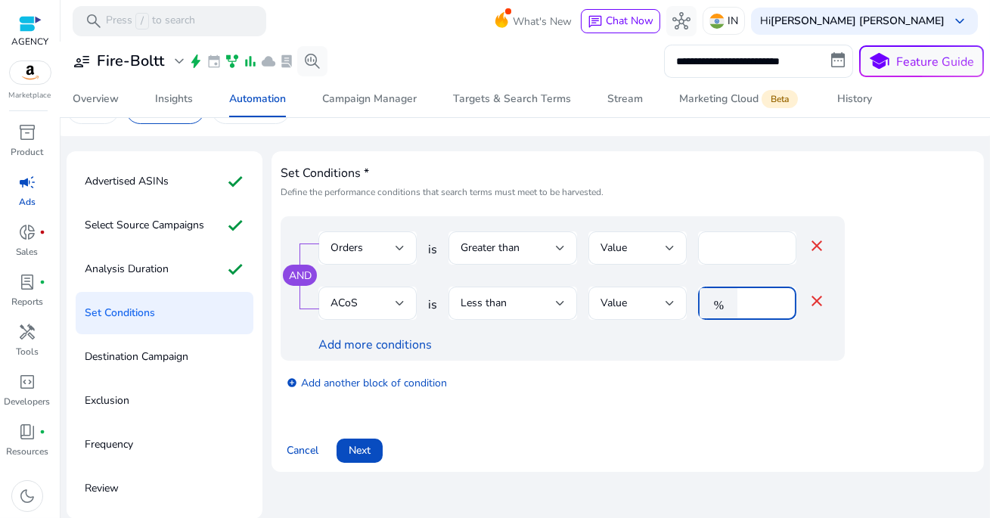
click at [767, 308] on input "*" at bounding box center [764, 303] width 39 height 17
type input "**"
click at [649, 367] on div "add_circle Add another block of condition" at bounding box center [593, 382] width 625 height 42
click at [365, 452] on span "Next" at bounding box center [360, 450] width 22 height 16
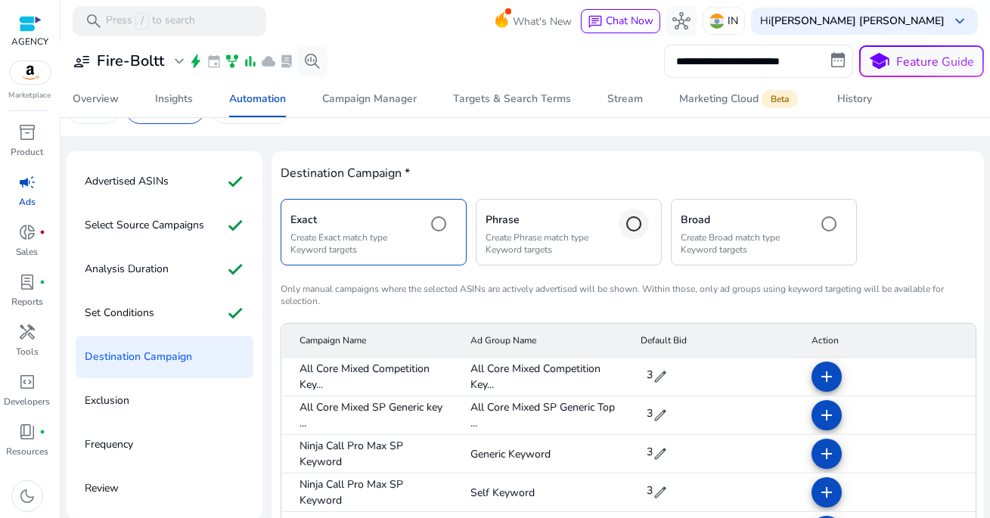
click at [616, 225] on div at bounding box center [634, 224] width 36 height 36
click at [567, 237] on p "Create Phrase match type Keyword targets" at bounding box center [547, 243] width 124 height 24
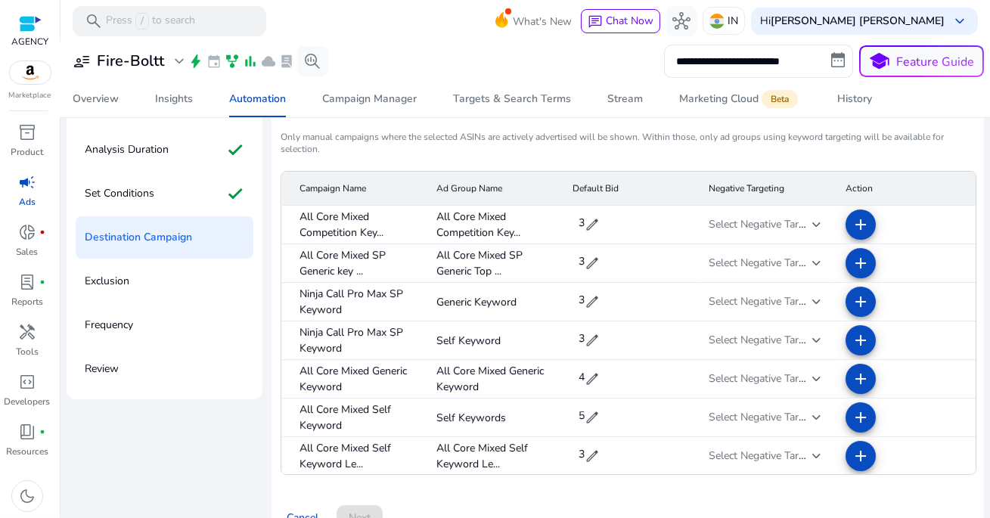
scroll to position [157, 0]
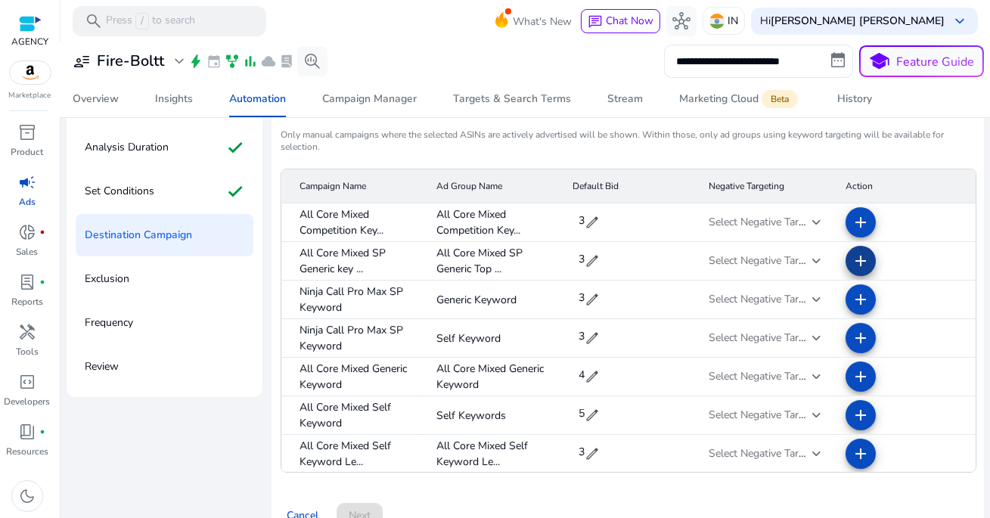
click at [851, 256] on mat-icon "add" at bounding box center [860, 261] width 18 height 18
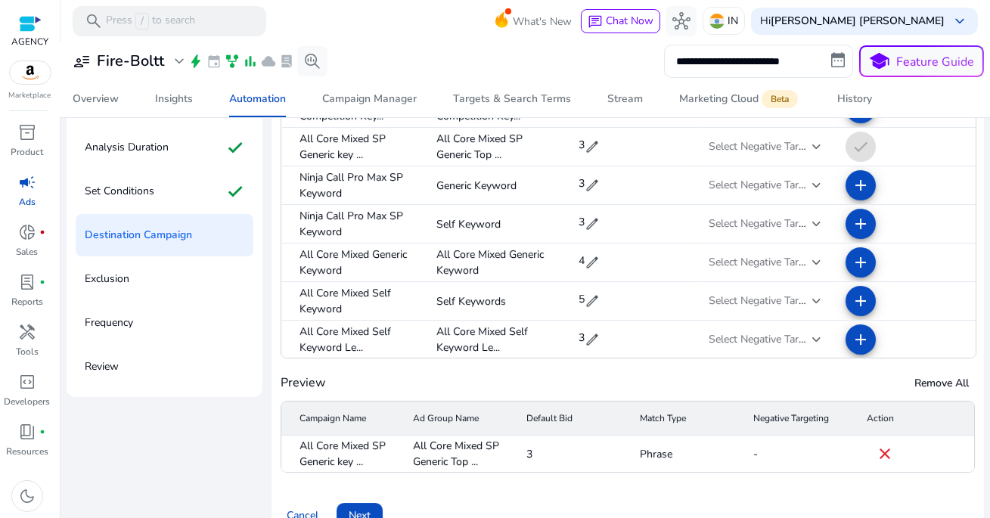
scroll to position [187, 0]
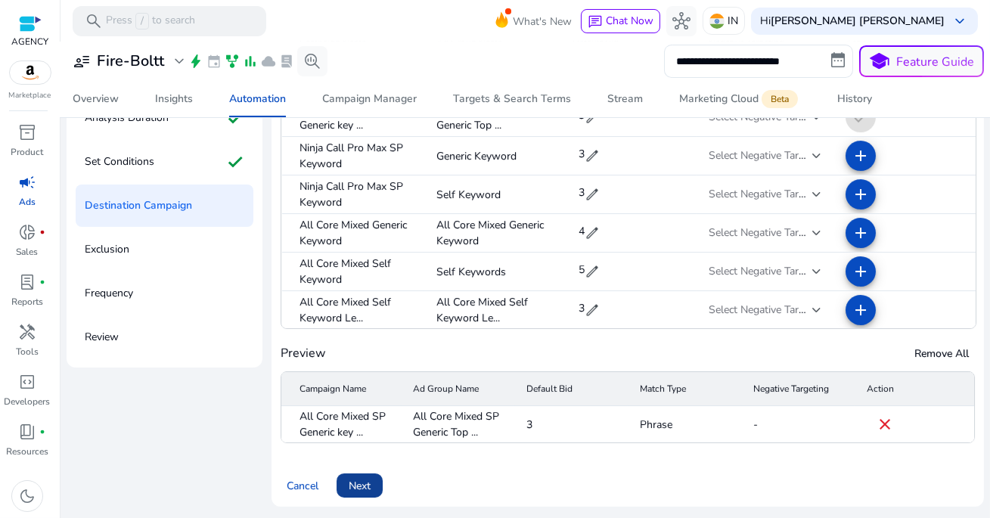
click at [370, 489] on span "Next" at bounding box center [360, 486] width 22 height 16
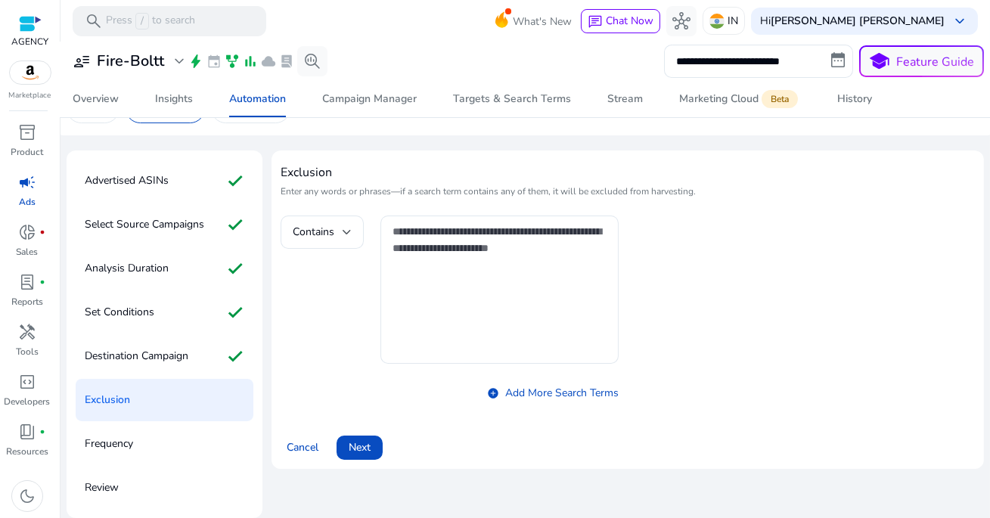
scroll to position [36, 0]
click at [185, 351] on p "Destination Campaign" at bounding box center [137, 357] width 104 height 24
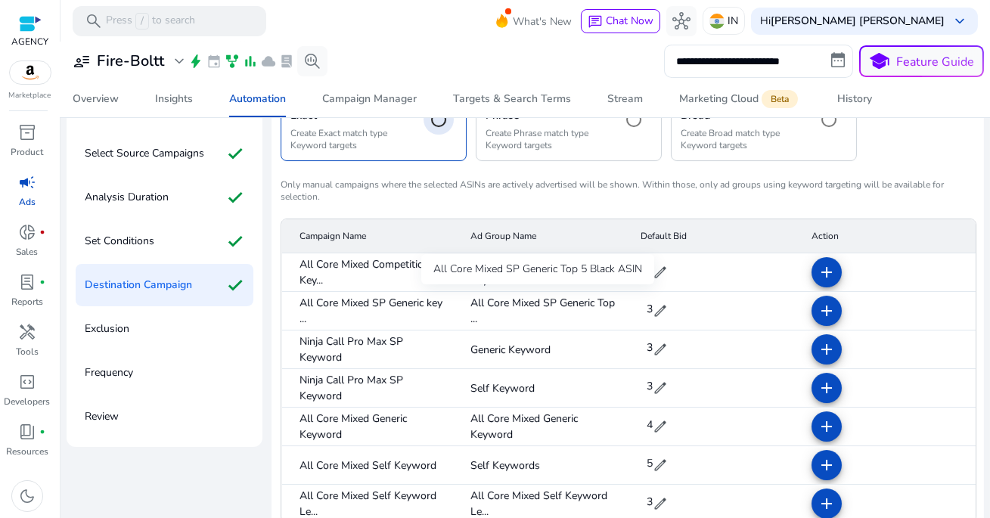
scroll to position [113, 0]
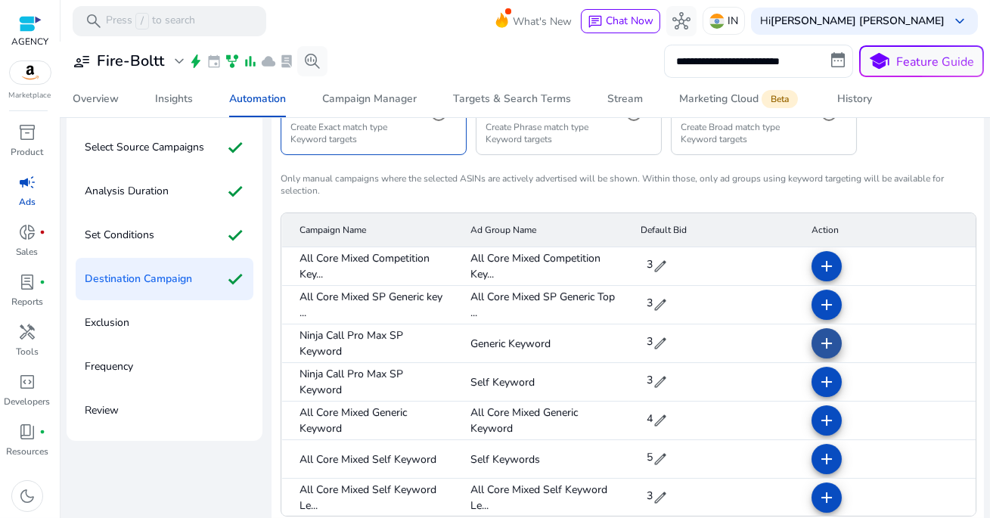
click at [817, 343] on mat-icon "add" at bounding box center [826, 343] width 18 height 18
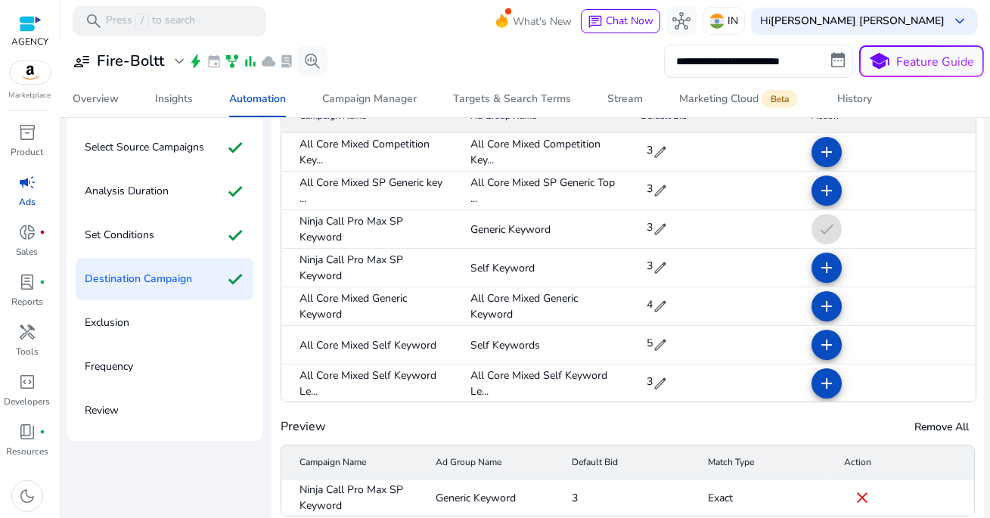
scroll to position [187, 0]
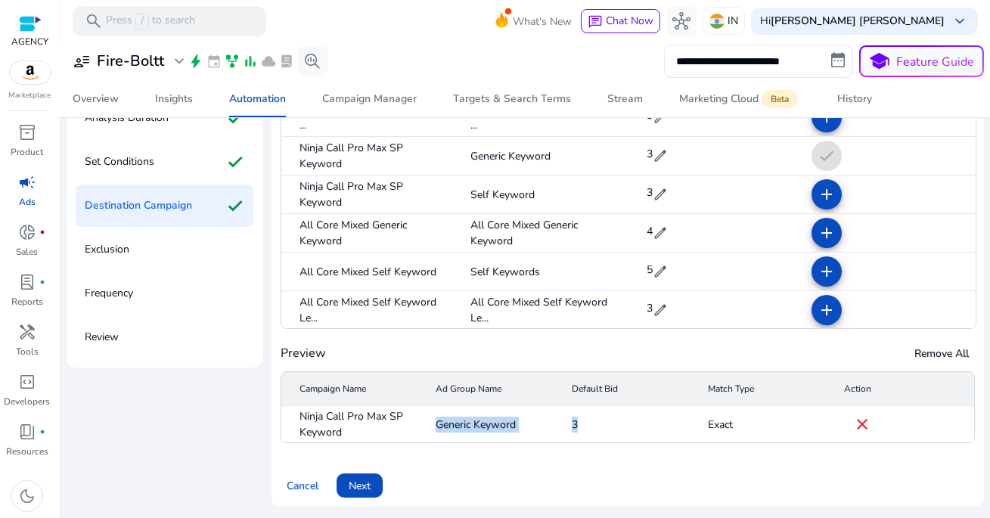
drag, startPoint x: 426, startPoint y: 426, endPoint x: 572, endPoint y: 426, distance: 145.9
click at [572, 426] on mat-row "Ninja Call Pro Max SP Keyword Generic Keyword 3 Exact close" at bounding box center [627, 424] width 693 height 36
click at [572, 426] on mat-cell "3" at bounding box center [628, 424] width 136 height 36
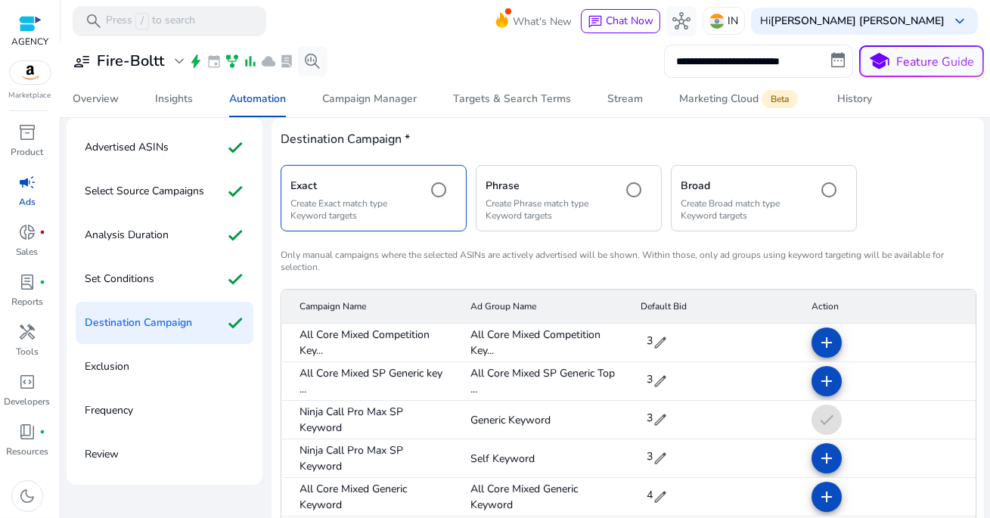
scroll to position [0, 0]
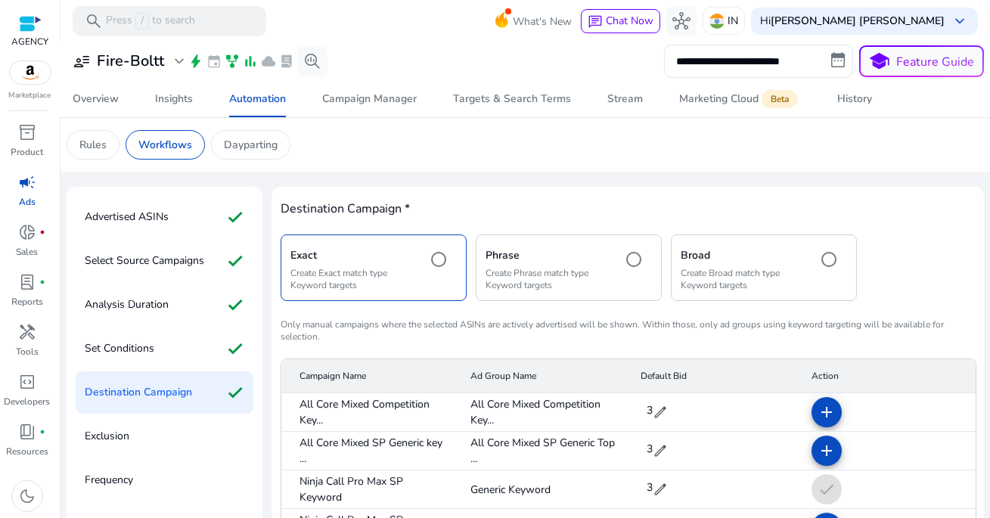
click at [552, 263] on div "Phrase Create Phrase match type Keyword targets" at bounding box center [547, 267] width 124 height 46
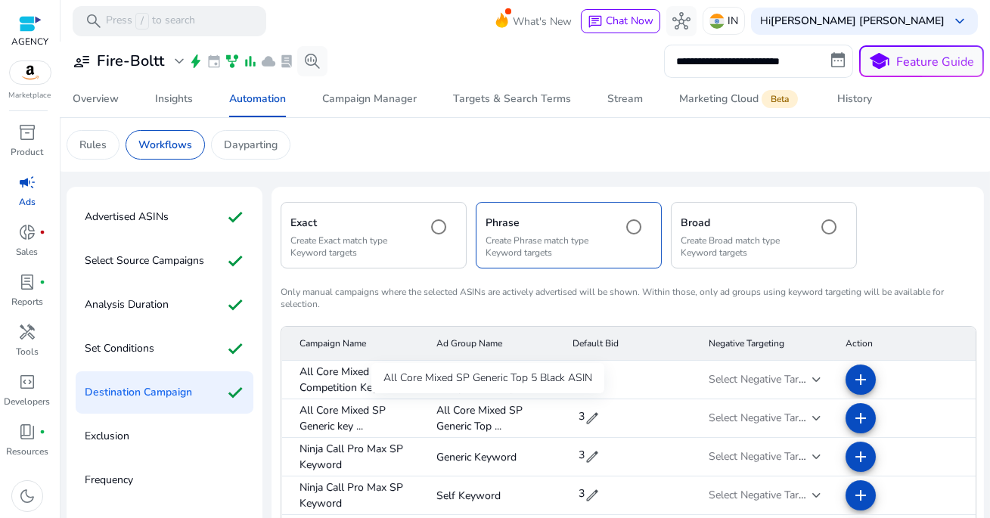
scroll to position [187, 0]
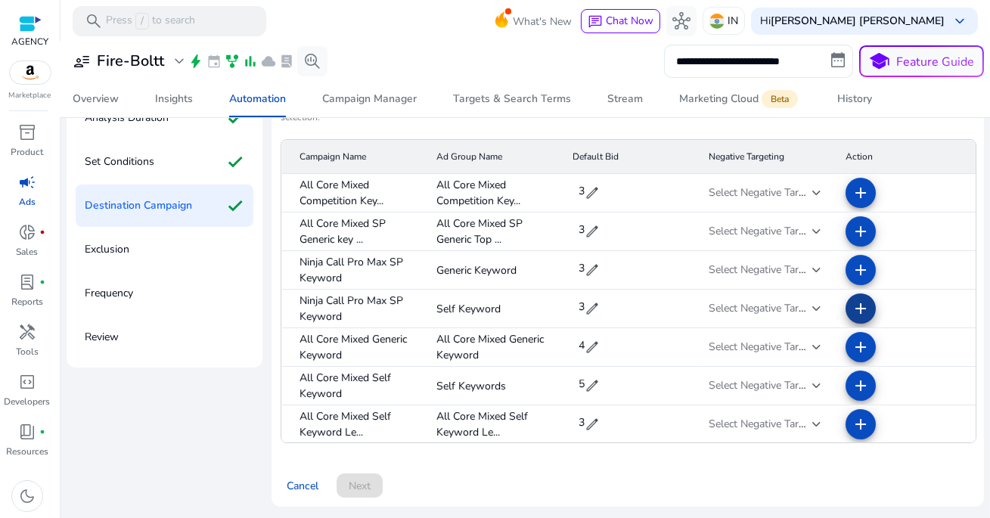
click at [851, 308] on mat-icon "add" at bounding box center [860, 308] width 18 height 18
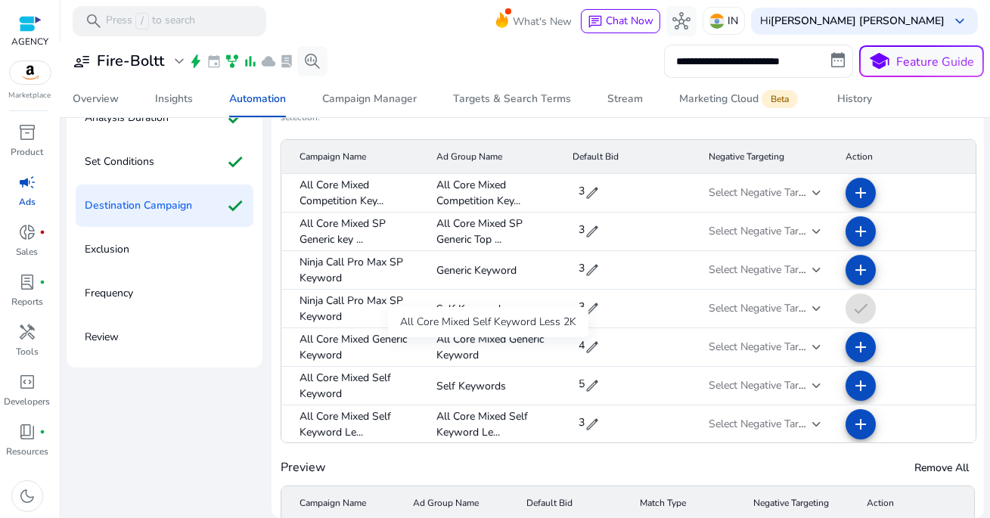
scroll to position [147, 0]
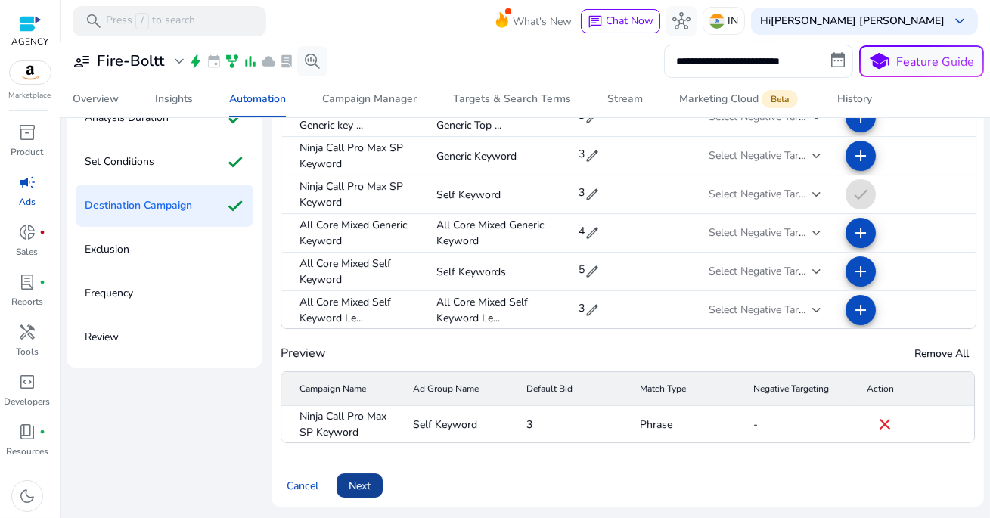
click at [369, 488] on span "Next" at bounding box center [360, 486] width 22 height 16
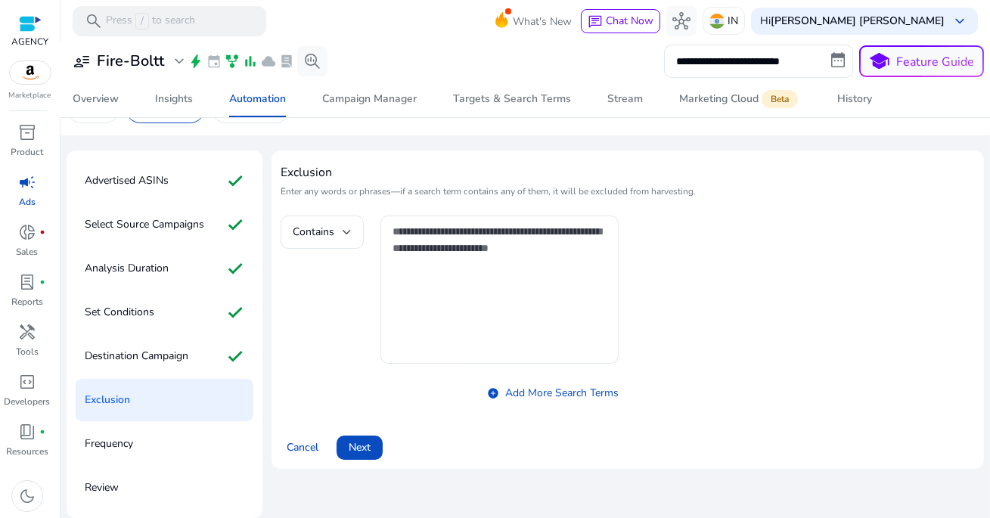
scroll to position [36, 0]
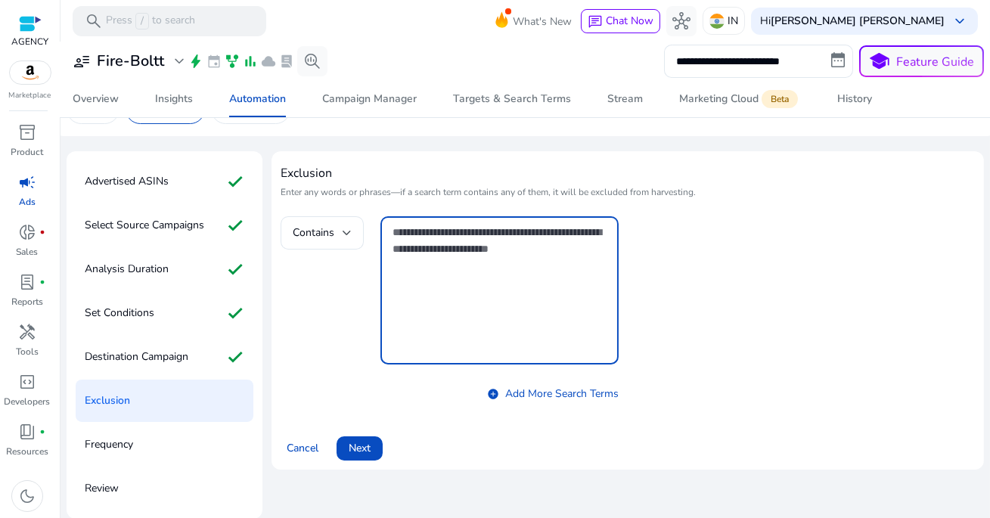
click at [464, 284] on textarea at bounding box center [499, 290] width 214 height 133
click at [304, 268] on div "Contains add_circle Add More Search Terms" at bounding box center [449, 311] width 337 height 190
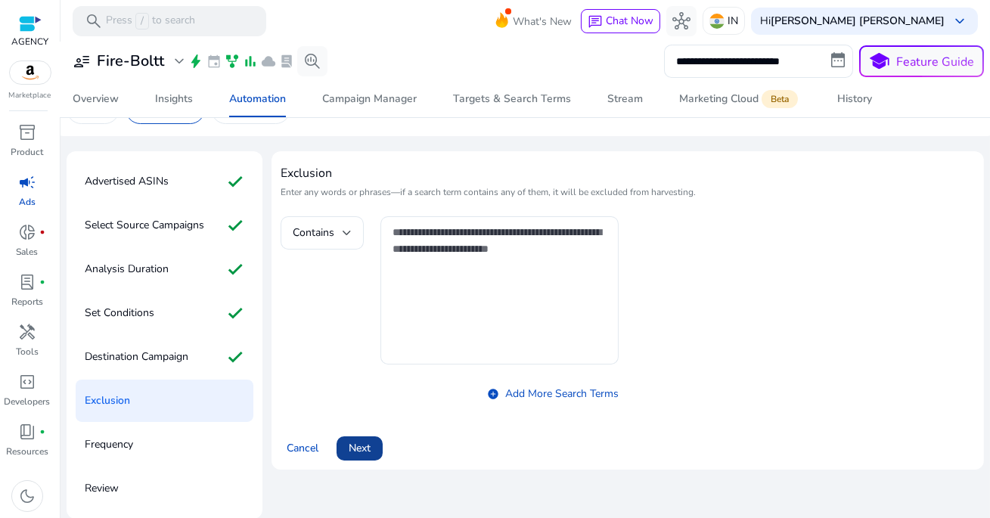
click at [361, 451] on span "Next" at bounding box center [360, 448] width 22 height 16
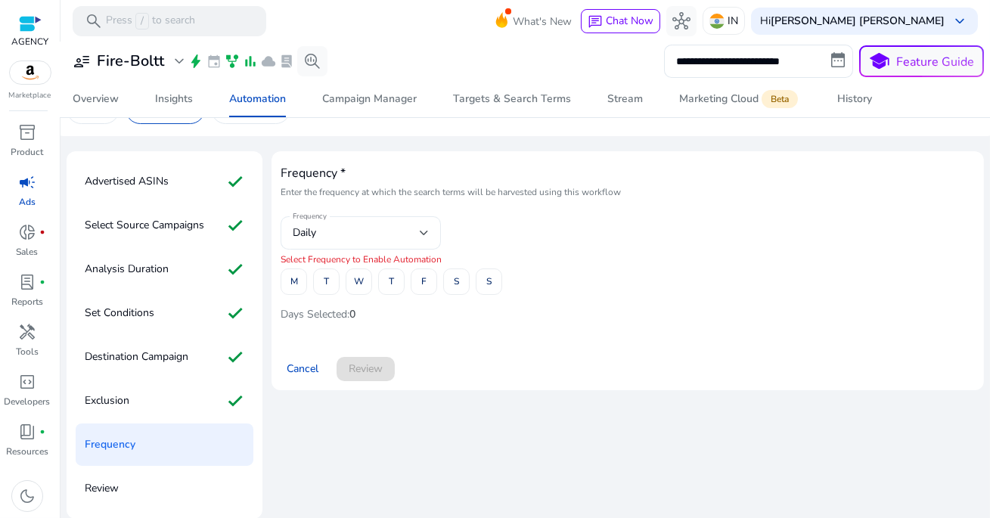
click at [363, 240] on div "Daily" at bounding box center [356, 233] width 127 height 17
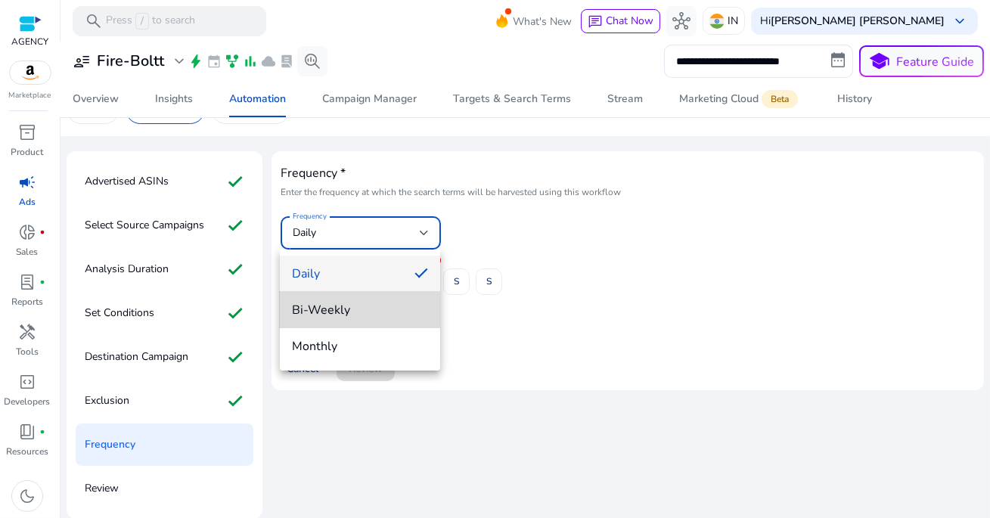
click at [343, 304] on span "Bi-Weekly" at bounding box center [360, 310] width 136 height 17
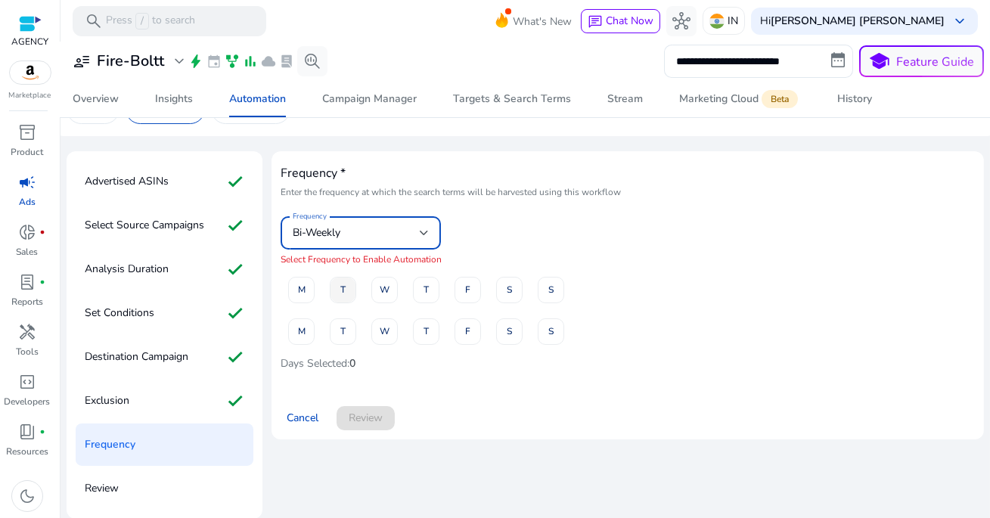
click at [338, 292] on span at bounding box center [342, 289] width 25 height 36
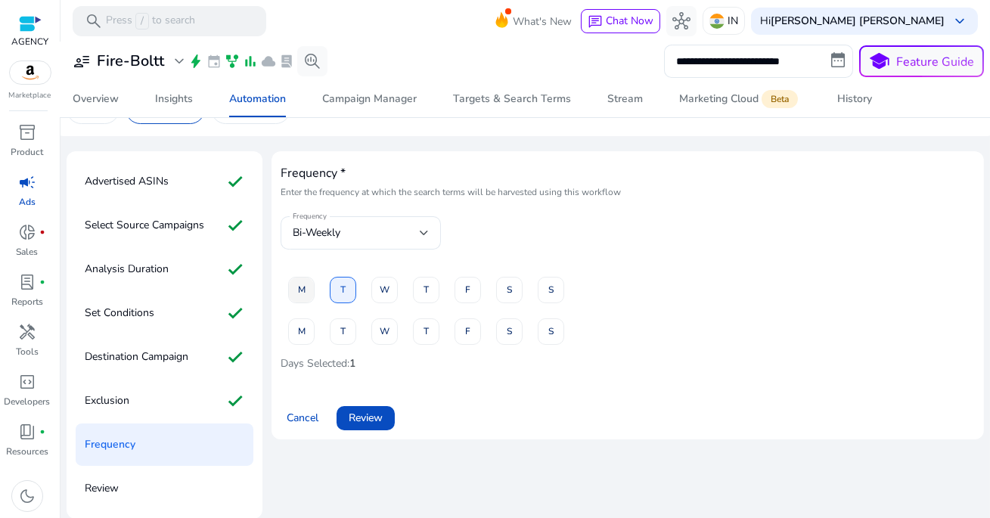
click at [305, 283] on span at bounding box center [301, 289] width 25 height 36
click at [305, 322] on span at bounding box center [301, 331] width 25 height 36
click at [335, 299] on span at bounding box center [342, 289] width 25 height 36
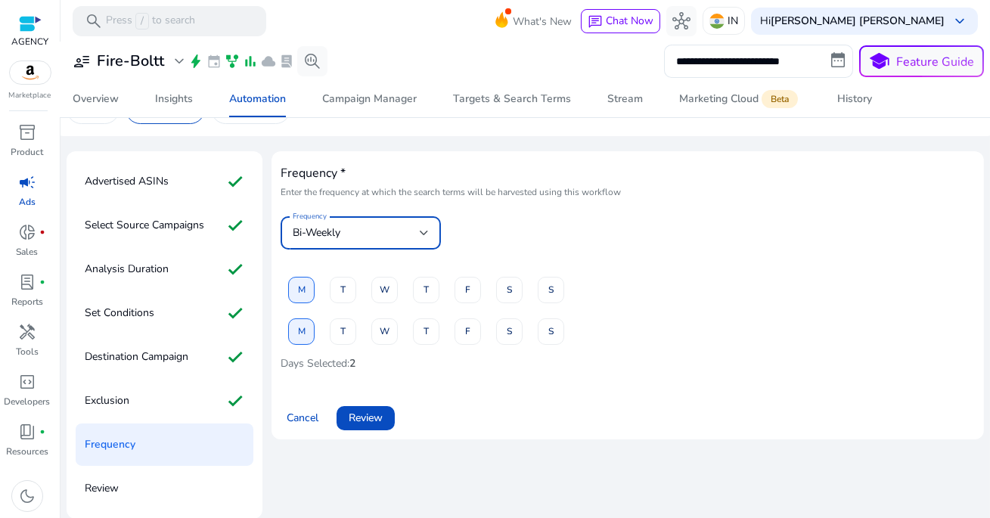
click at [347, 230] on div "Bi-Weekly" at bounding box center [356, 233] width 127 height 17
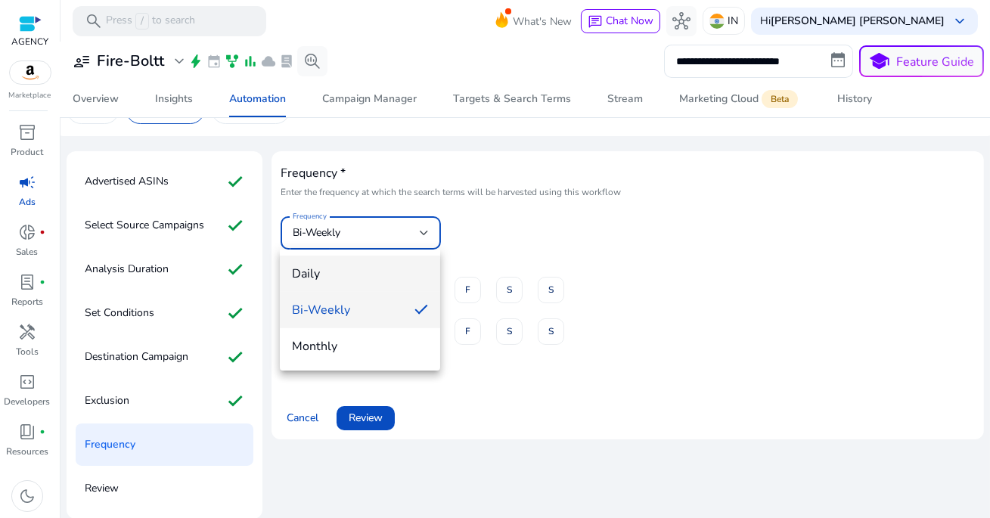
click at [350, 272] on span "Daily" at bounding box center [360, 273] width 136 height 17
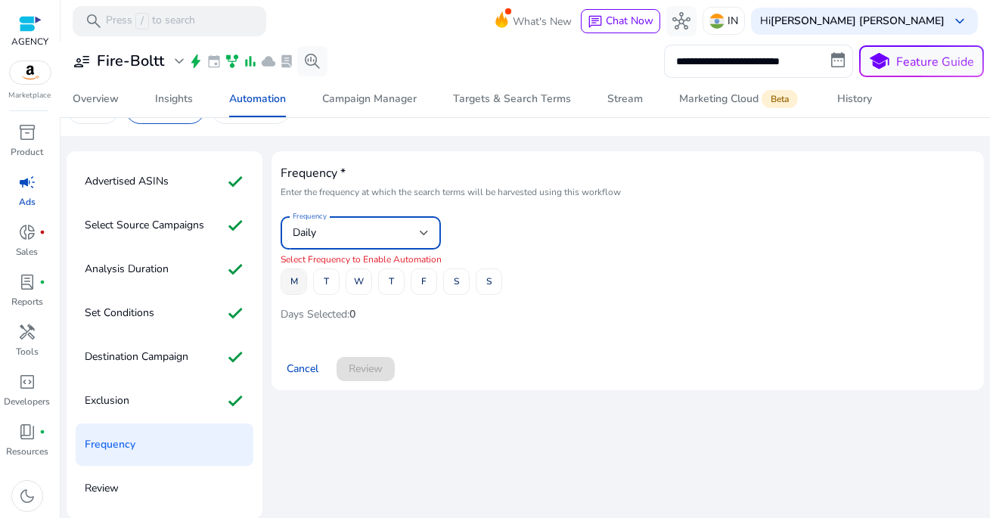
click at [298, 281] on span at bounding box center [293, 282] width 25 height 36
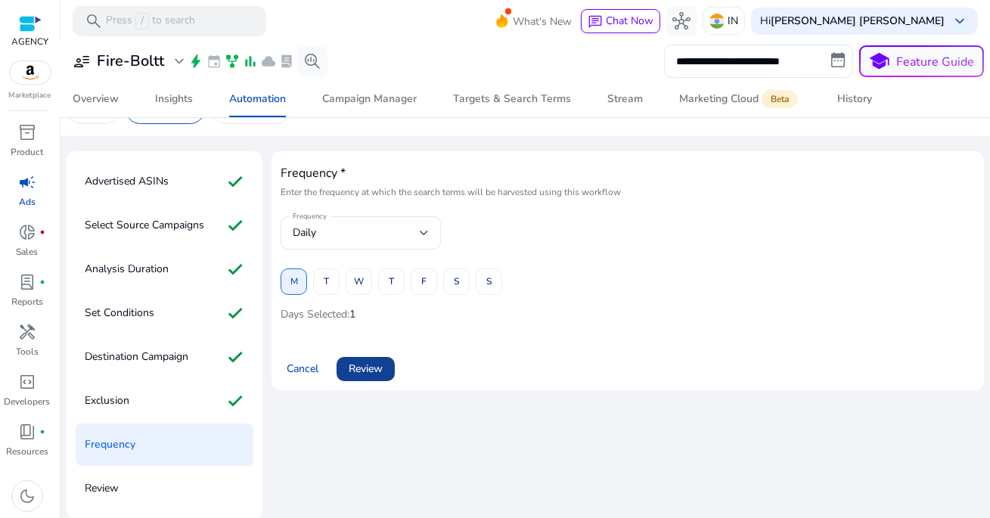
click at [374, 369] on span "Review" at bounding box center [366, 369] width 34 height 16
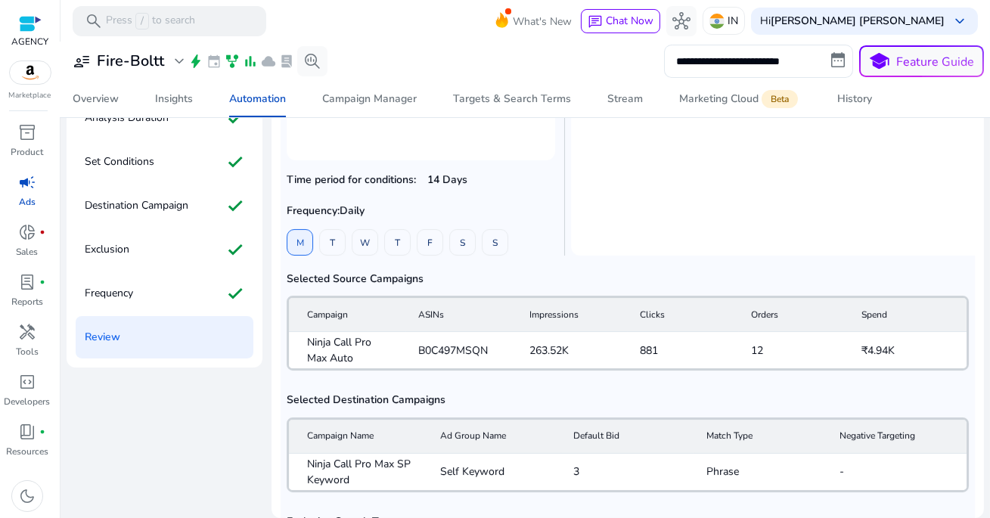
scroll to position [238, 0]
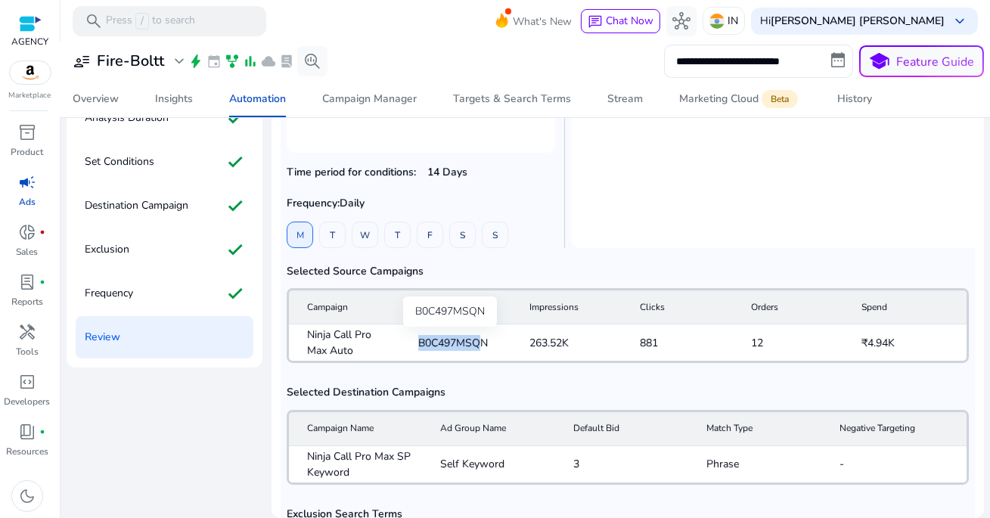
drag, startPoint x: 416, startPoint y: 343, endPoint x: 474, endPoint y: 343, distance: 58.2
click at [474, 343] on span "B0C497MSQN" at bounding box center [453, 343] width 70 height 16
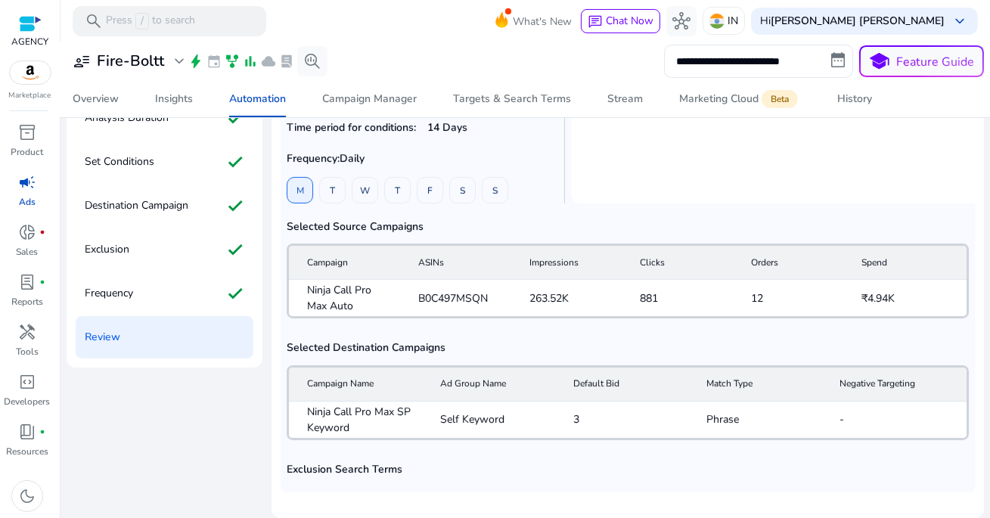
scroll to position [333, 0]
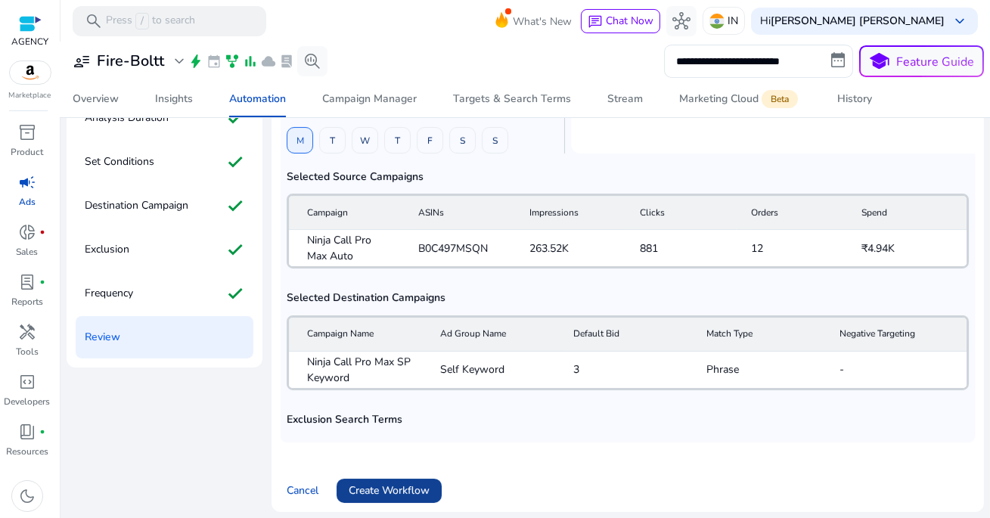
click at [413, 484] on span "Create Workflow" at bounding box center [389, 490] width 81 height 16
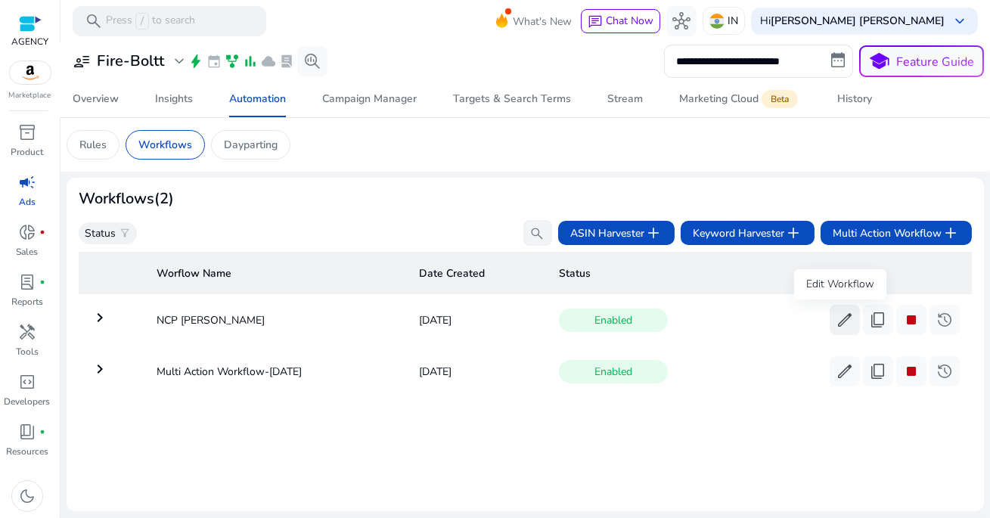
click at [840, 324] on span "edit" at bounding box center [845, 320] width 18 height 18
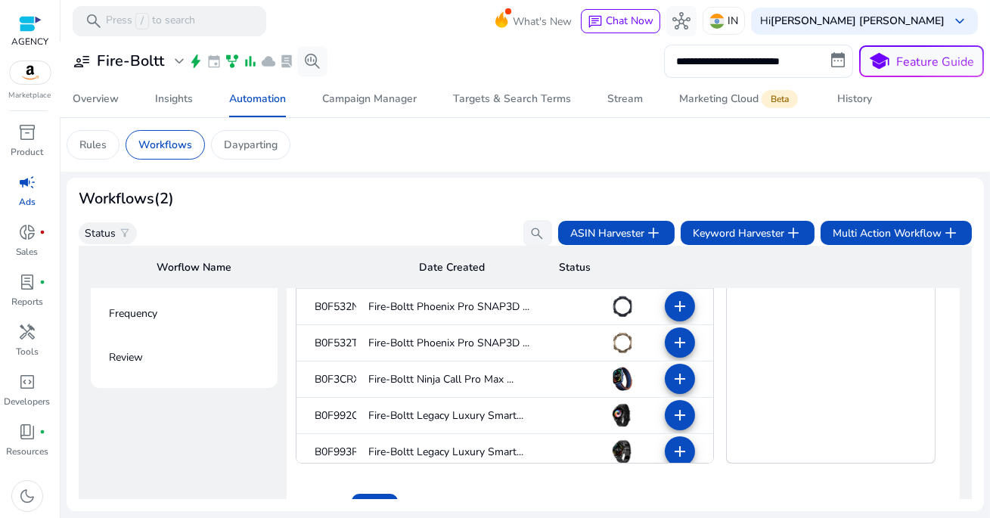
scroll to position [458, 0]
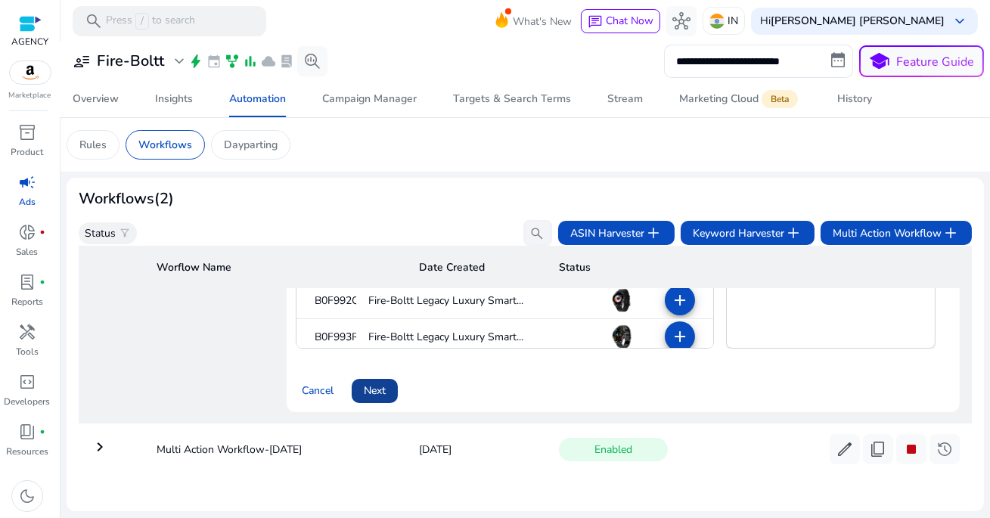
click at [371, 387] on span "Next" at bounding box center [375, 391] width 22 height 16
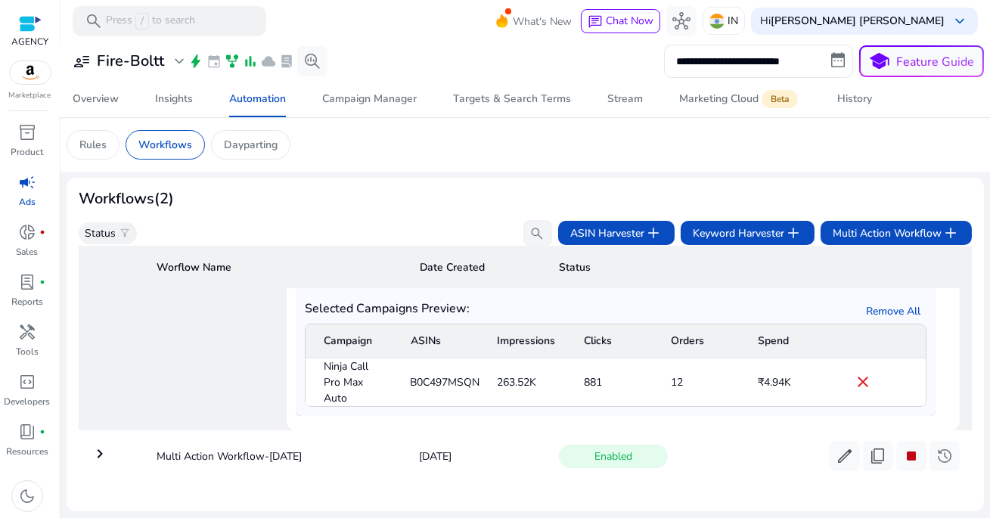
scroll to position [10, 0]
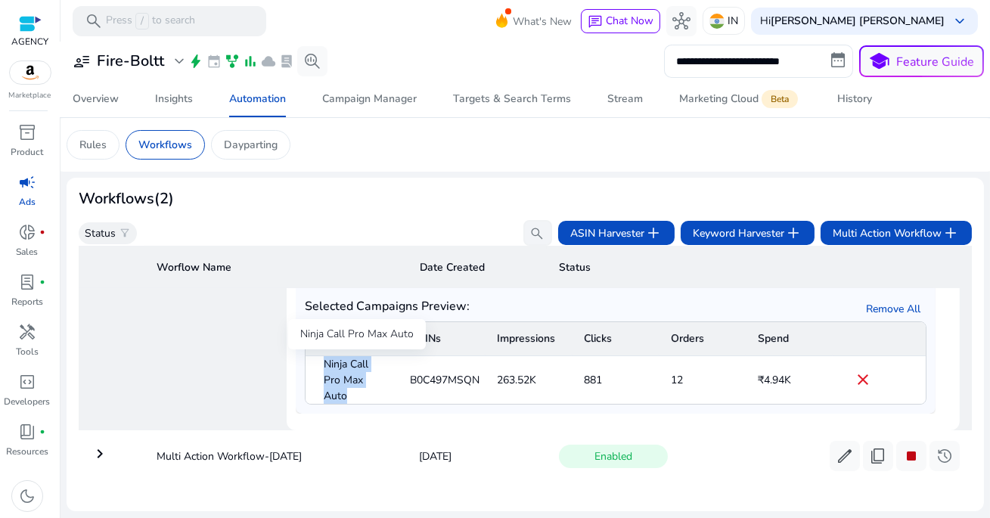
drag, startPoint x: 317, startPoint y: 364, endPoint x: 352, endPoint y: 395, distance: 47.7
click at [352, 395] on mat-cell "Ninja Call Pro Max Auto" at bounding box center [351, 380] width 93 height 48
click at [367, 390] on span "Ninja Call Pro Max Auto" at bounding box center [355, 380] width 63 height 48
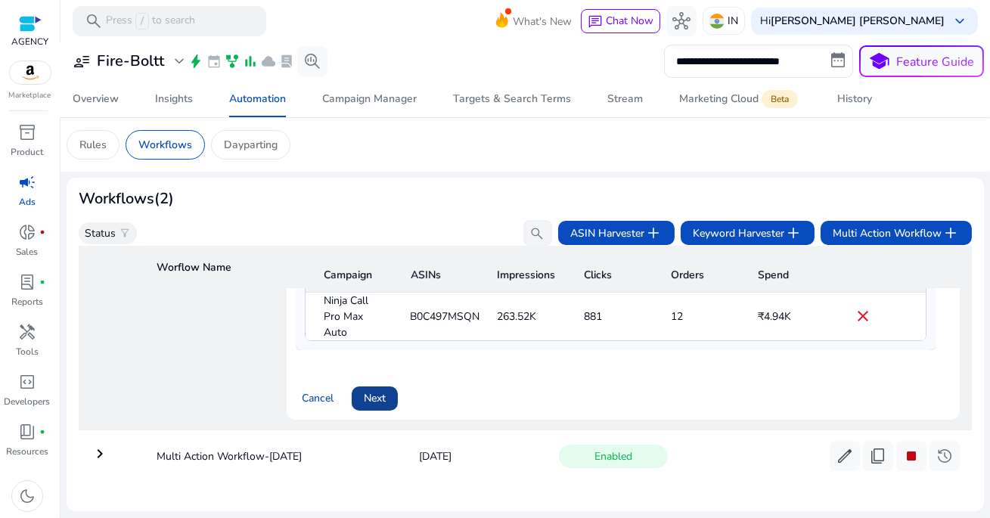
click at [376, 393] on span "Next" at bounding box center [375, 398] width 22 height 16
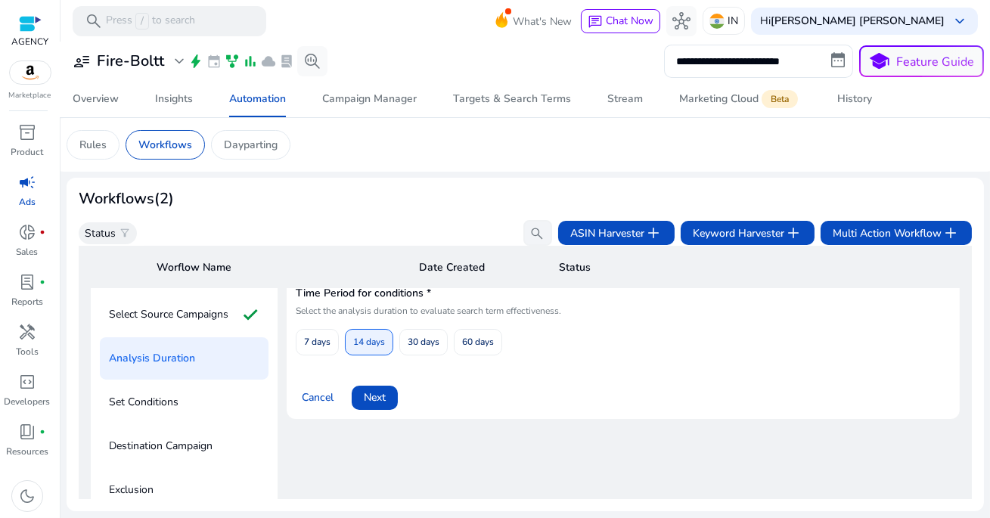
scroll to position [108, 0]
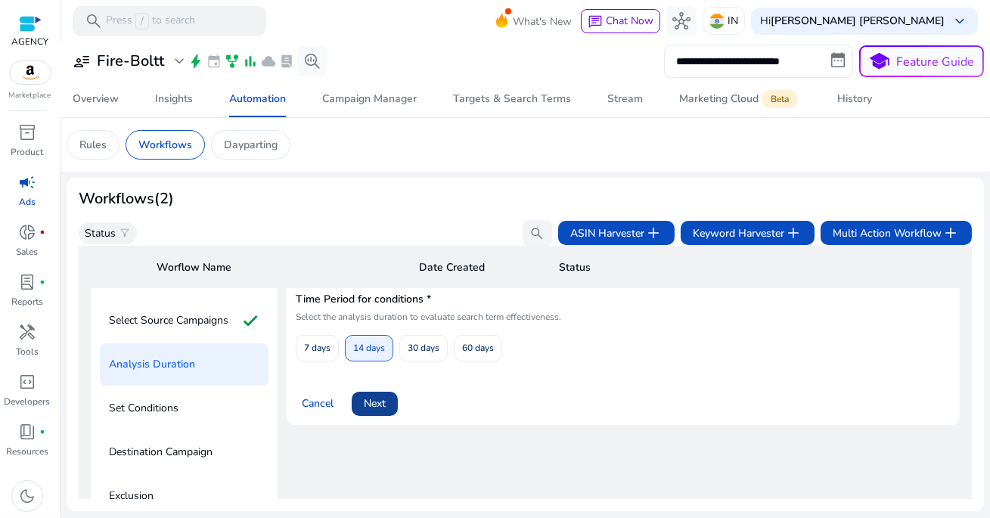
click at [382, 405] on span "Next" at bounding box center [375, 403] width 22 height 16
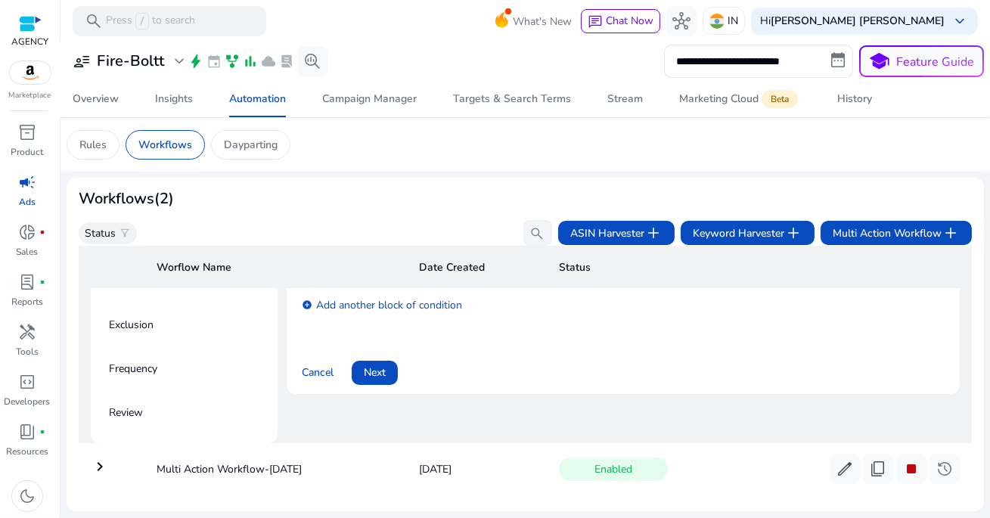
scroll to position [308, 0]
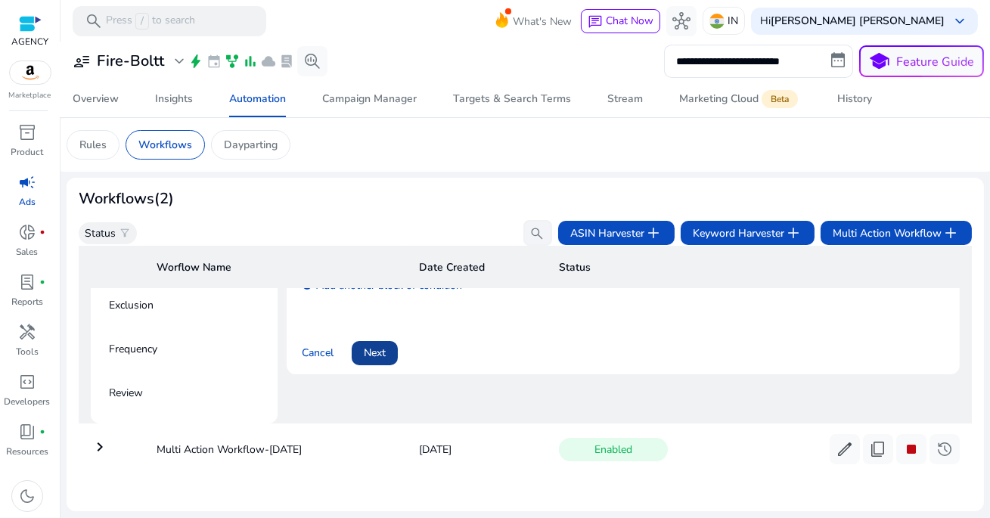
click at [380, 349] on span "Next" at bounding box center [375, 353] width 22 height 16
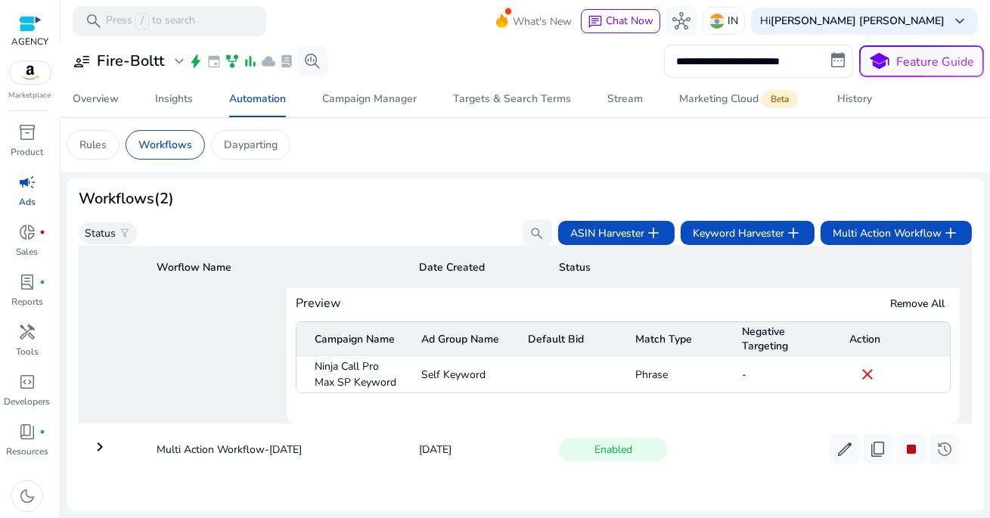
scroll to position [95, 0]
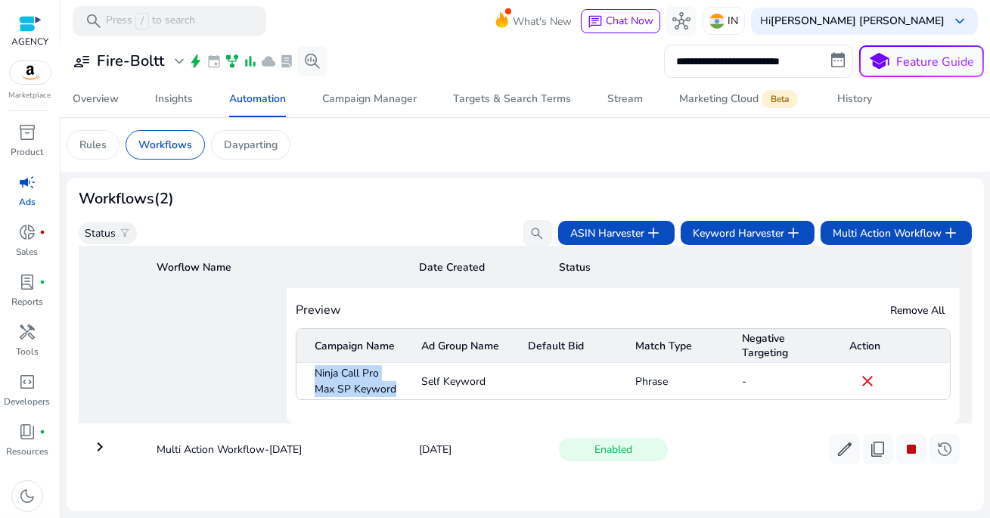
drag, startPoint x: 311, startPoint y: 364, endPoint x: 405, endPoint y: 377, distance: 94.7
click at [405, 377] on mat-cell "Ninja Call Pro Max SP Keyword" at bounding box center [352, 381] width 113 height 36
click at [423, 374] on mat-cell "Self Keyword" at bounding box center [462, 381] width 107 height 36
drag, startPoint x: 417, startPoint y: 374, endPoint x: 494, endPoint y: 372, distance: 77.1
click at [494, 373] on mat-cell "Self Keyword" at bounding box center [462, 381] width 107 height 36
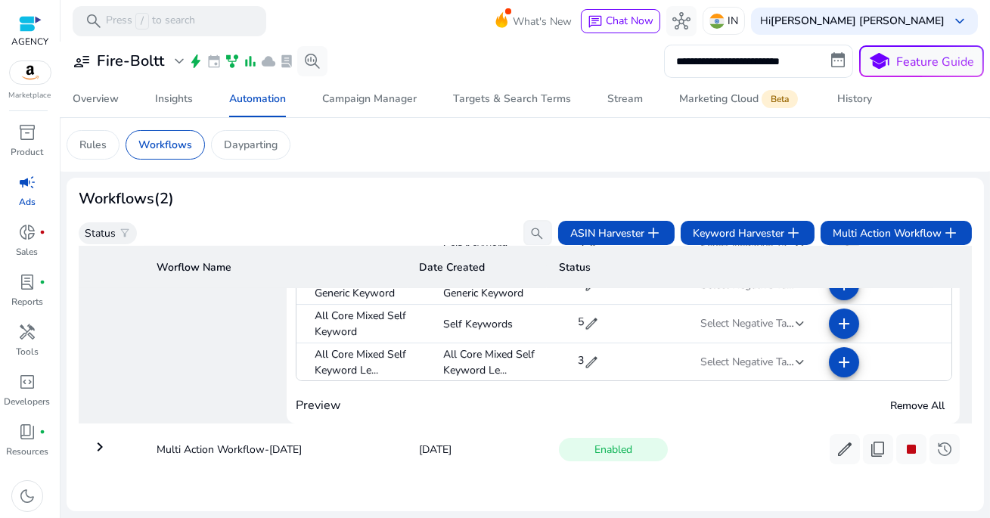
scroll to position [0, 0]
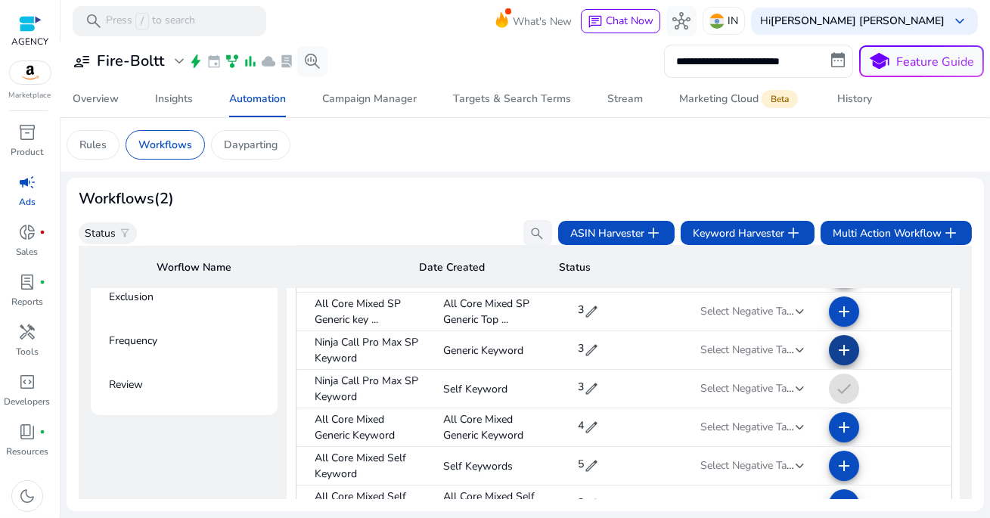
click at [835, 351] on mat-icon "add" at bounding box center [844, 350] width 18 height 18
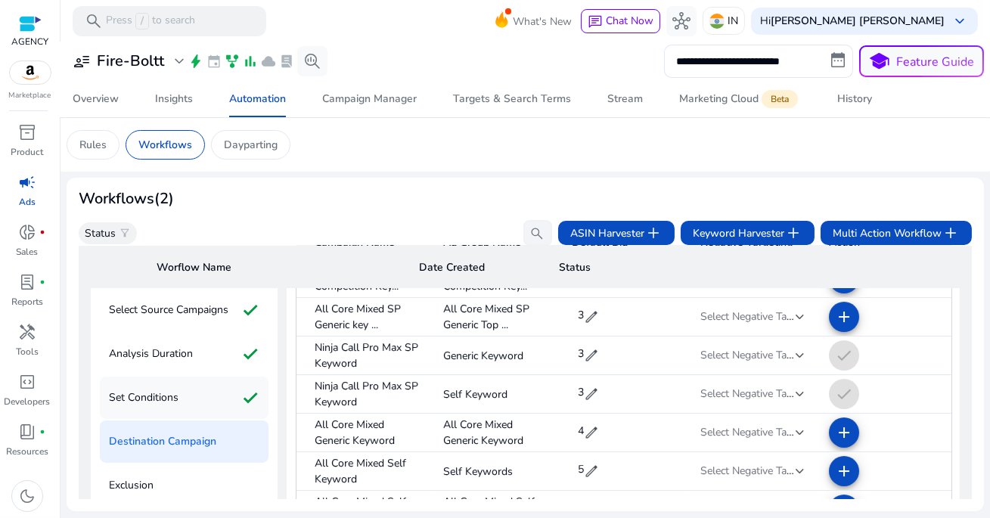
click at [206, 392] on div "Set Conditions check" at bounding box center [184, 398] width 169 height 42
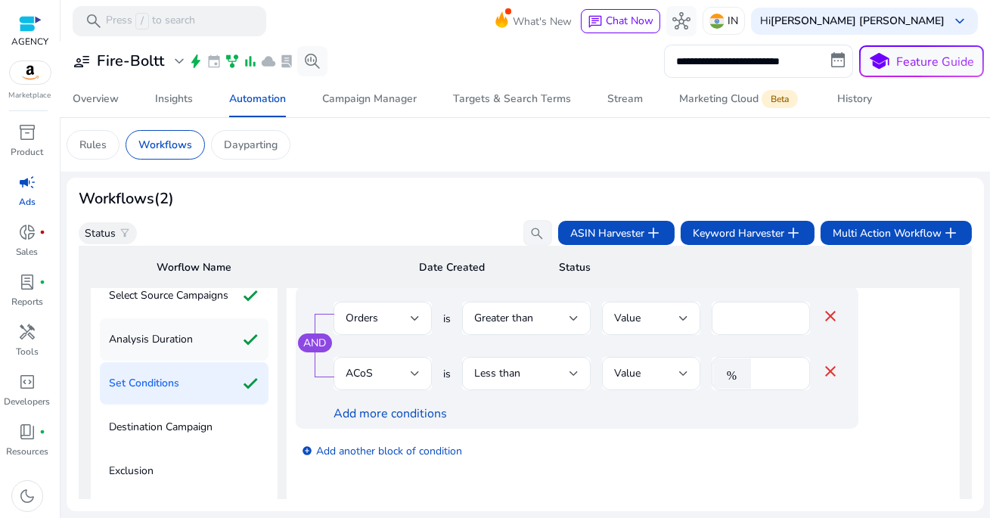
click at [184, 346] on p "Analysis Duration" at bounding box center [151, 339] width 84 height 24
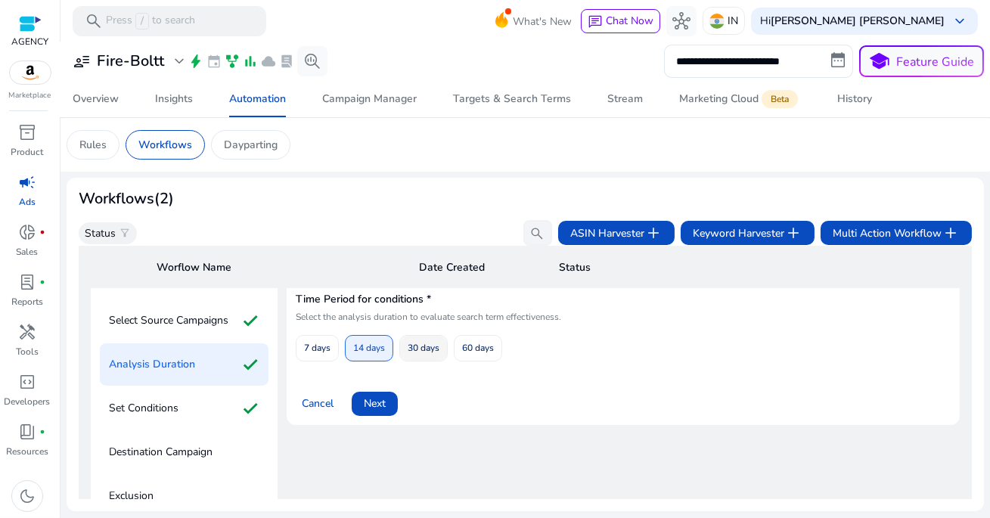
click at [433, 348] on span "30 days" at bounding box center [424, 348] width 32 height 26
click at [380, 401] on span "Next" at bounding box center [375, 403] width 22 height 16
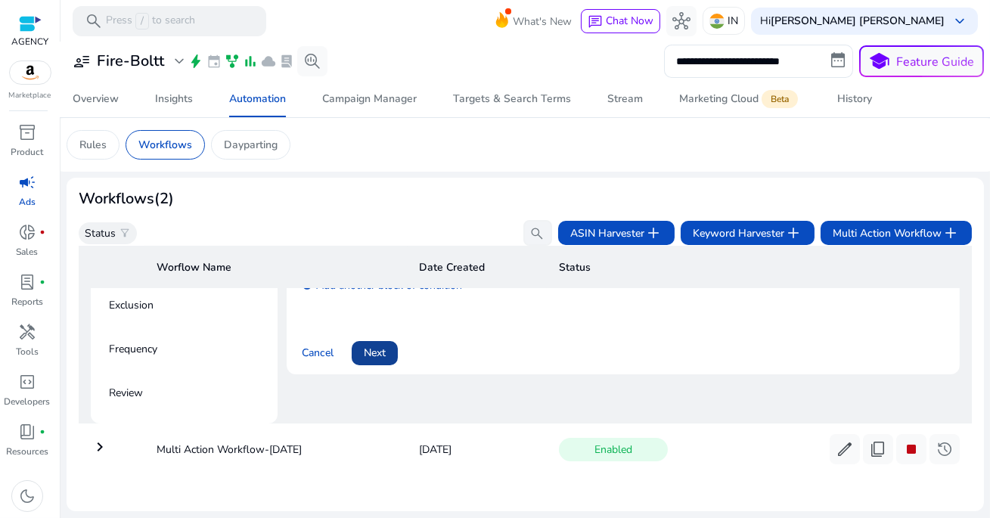
click at [377, 345] on span "Next" at bounding box center [375, 353] width 22 height 16
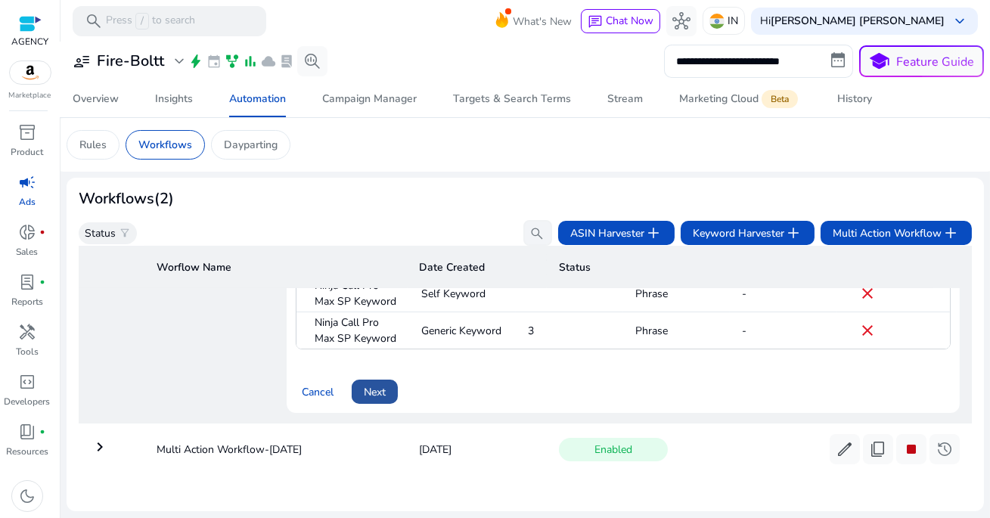
click at [380, 384] on span "Next" at bounding box center [375, 392] width 22 height 16
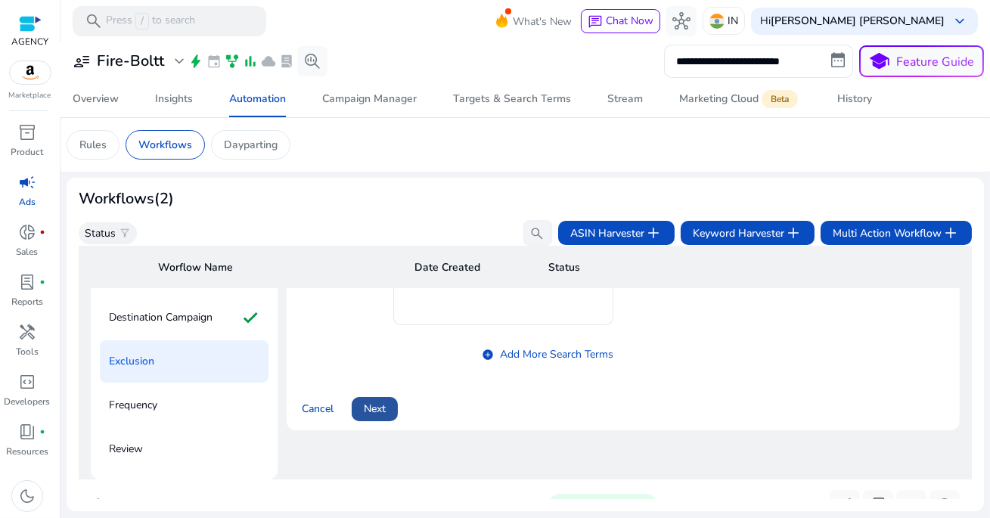
click at [380, 413] on span "Next" at bounding box center [375, 409] width 22 height 16
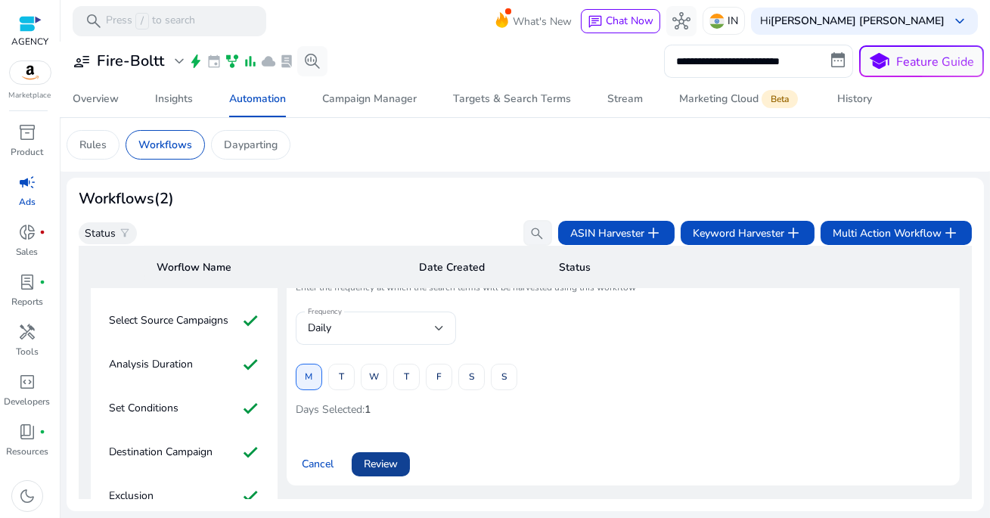
click at [385, 457] on span "Review" at bounding box center [381, 464] width 34 height 16
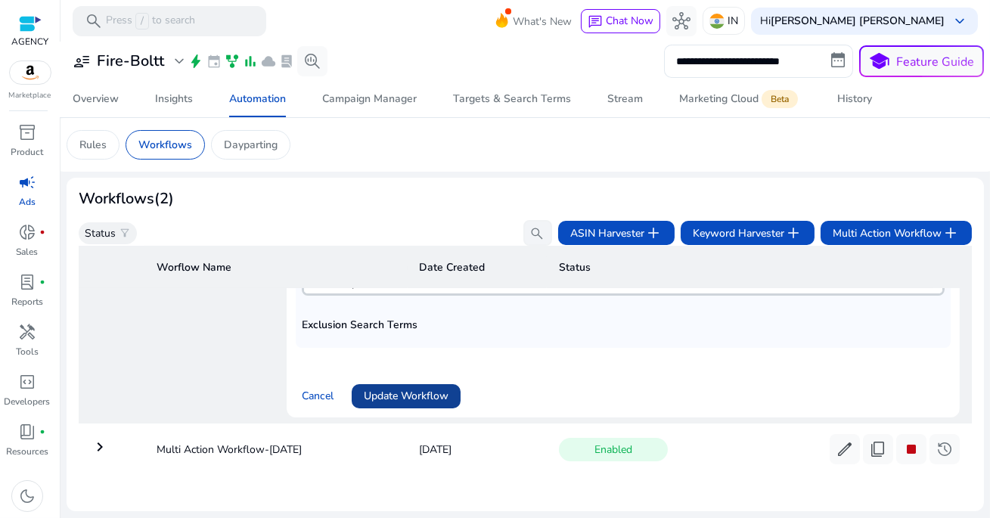
click at [423, 388] on span "Update Workflow" at bounding box center [406, 396] width 85 height 16
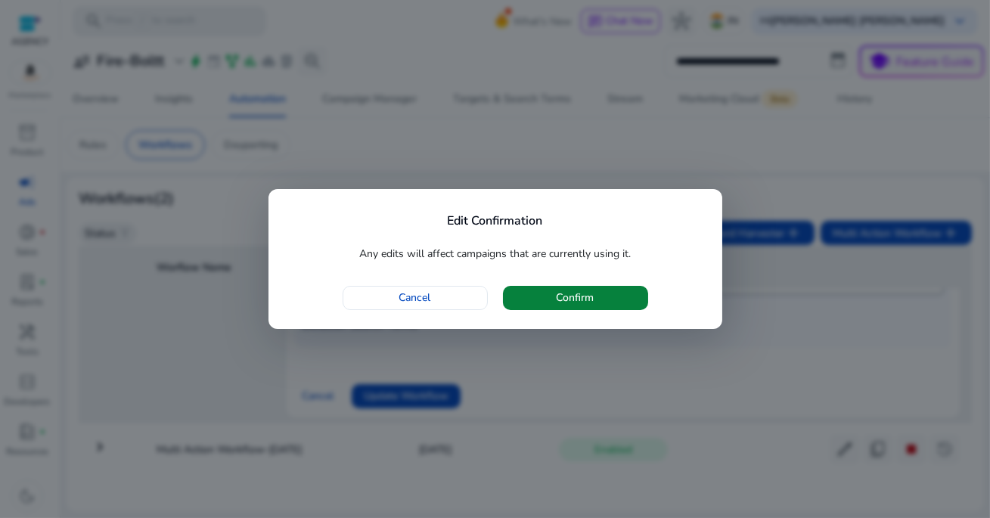
click at [575, 297] on span "Confirm" at bounding box center [576, 298] width 38 height 16
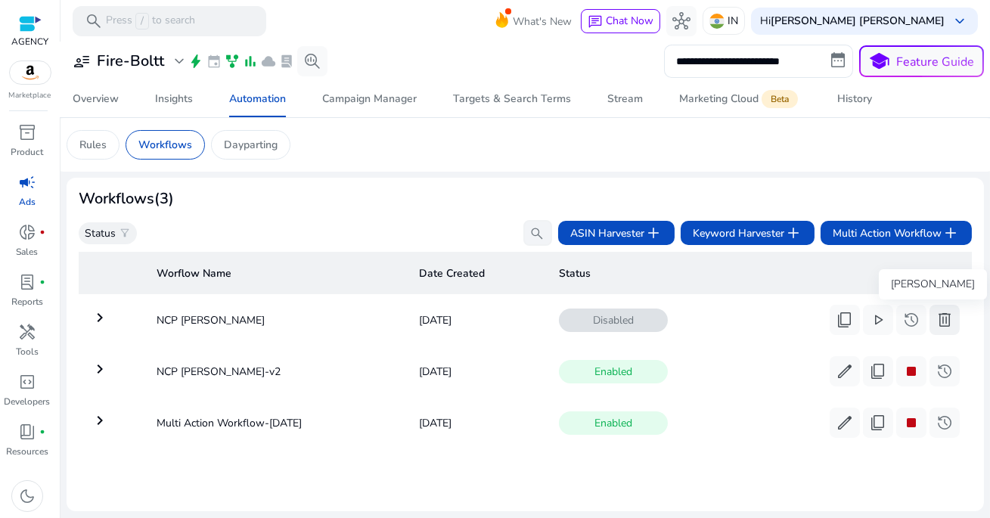
click at [944, 323] on span "delete" at bounding box center [944, 320] width 18 height 18
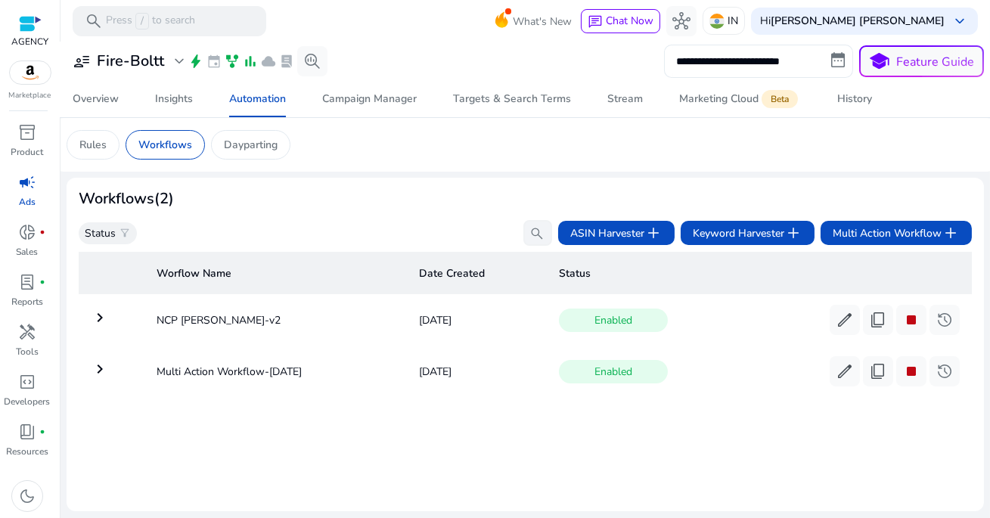
click at [722, 67] on input "**********" at bounding box center [758, 61] width 189 height 33
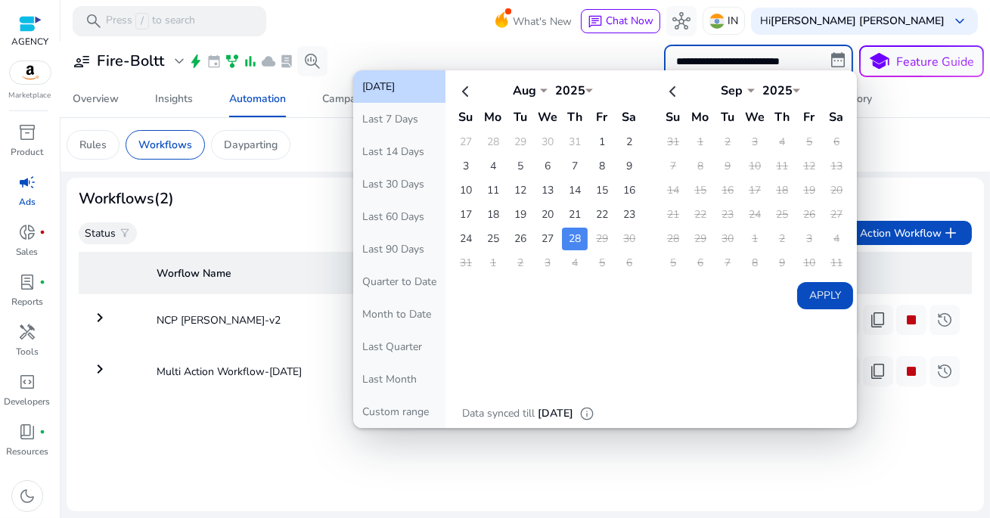
click at [404, 89] on button "[DATE]" at bounding box center [399, 86] width 92 height 33
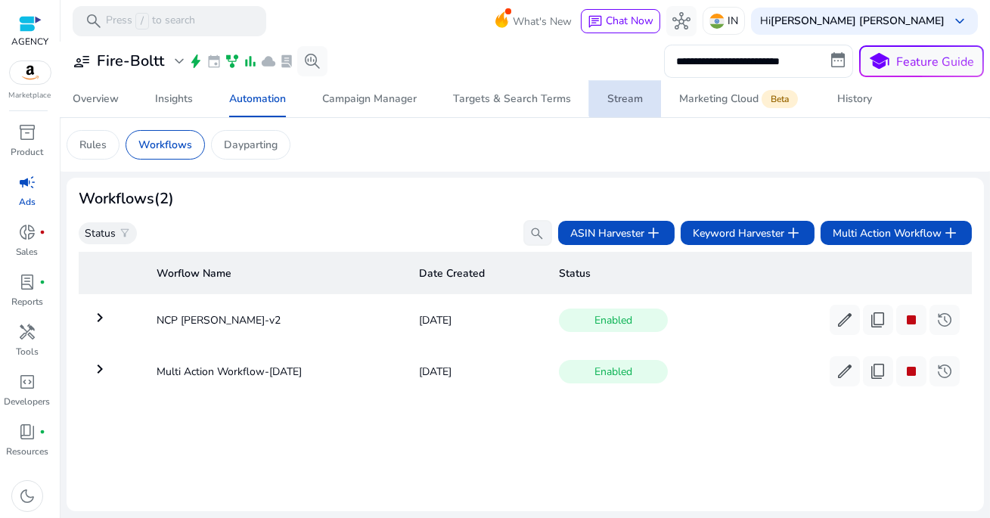
click at [628, 97] on div "Stream" at bounding box center [625, 99] width 36 height 11
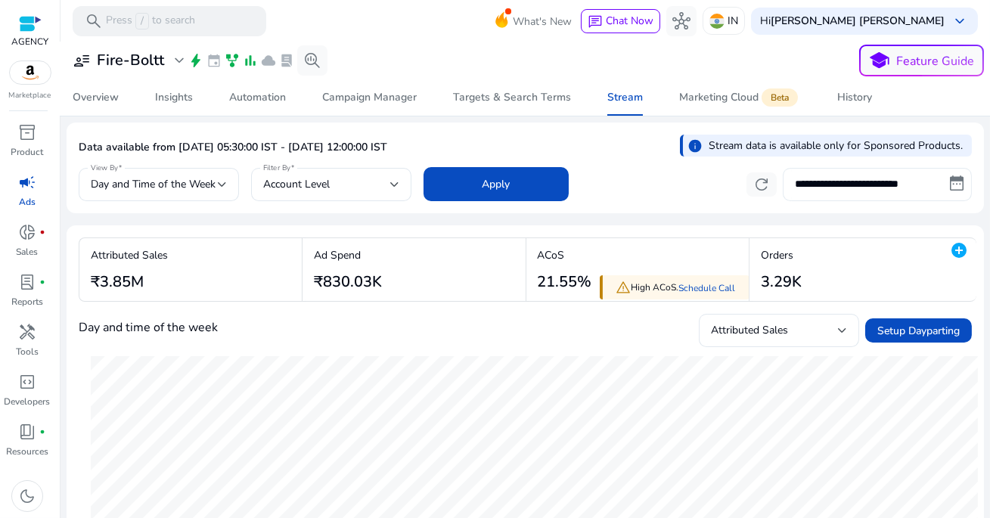
click at [820, 176] on input "**********" at bounding box center [877, 184] width 189 height 33
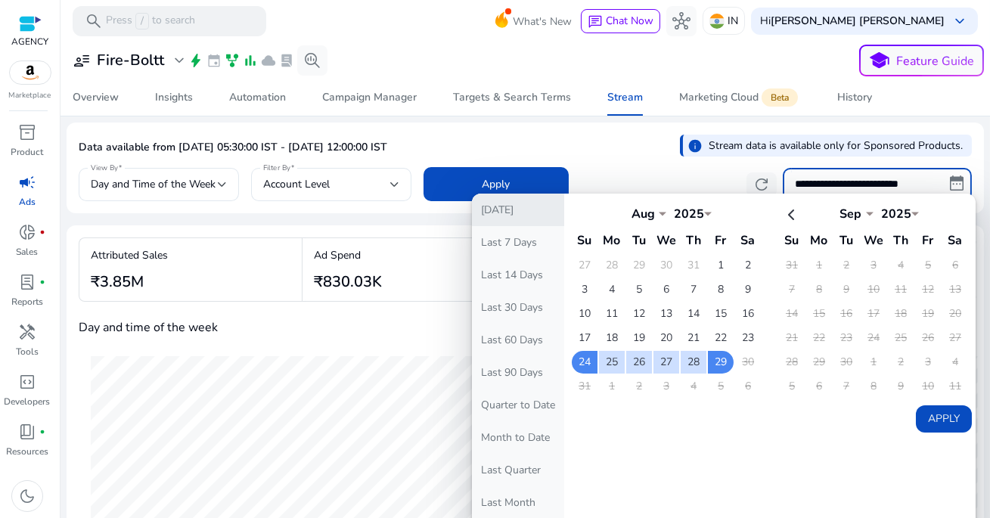
click at [523, 211] on button "[DATE]" at bounding box center [518, 210] width 92 height 33
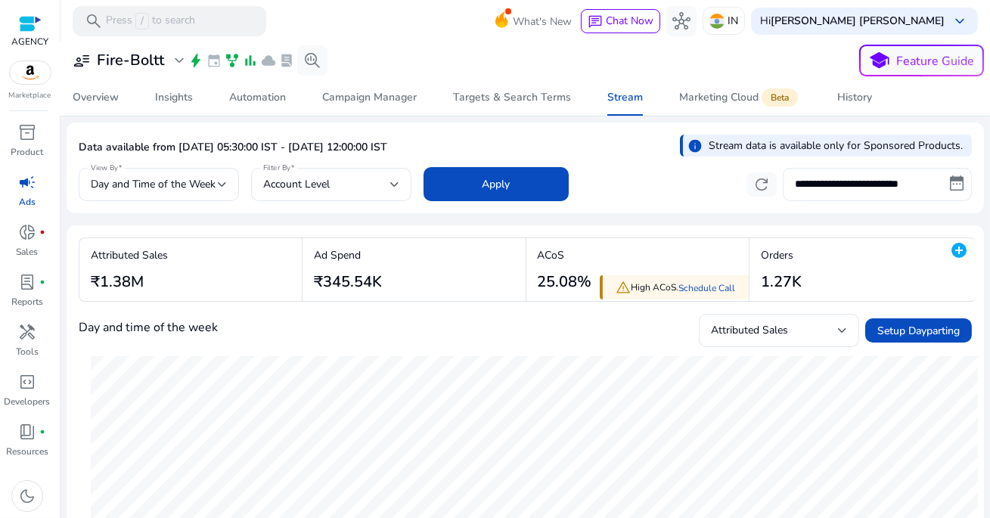
click at [818, 185] on input "**********" at bounding box center [877, 184] width 189 height 33
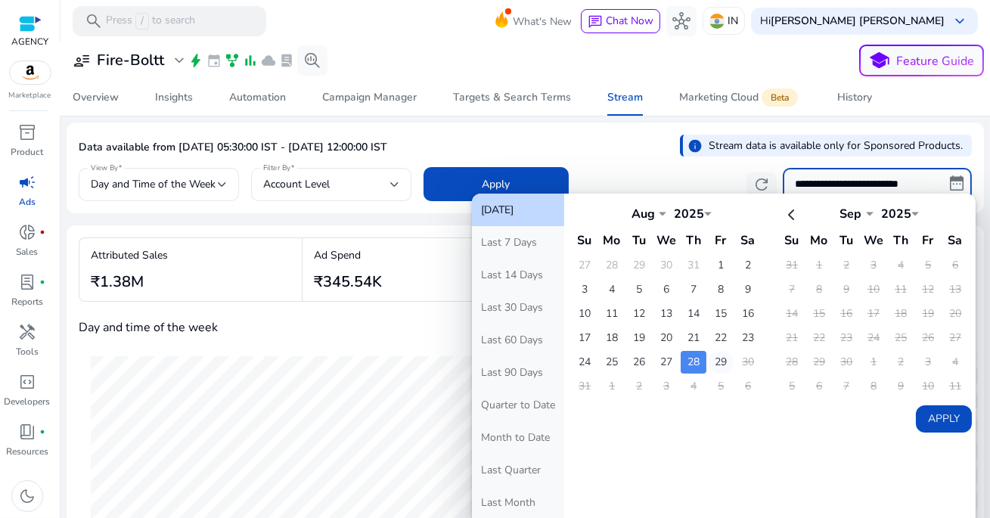
click at [717, 361] on td "29" at bounding box center [721, 362] width 26 height 23
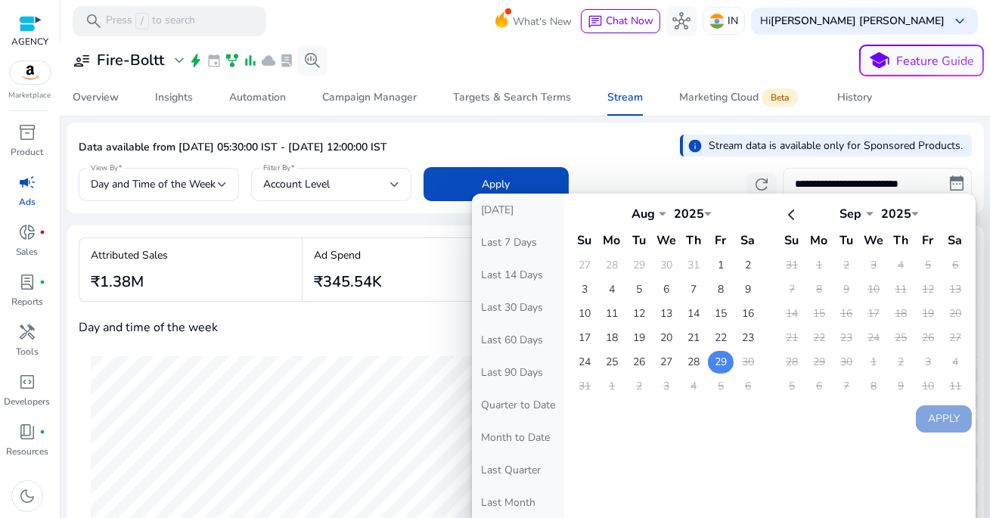
click at [717, 361] on td "29" at bounding box center [721, 362] width 26 height 23
click at [926, 420] on button "Apply" at bounding box center [944, 418] width 56 height 27
type input "**********"
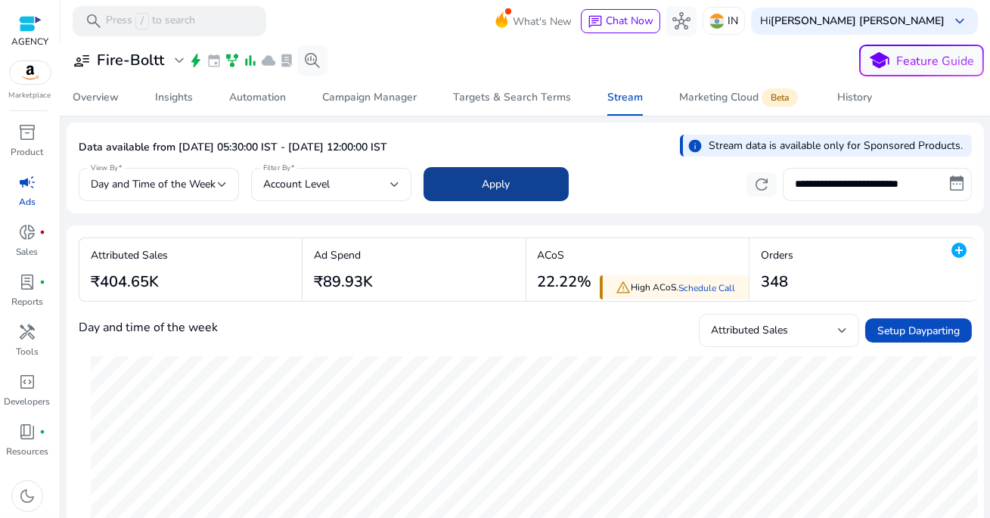
click at [513, 187] on span at bounding box center [495, 184] width 145 height 36
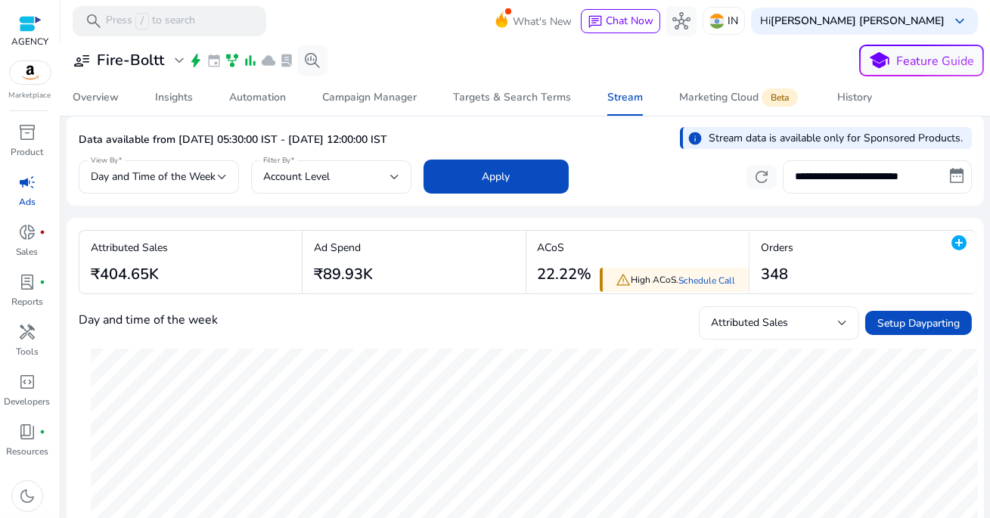
scroll to position [1, 0]
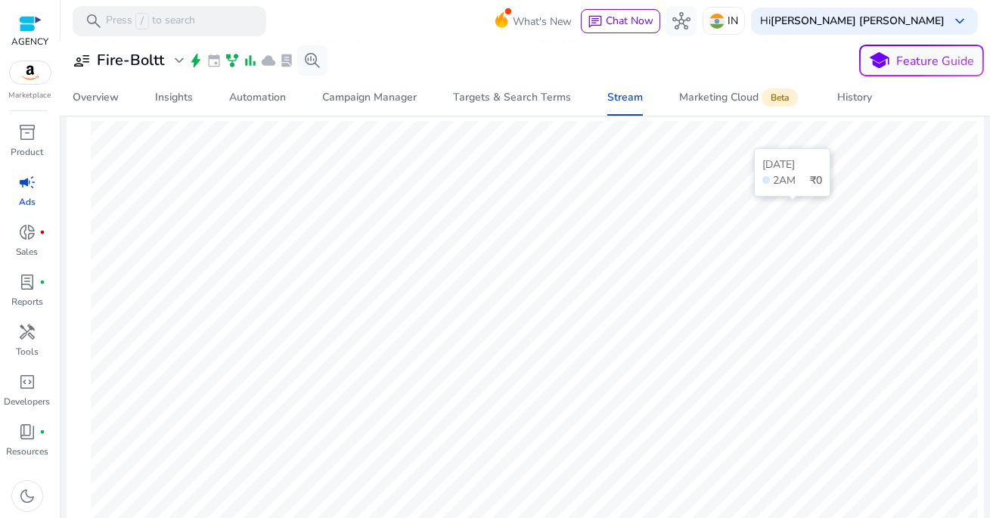
scroll to position [132, 0]
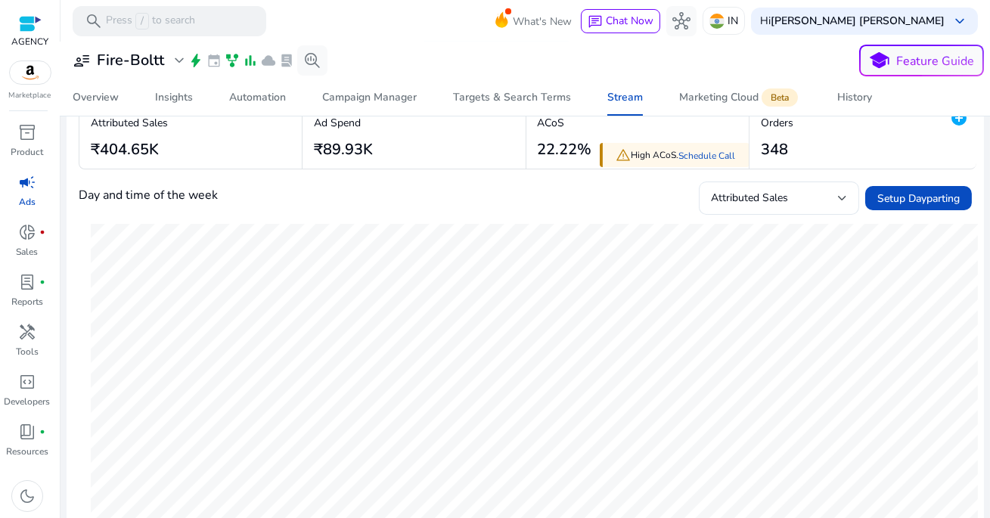
click at [430, 203] on div "Day and time of the week Attributed Sales Setup Dayparting" at bounding box center [525, 197] width 893 height 33
click at [410, 43] on div at bounding box center [524, 43] width 929 height 3
click at [468, 48] on div "**********" at bounding box center [525, 61] width 917 height 32
click at [464, 44] on div at bounding box center [524, 43] width 929 height 3
click at [414, 8] on mat-toolbar "search Press / to search What's New chat Chat Now hub IN Hi [PERSON_NAME] [PERS…" at bounding box center [524, 21] width 929 height 42
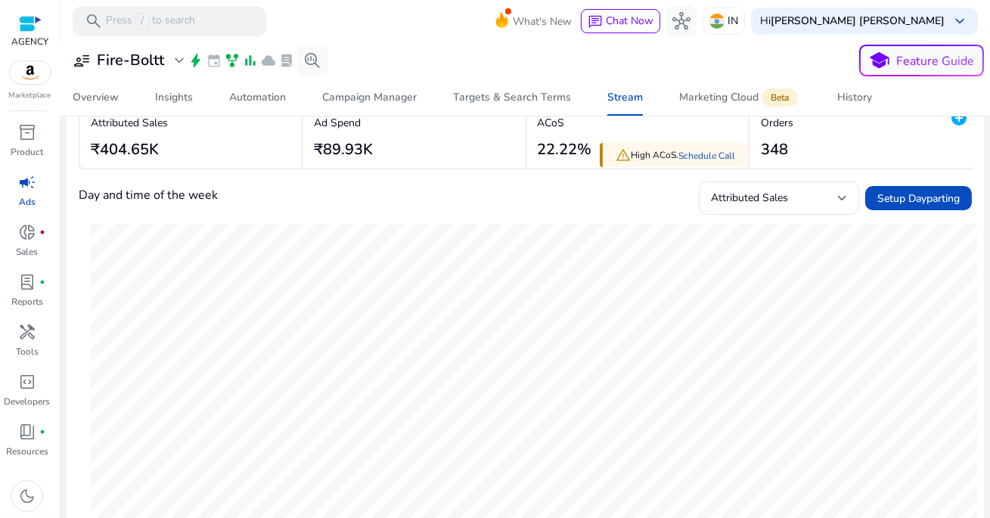
click at [506, 59] on div "**********" at bounding box center [525, 61] width 917 height 32
click at [622, 106] on span "Stream" at bounding box center [625, 97] width 36 height 36
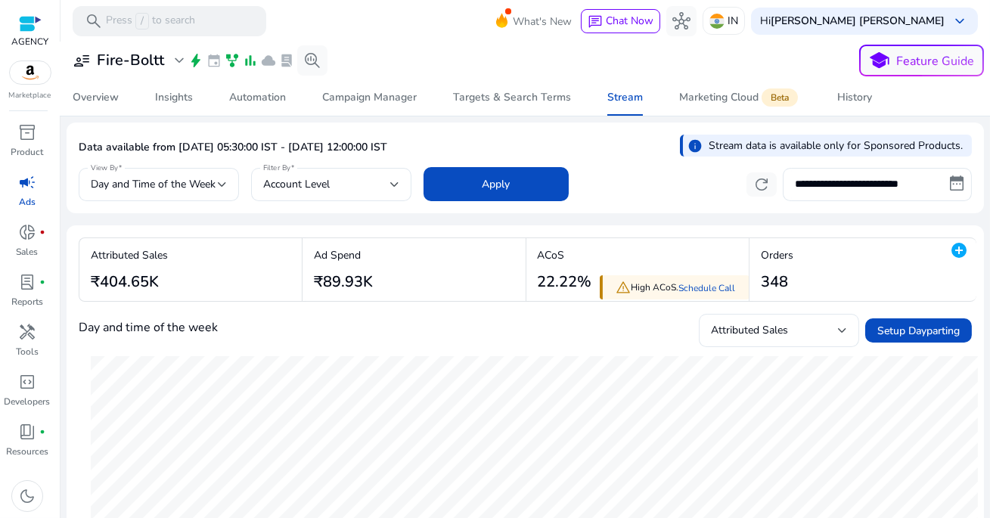
click at [677, 191] on div "**********" at bounding box center [525, 182] width 893 height 37
